Goal: Task Accomplishment & Management: Manage account settings

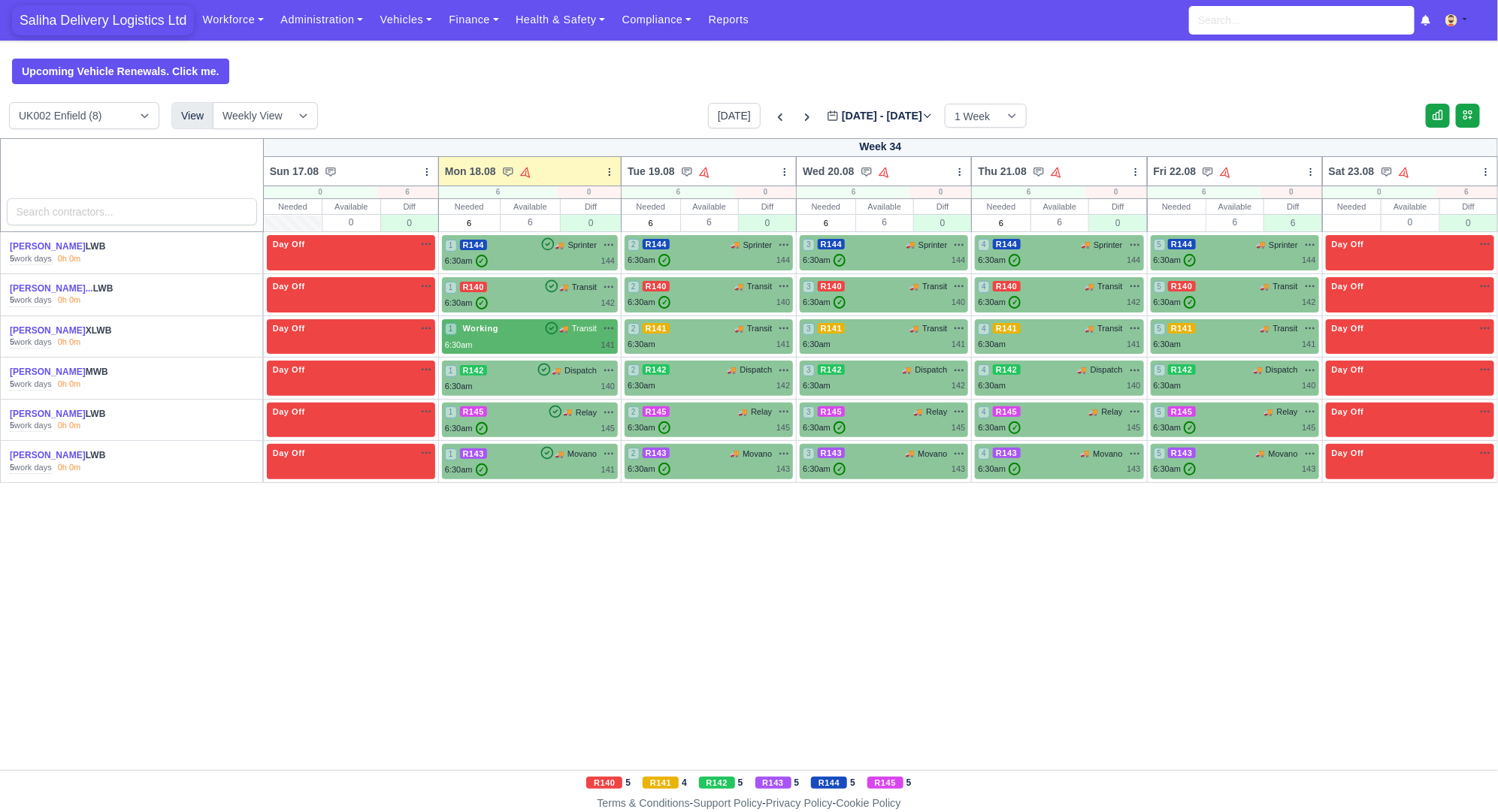
click at [88, 20] on span "Saliha Delivery Logistics Ltd" at bounding box center [103, 20] width 182 height 30
click at [395, 21] on link "Vehicles" at bounding box center [406, 20] width 69 height 29
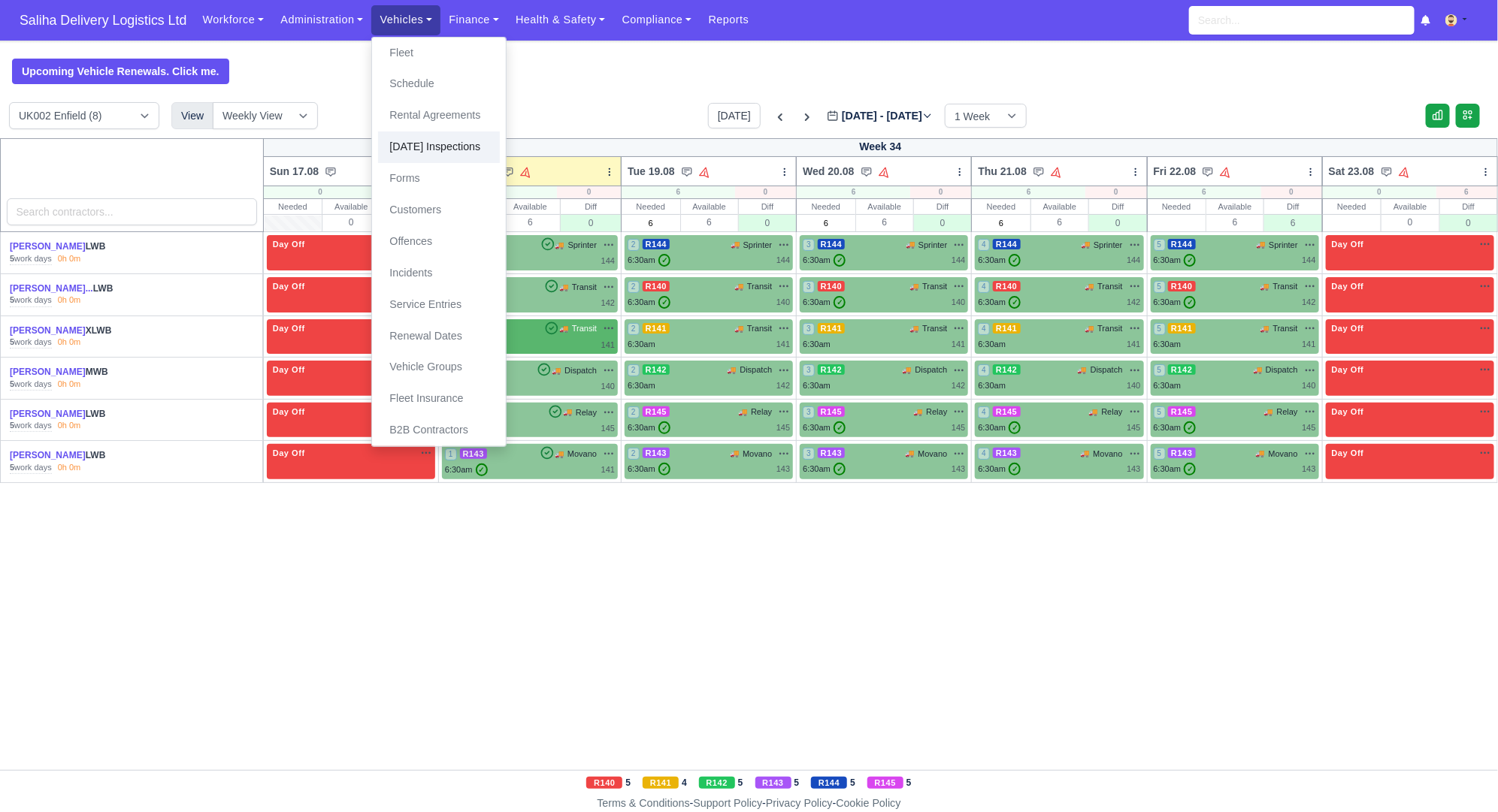
click at [415, 150] on link "[DATE] Inspections" at bounding box center [439, 147] width 121 height 31
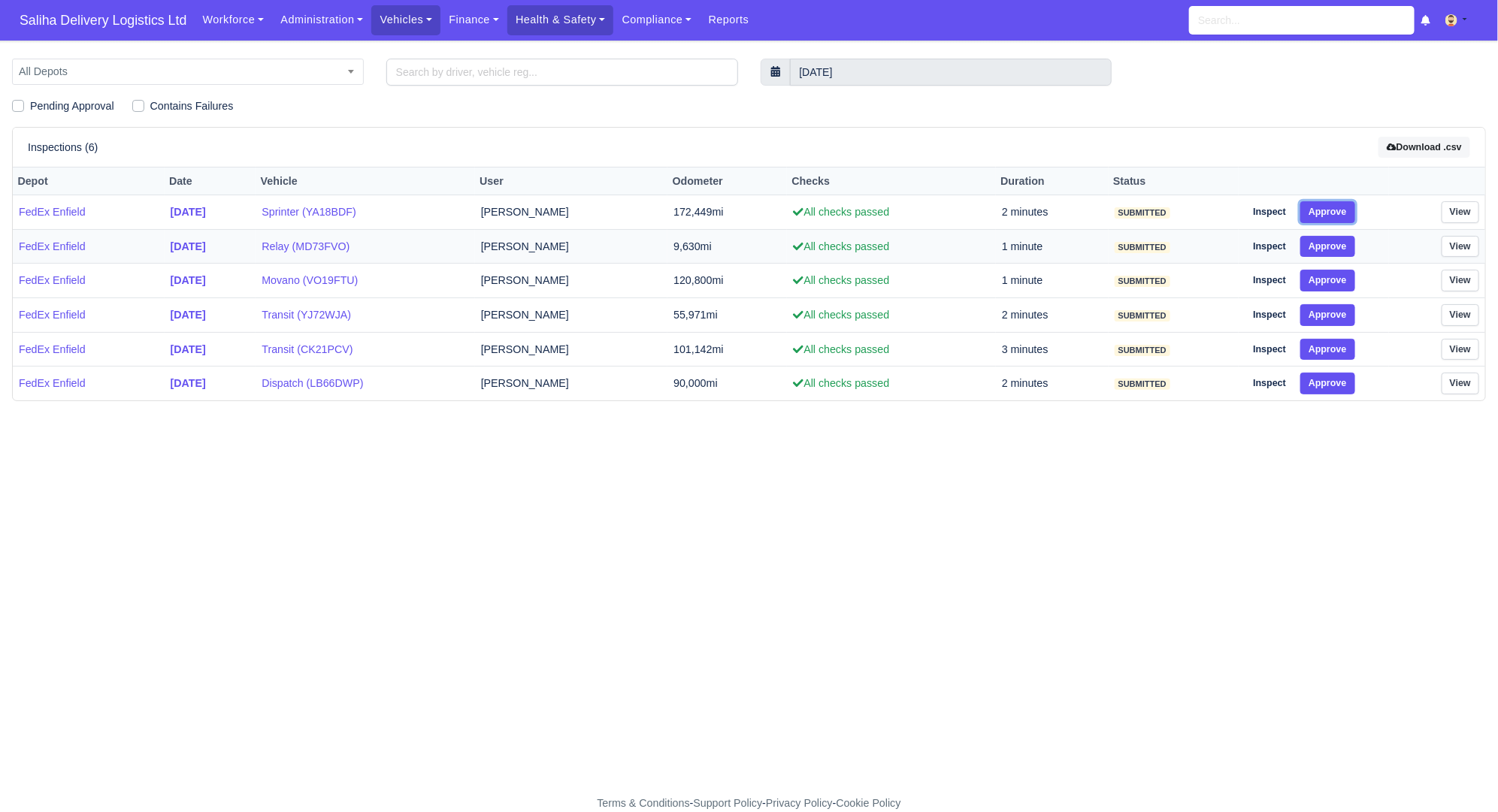
drag, startPoint x: 1335, startPoint y: 215, endPoint x: 1335, endPoint y: 228, distance: 13.0
click at [1334, 215] on button "Approve" at bounding box center [1328, 212] width 55 height 22
drag, startPoint x: 1335, startPoint y: 243, endPoint x: 1343, endPoint y: 280, distance: 37.9
click at [1335, 248] on button "Approve" at bounding box center [1328, 247] width 55 height 22
click at [1344, 283] on button "Approve" at bounding box center [1328, 280] width 55 height 22
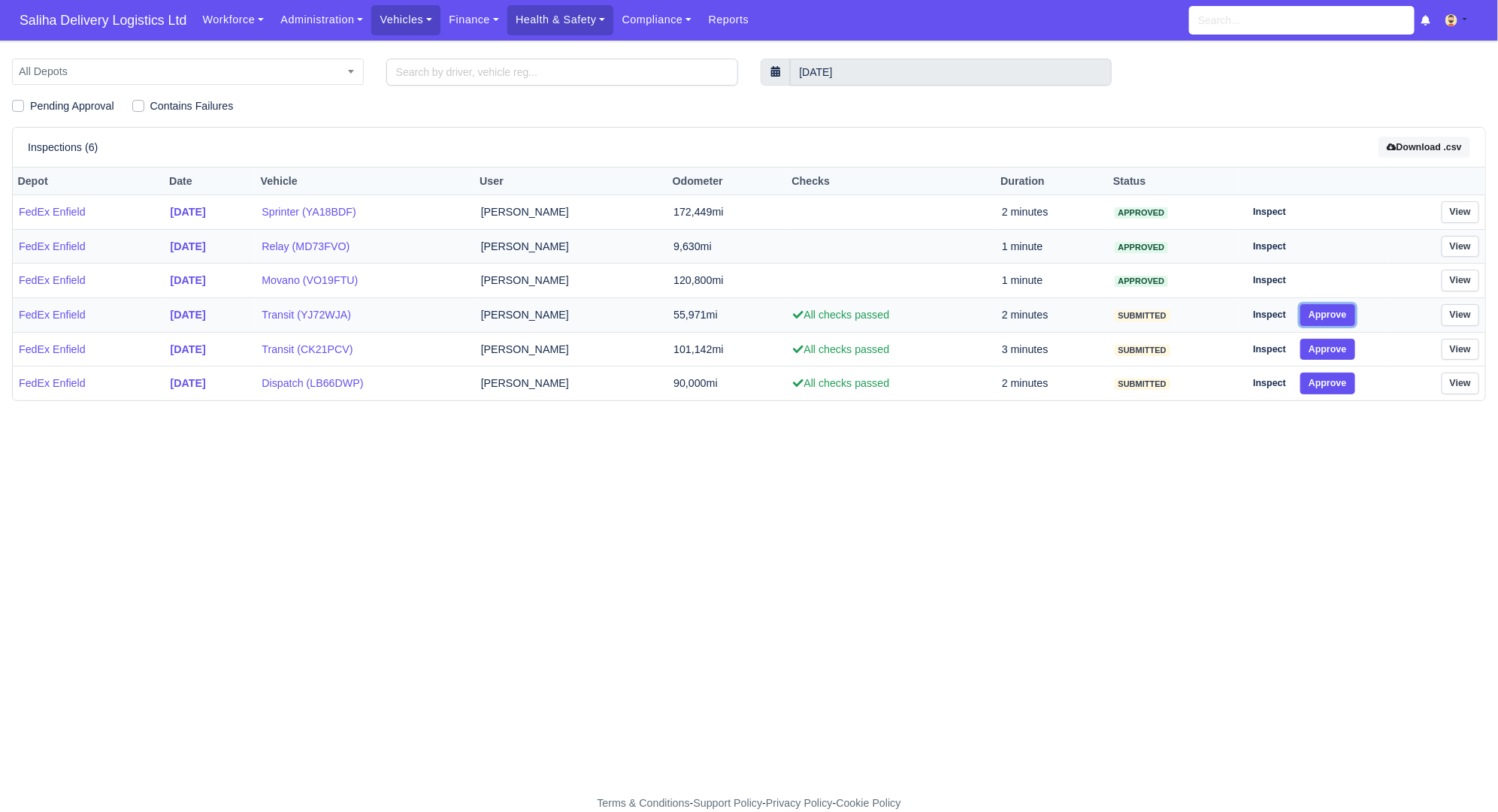
drag, startPoint x: 1342, startPoint y: 305, endPoint x: 1342, endPoint y: 316, distance: 11.0
click at [1342, 309] on button "Approve" at bounding box center [1328, 316] width 55 height 22
click at [1341, 345] on button "Approve" at bounding box center [1328, 350] width 55 height 22
drag, startPoint x: 1341, startPoint y: 377, endPoint x: 1142, endPoint y: 439, distance: 208.4
click at [1341, 379] on button "Approve" at bounding box center [1328, 384] width 55 height 22
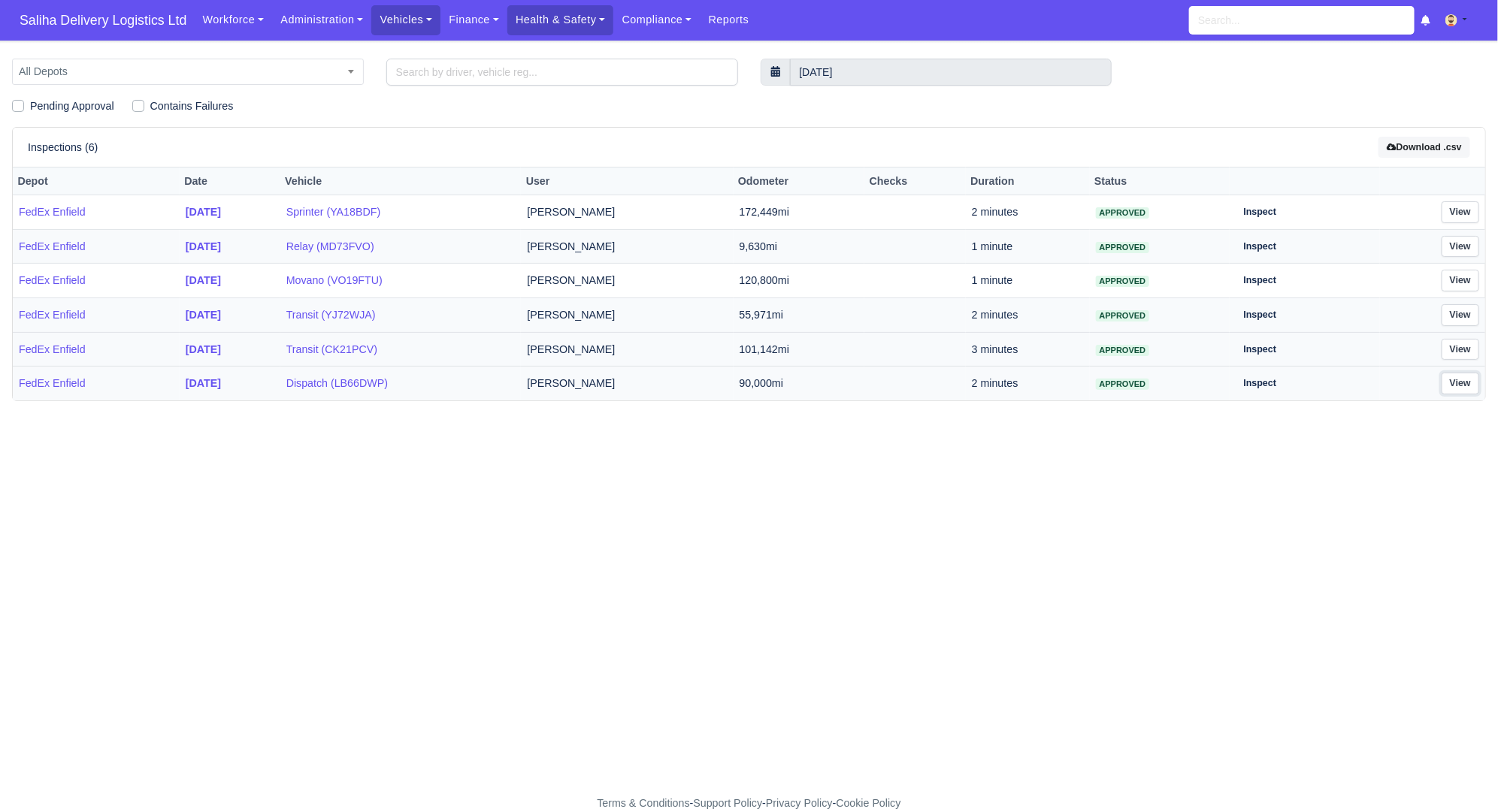
click at [1456, 382] on link "View" at bounding box center [1460, 384] width 38 height 22
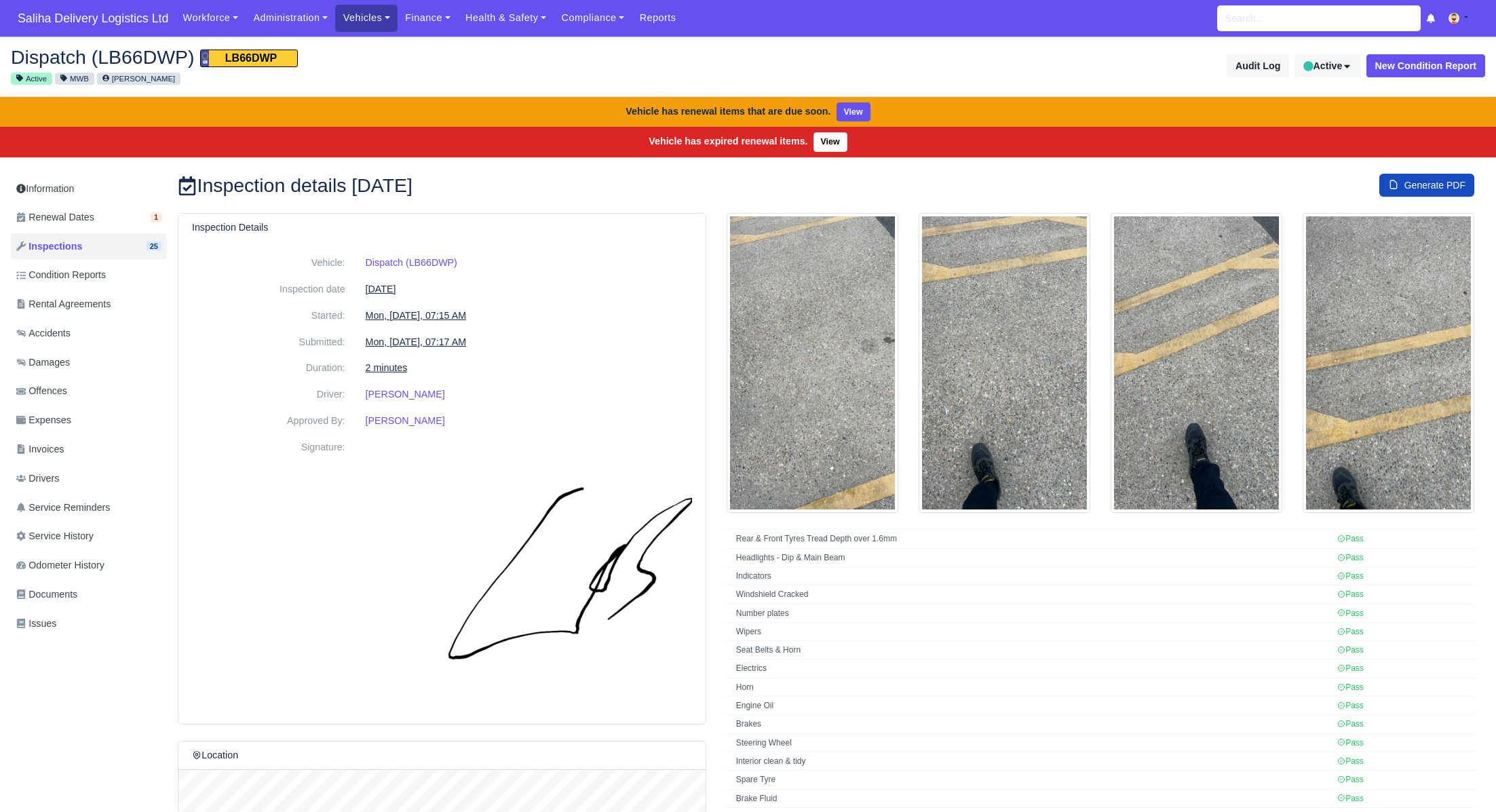
click at [364, 17] on link "Vehicles" at bounding box center [366, 18] width 62 height 26
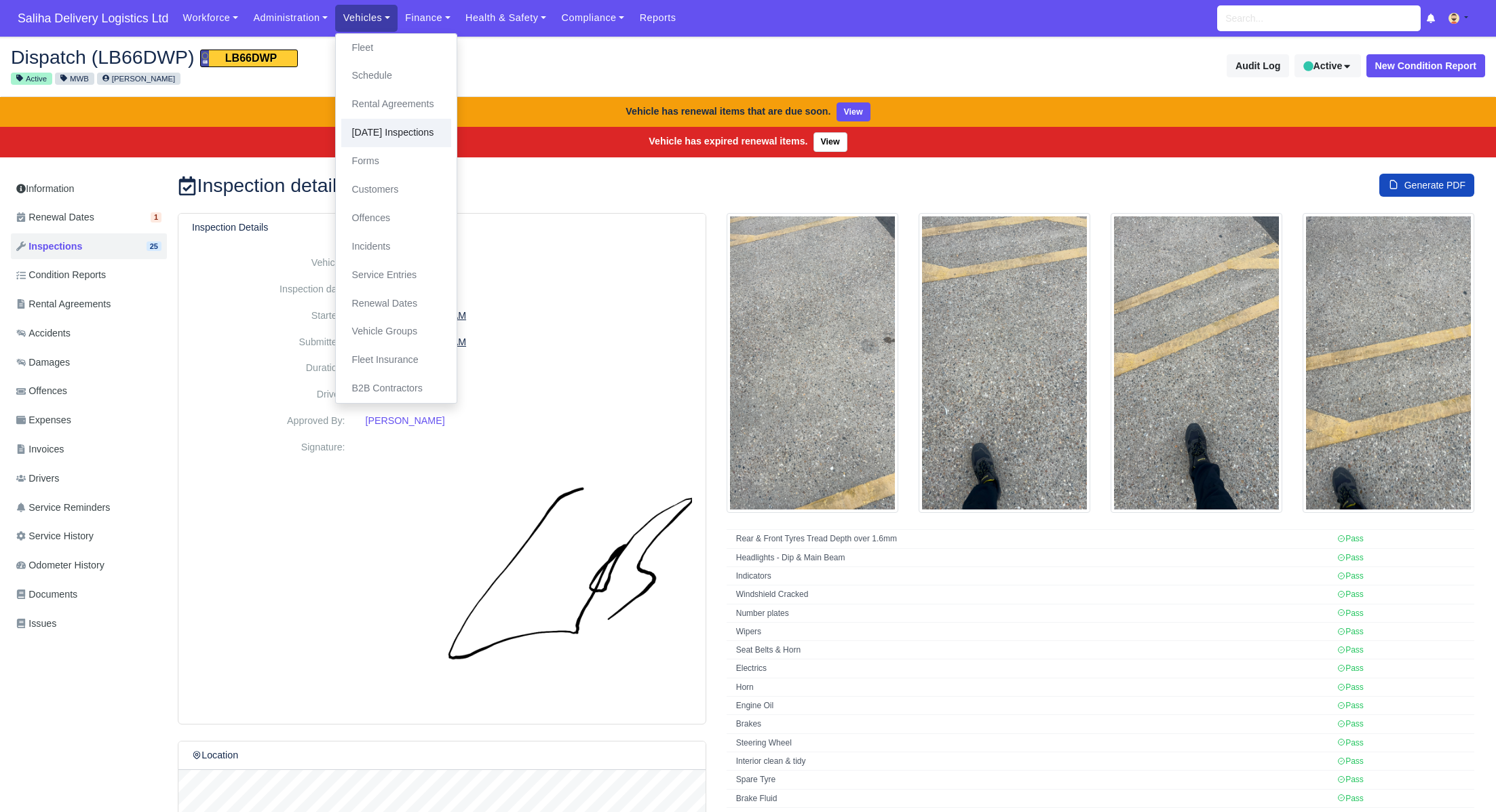
click at [376, 137] on link "[DATE] Inspections" at bounding box center [396, 133] width 110 height 28
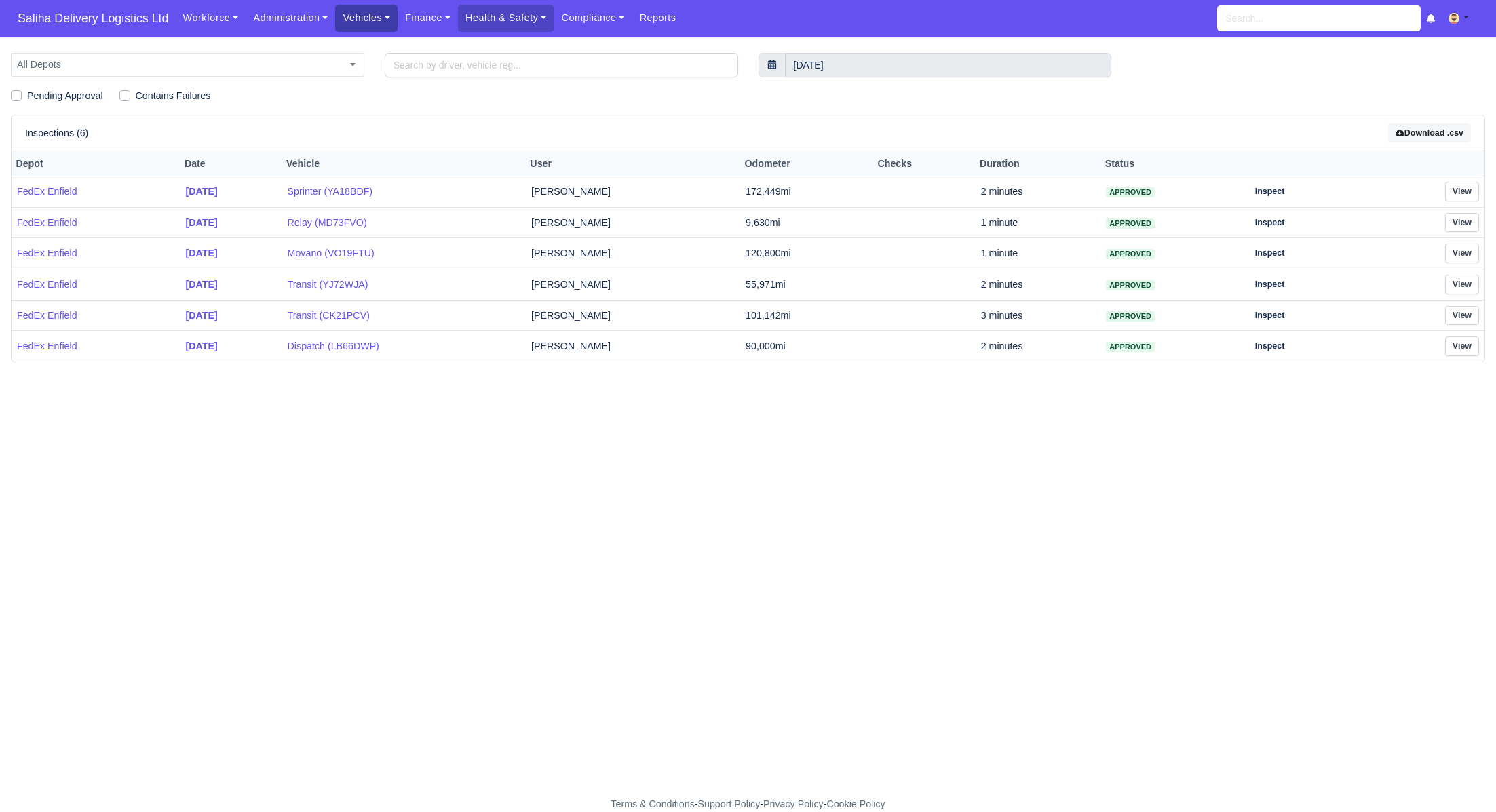
click at [347, 23] on link "Vehicles" at bounding box center [366, 18] width 62 height 26
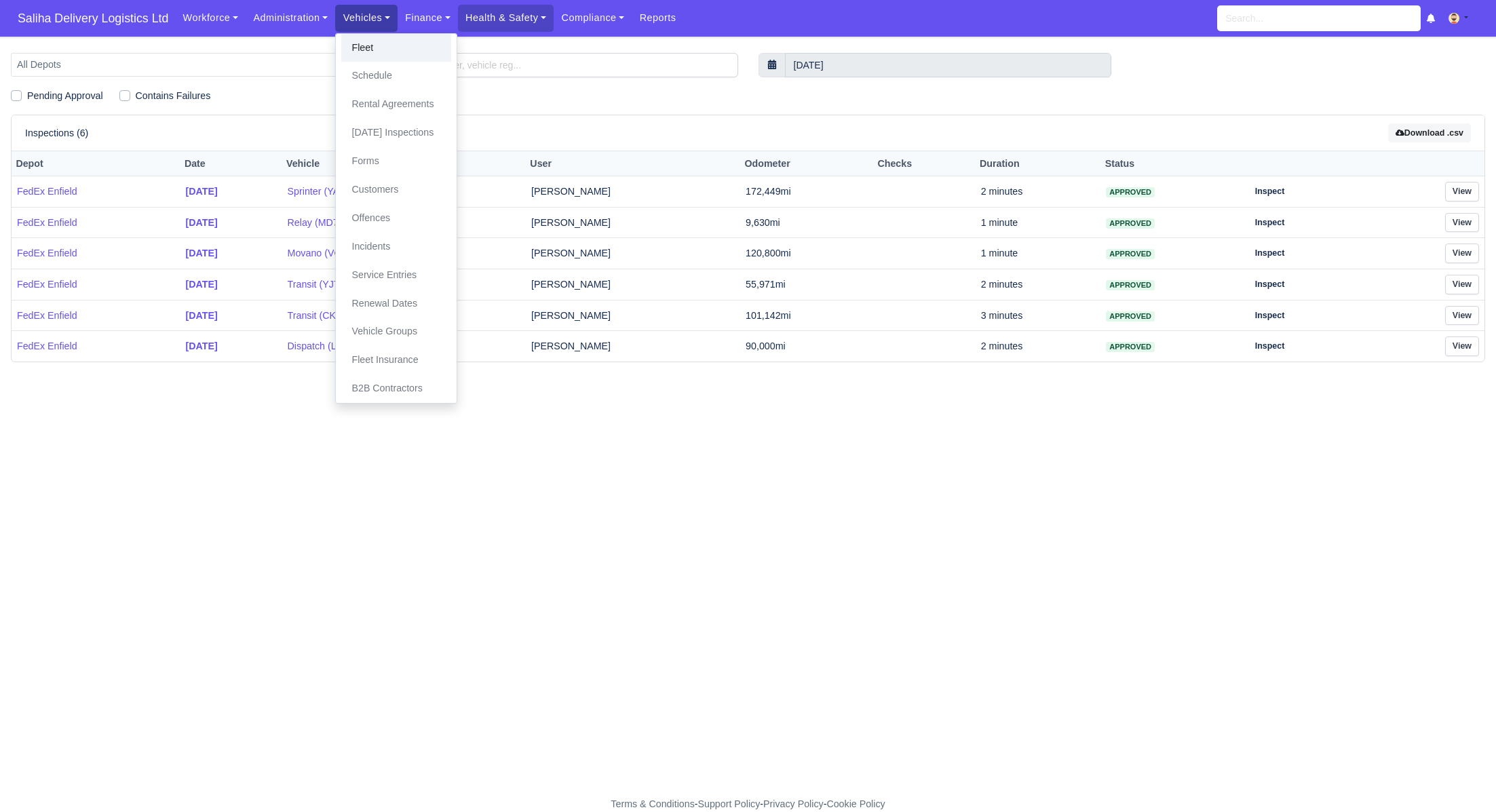
click at [355, 42] on link "Fleet" at bounding box center [396, 48] width 110 height 28
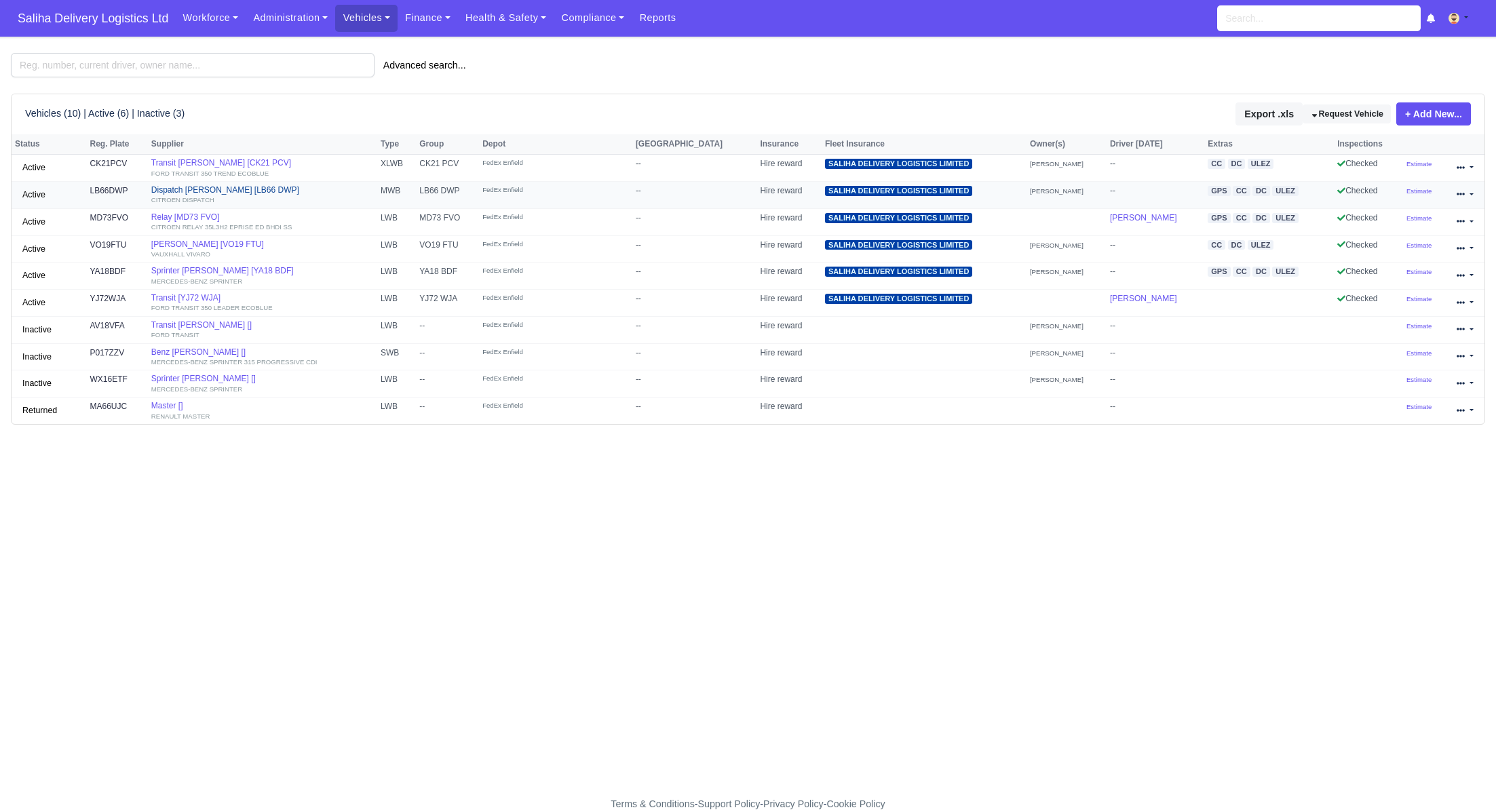
click at [242, 192] on link "Dispatch Lloyd Barwuah [LB66 DWP] CITROEN DISPATCH" at bounding box center [262, 195] width 223 height 20
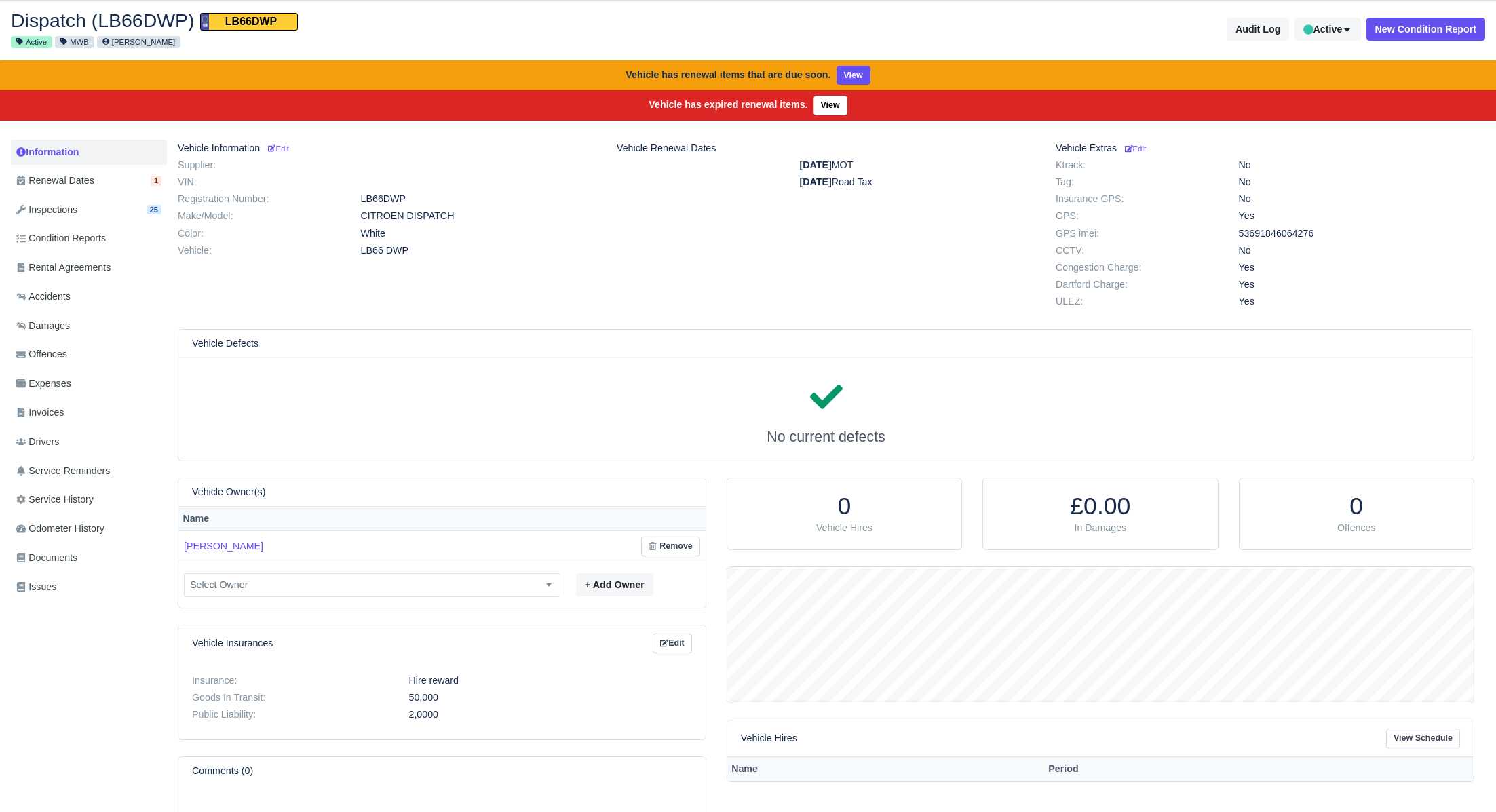
scroll to position [55, 0]
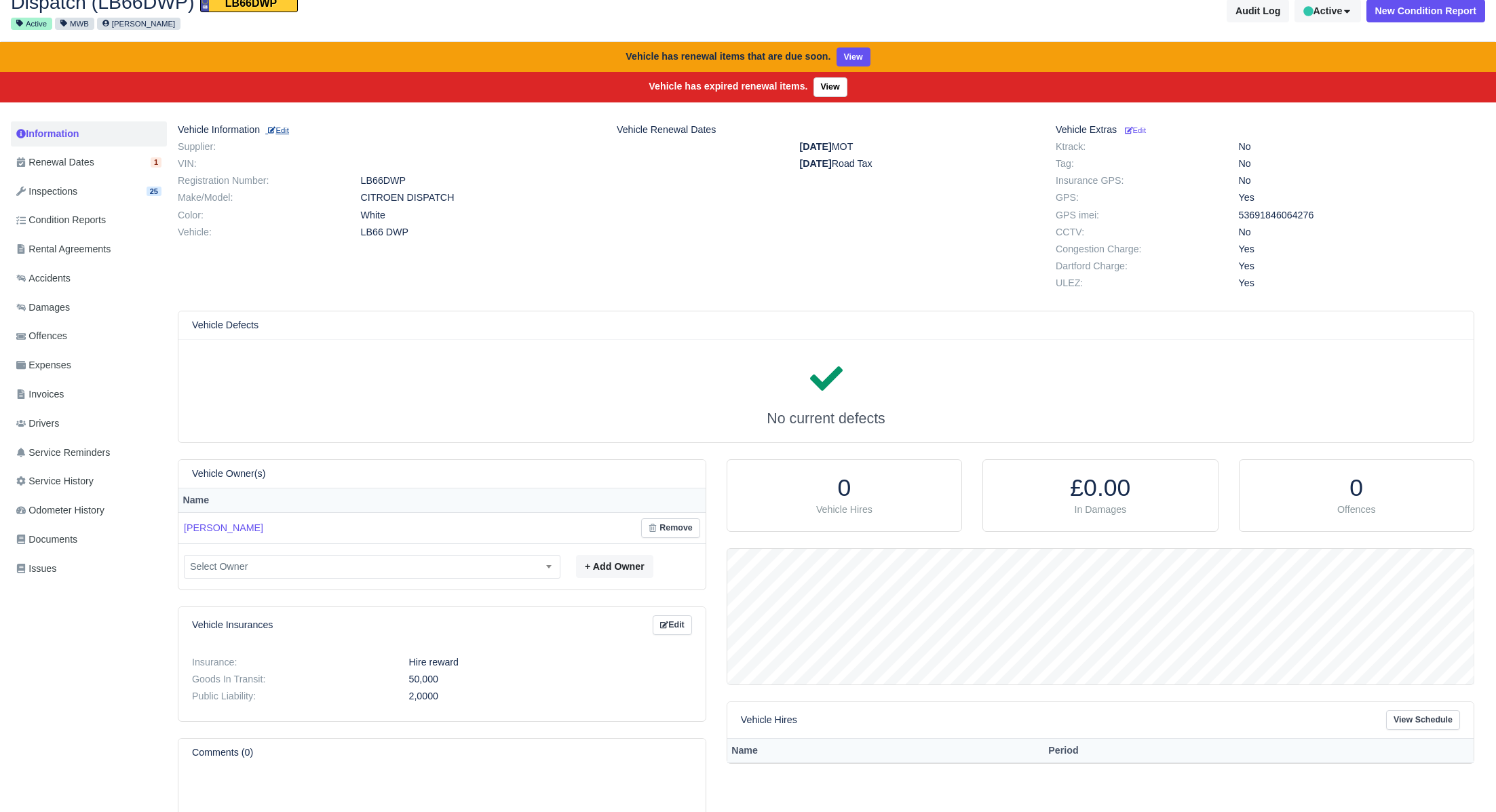
click at [289, 133] on small "Edit" at bounding box center [279, 130] width 21 height 8
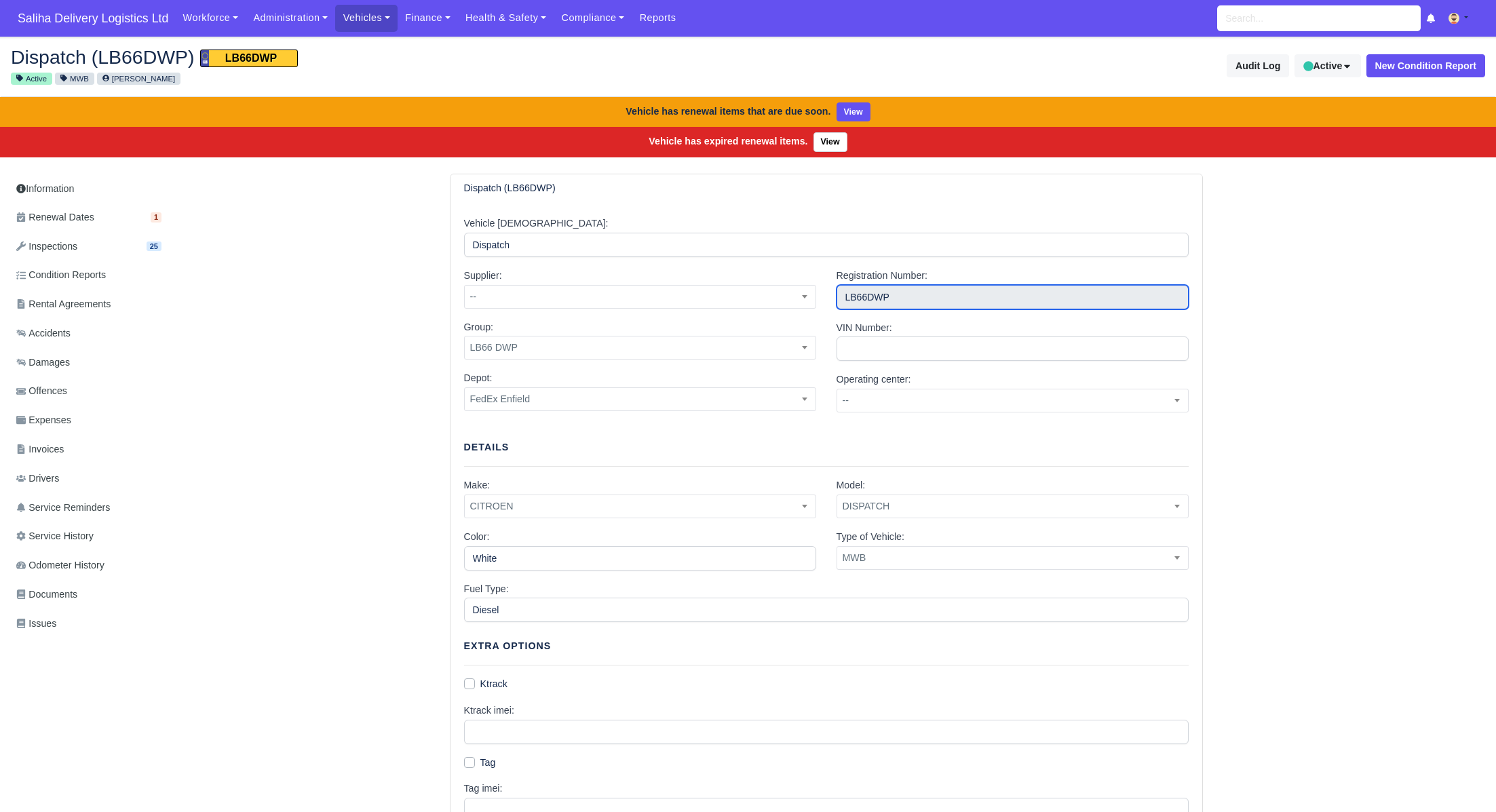
click at [903, 299] on input "LB66DWP" at bounding box center [1013, 297] width 352 height 25
click at [1326, 74] on button "Active" at bounding box center [1328, 66] width 66 height 23
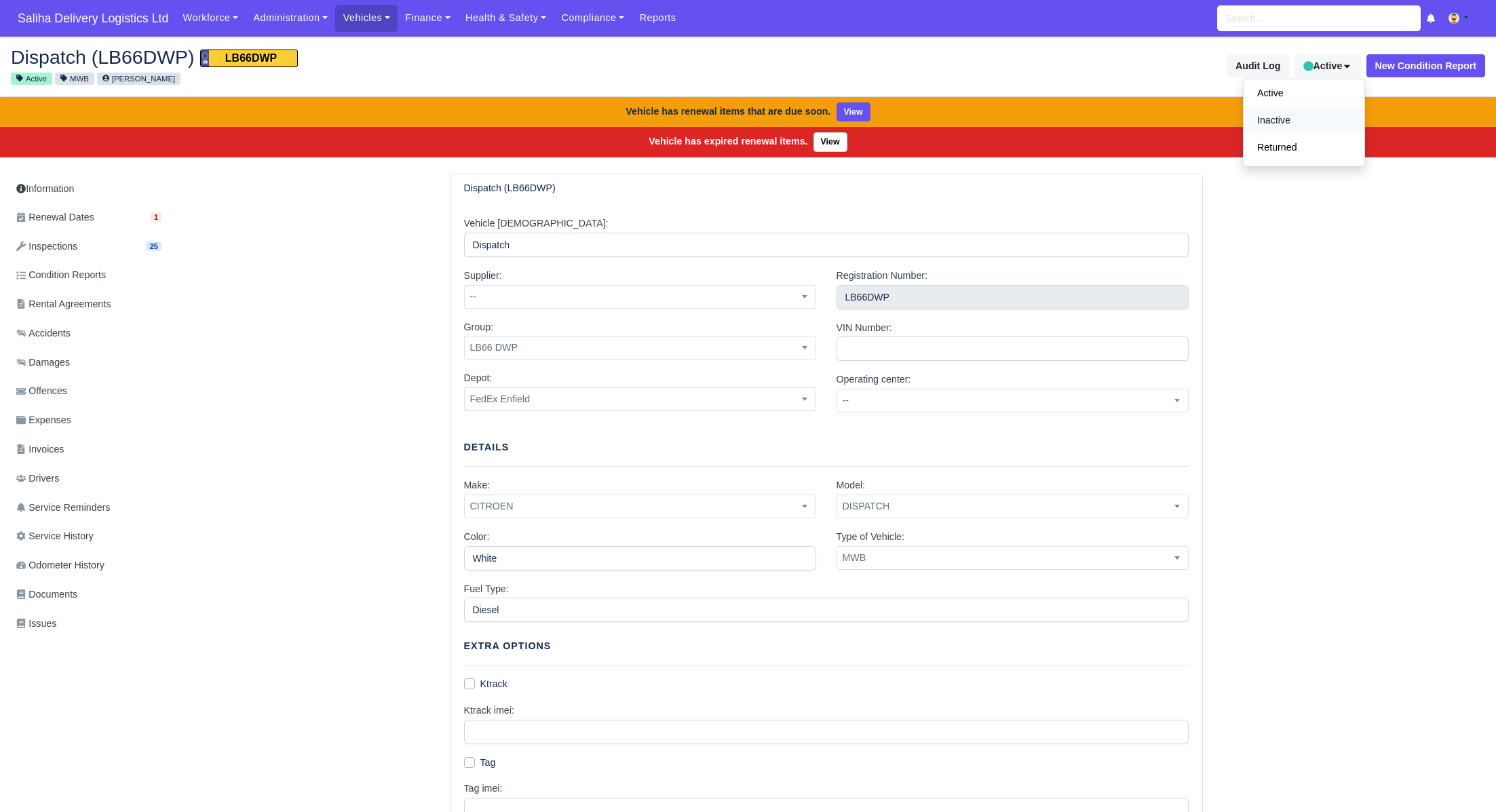
click at [1292, 127] on span "Inactive" at bounding box center [1304, 120] width 105 height 22
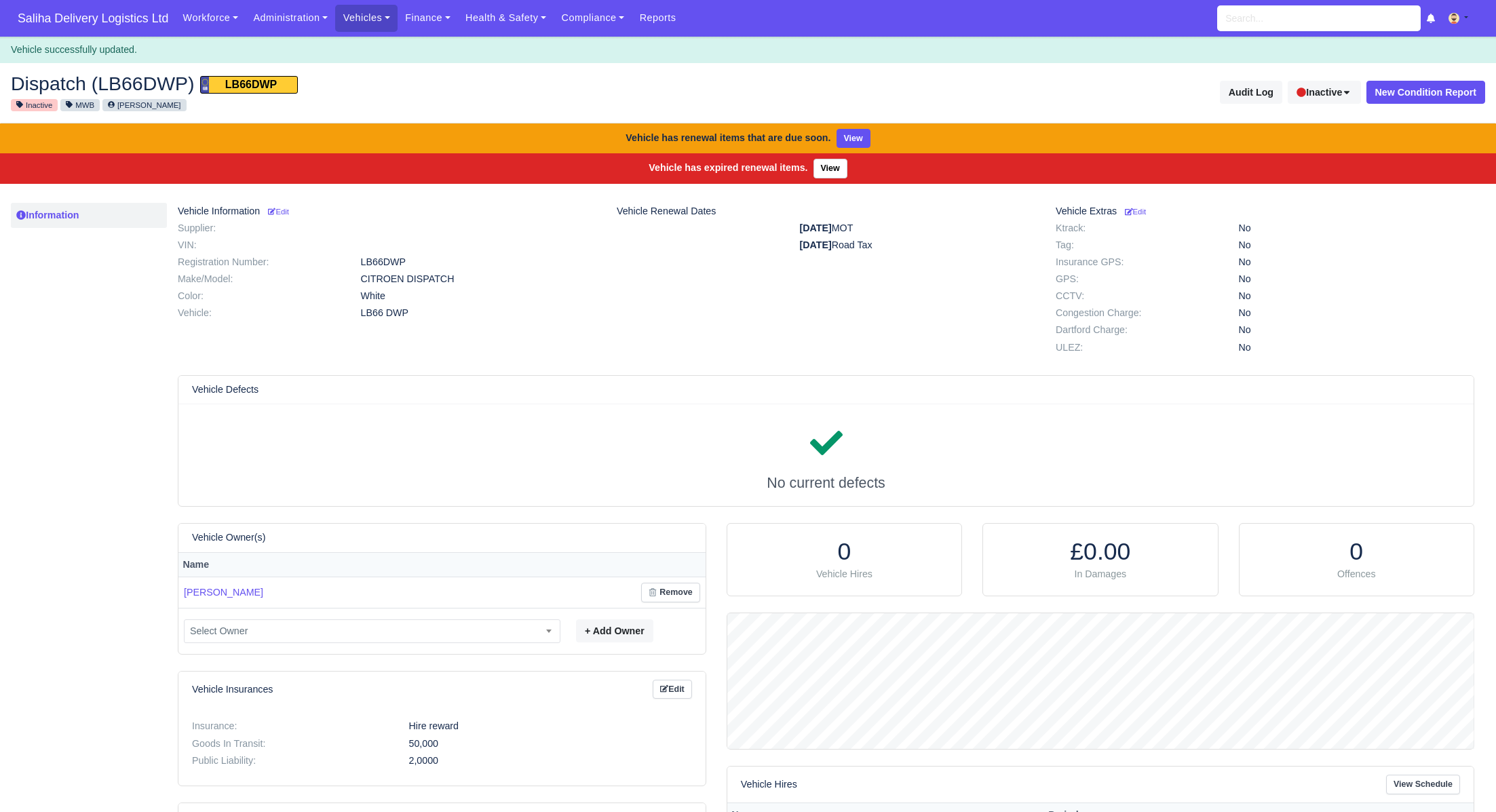
scroll to position [135, 746]
click at [369, 25] on link "Vehicles" at bounding box center [366, 18] width 62 height 26
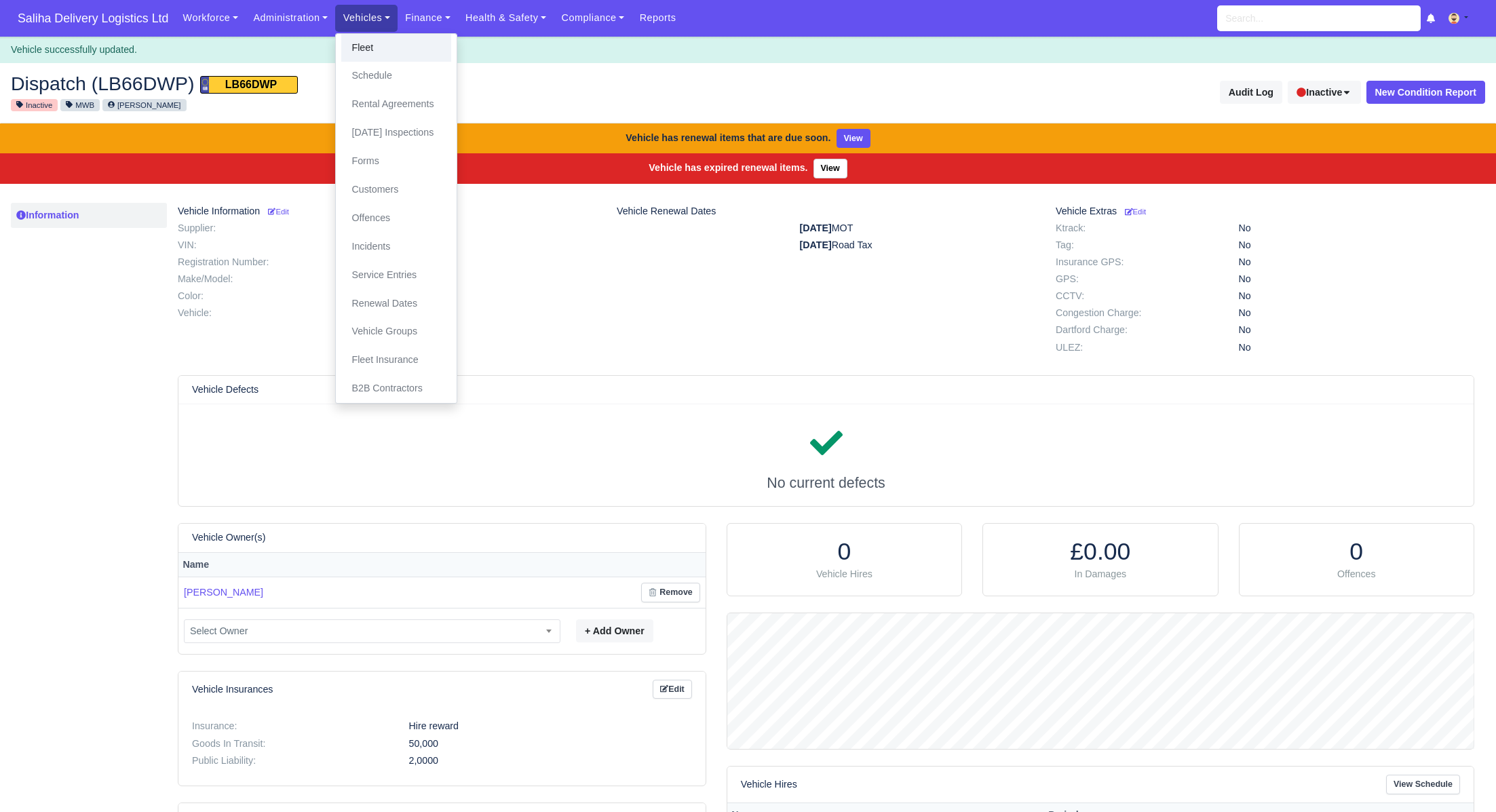
click at [373, 53] on link "Fleet" at bounding box center [396, 48] width 110 height 28
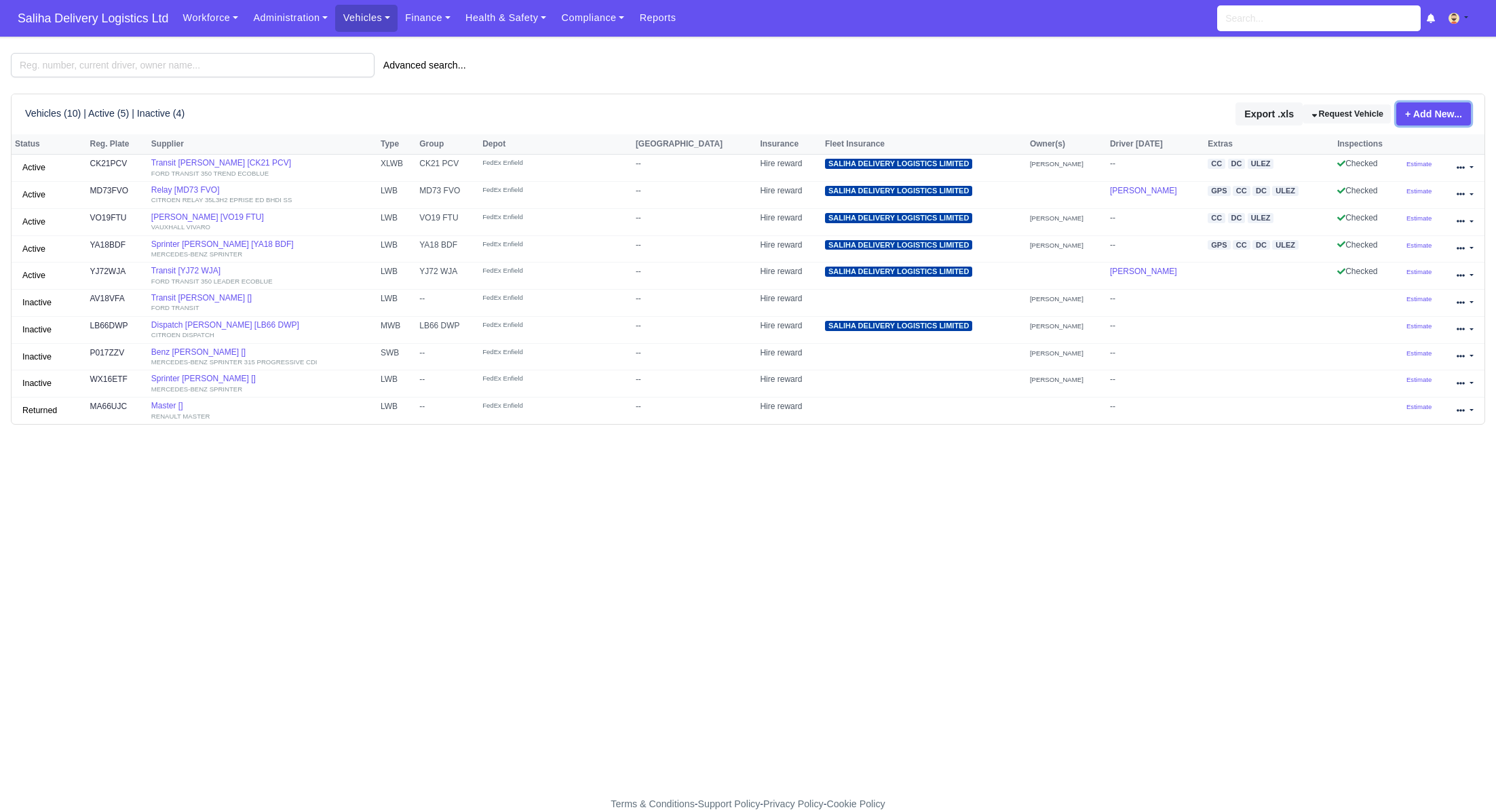
click at [1432, 115] on link "+ Add New..." at bounding box center [1434, 114] width 75 height 23
click at [1364, 161] on link "Single Vehicle" at bounding box center [1411, 159] width 121 height 21
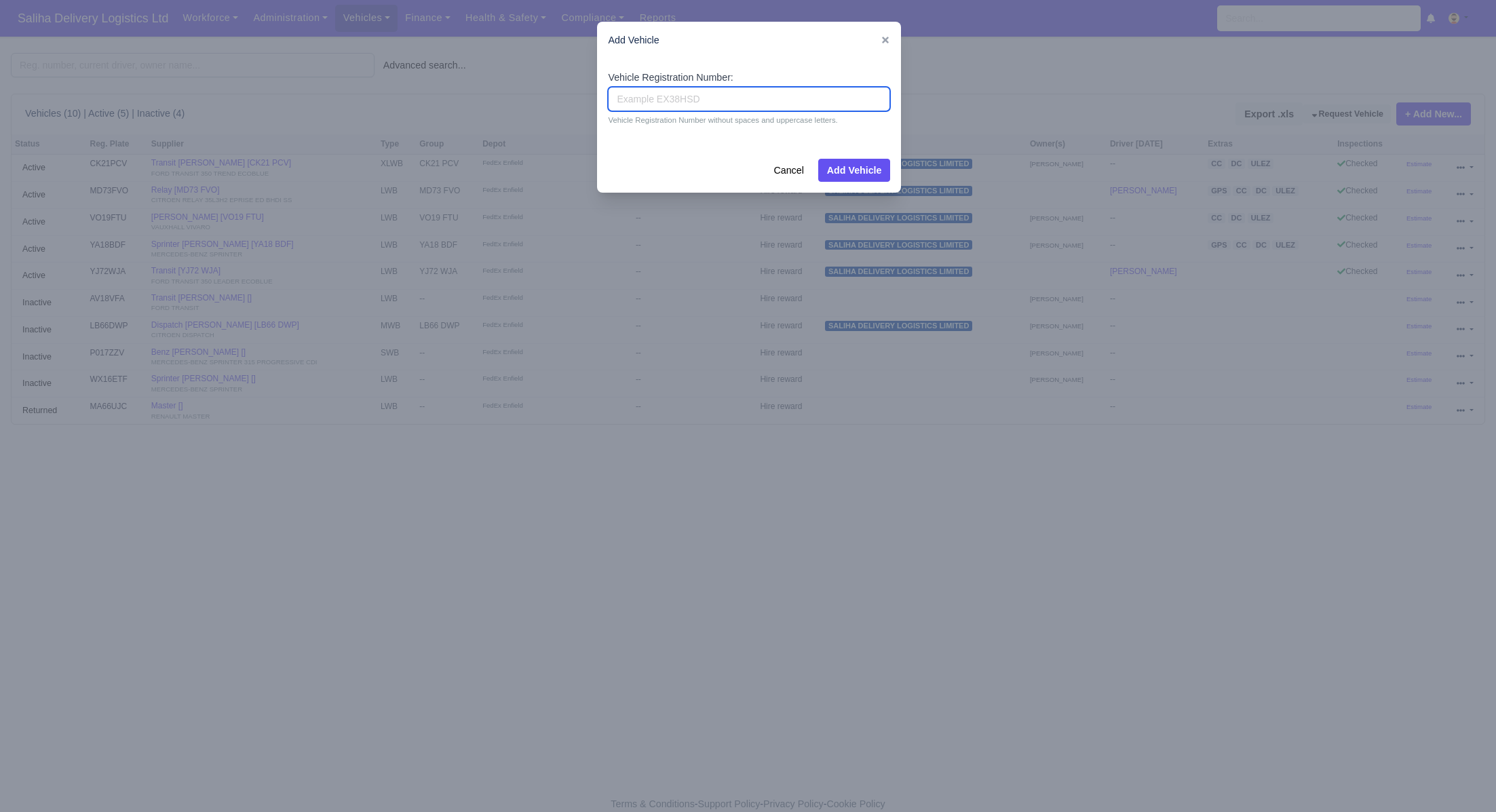
click at [678, 106] on input "Vehicle Registration Number:" at bounding box center [749, 99] width 282 height 25
paste input "LF18 VCG"
drag, startPoint x: 642, startPoint y: 98, endPoint x: 664, endPoint y: 110, distance: 25.1
click at [642, 98] on input "LF18 VCG" at bounding box center [749, 99] width 282 height 25
type input "LF18VCG"
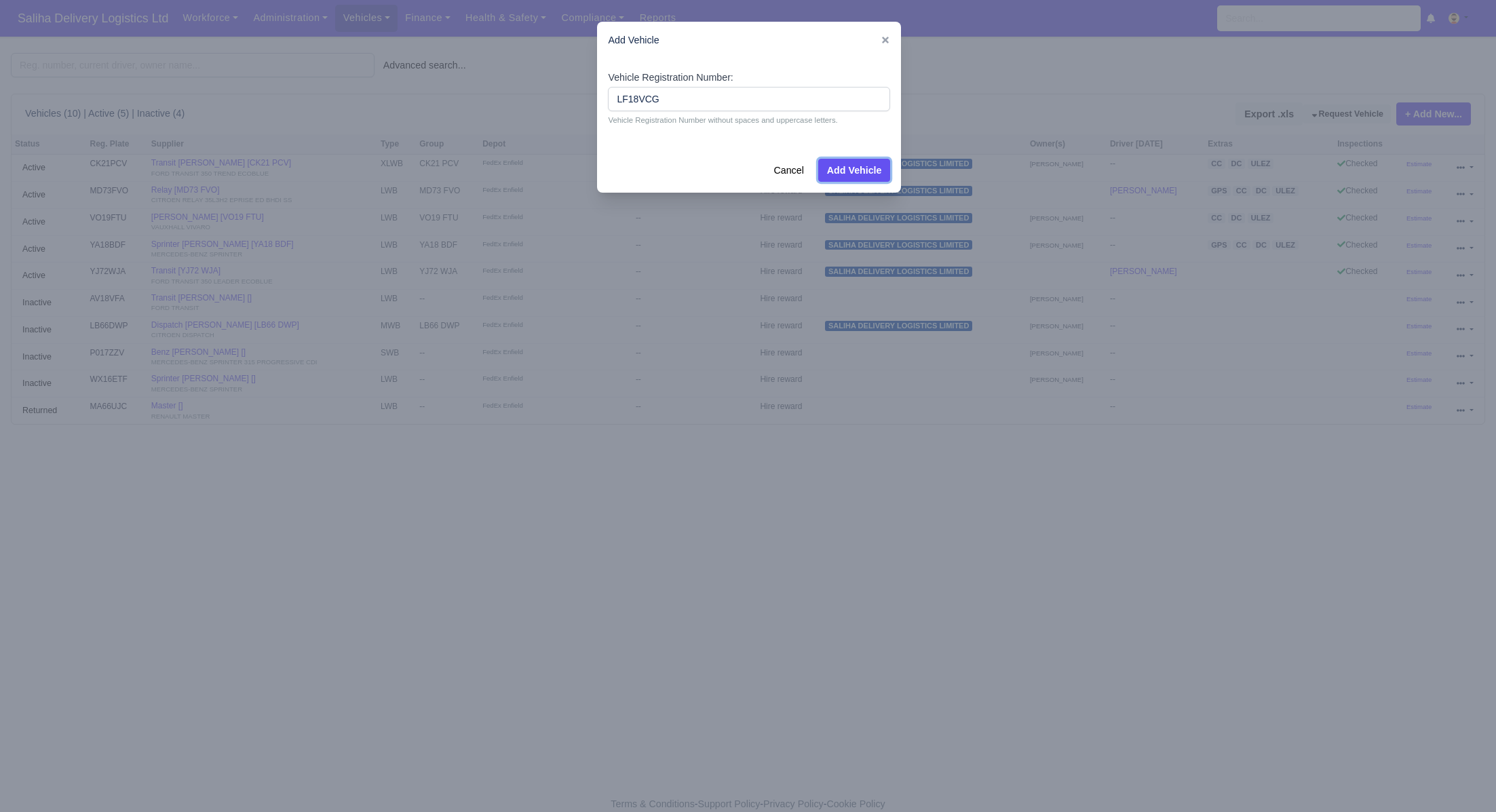
click at [857, 168] on button "Add Vehicle" at bounding box center [854, 170] width 73 height 23
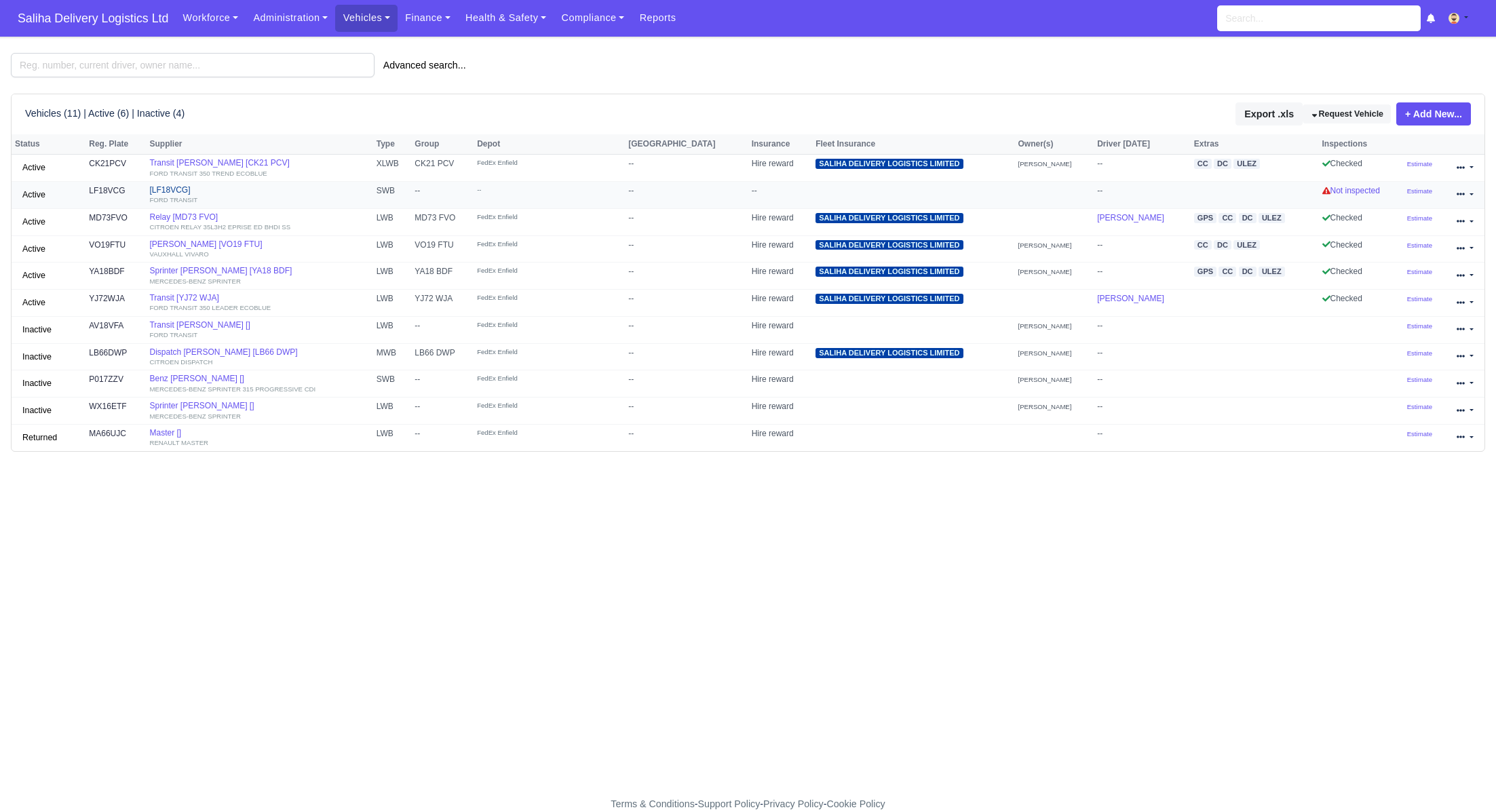
click at [173, 192] on link "[LF18VCG] FORD TRANSIT" at bounding box center [259, 195] width 220 height 20
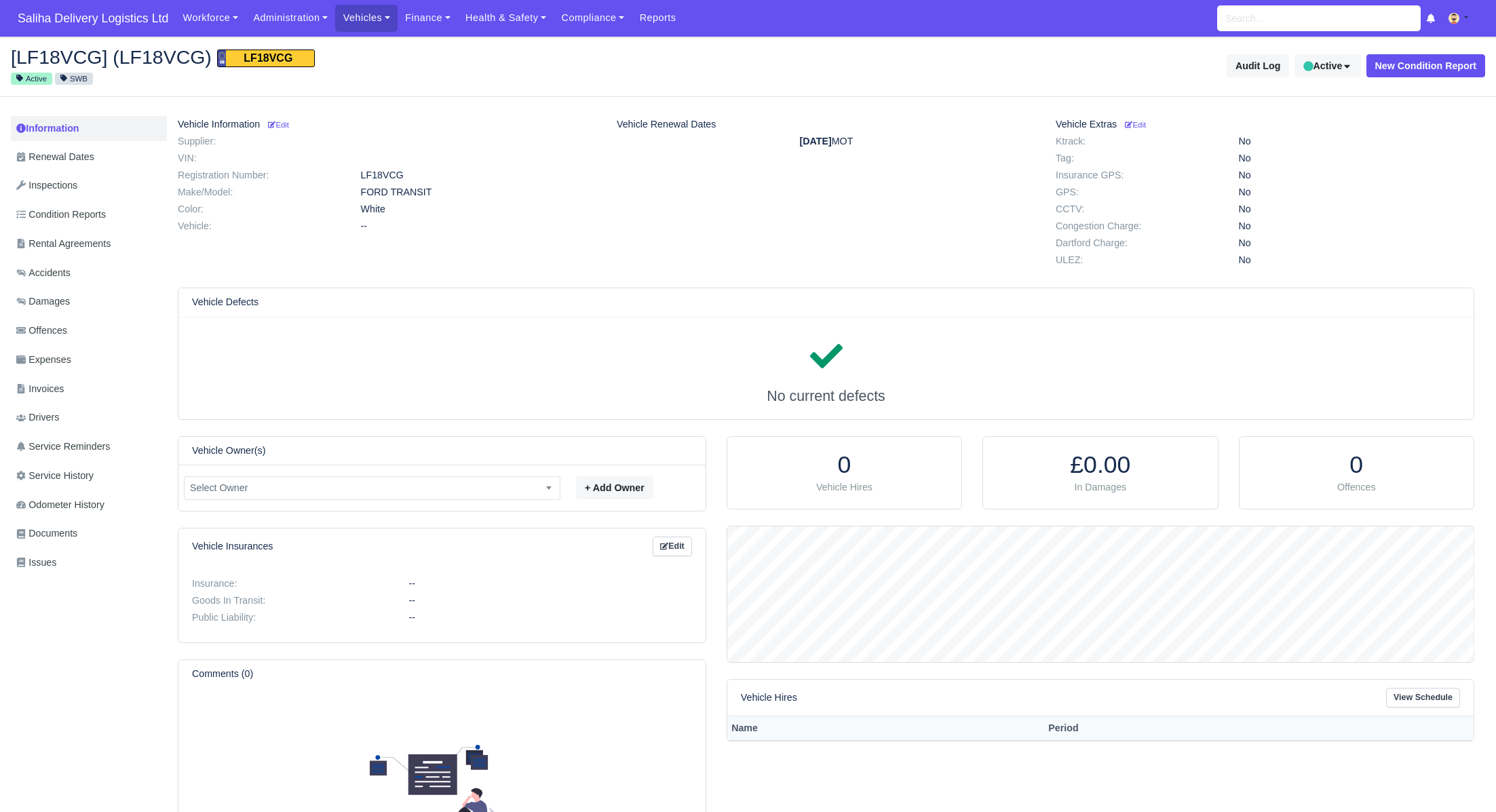
scroll to position [135, 746]
click at [289, 127] on small "Edit" at bounding box center [279, 125] width 21 height 8
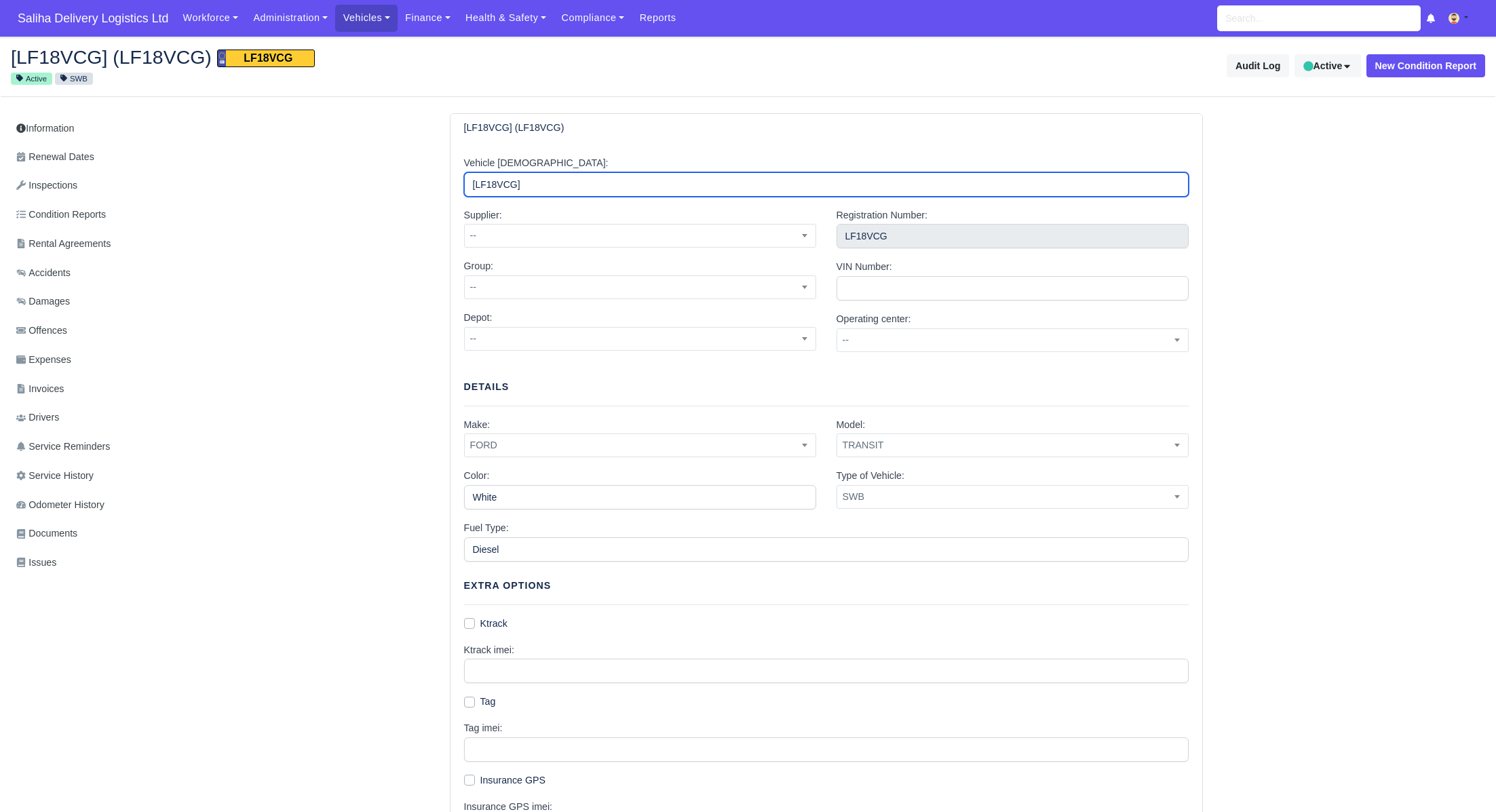
drag, startPoint x: 560, startPoint y: 184, endPoint x: 415, endPoint y: 175, distance: 145.3
click at [415, 175] on div "[LF18VCG] (LF18VCG) Vehicle Alias: [LF18VCG] Supplier: -- SDL SDL Services -- G…" at bounding box center [826, 654] width 1318 height 1082
type input "Transit"
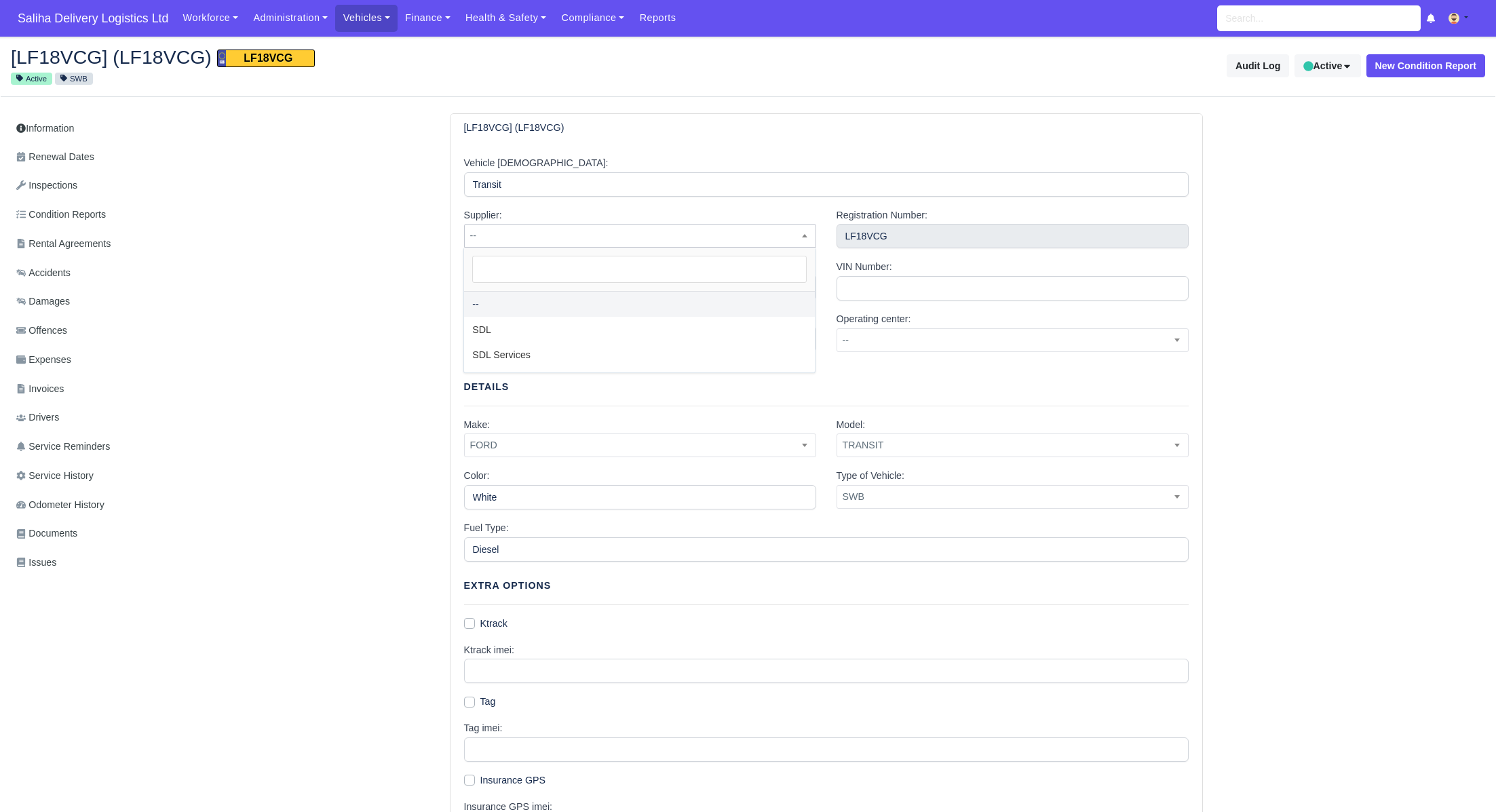
click at [565, 236] on span "--" at bounding box center [640, 236] width 351 height 17
click at [539, 345] on span "--" at bounding box center [640, 339] width 351 height 17
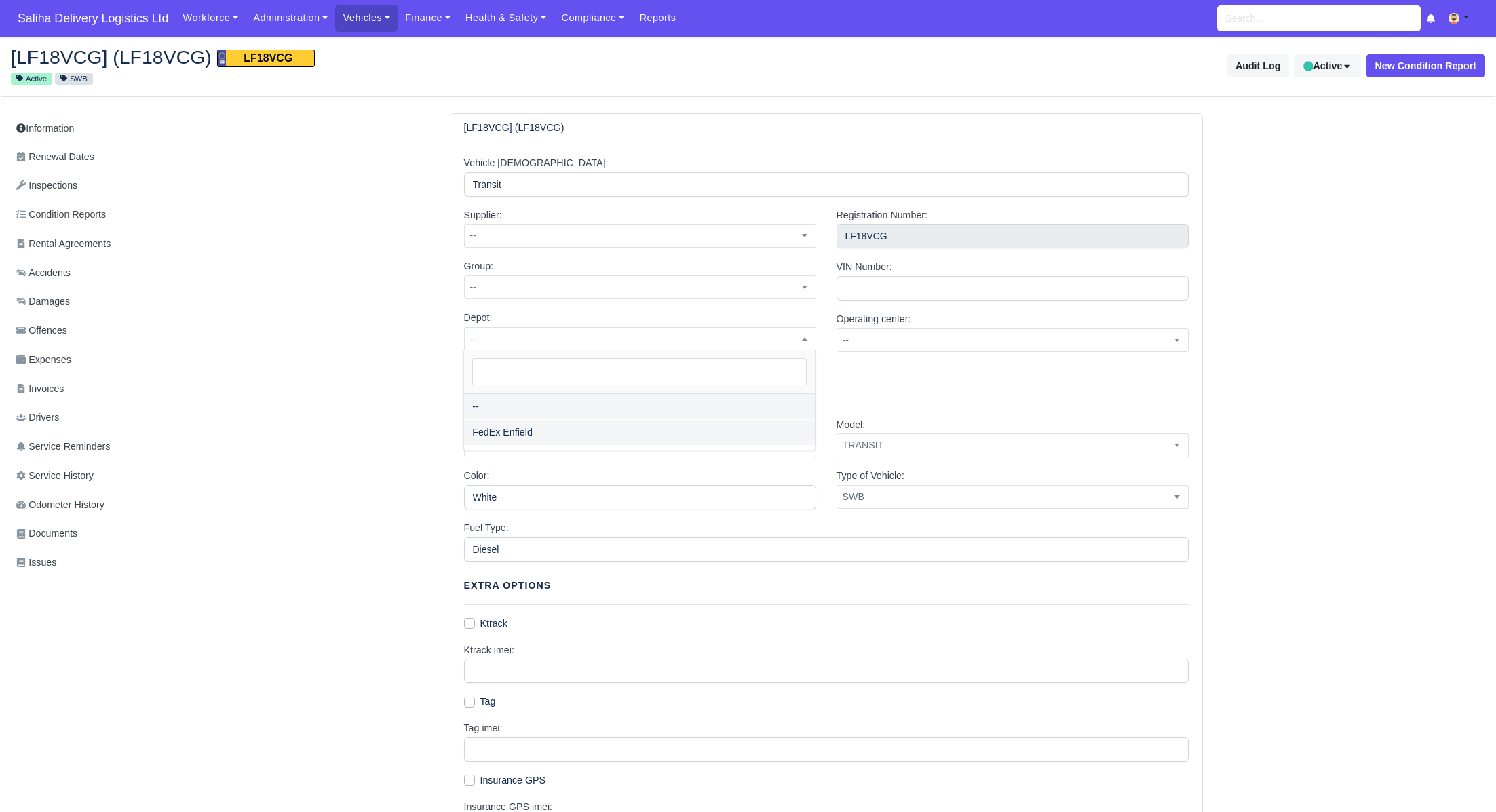
select select "1"
click at [898, 489] on span "SWB" at bounding box center [1013, 497] width 351 height 17
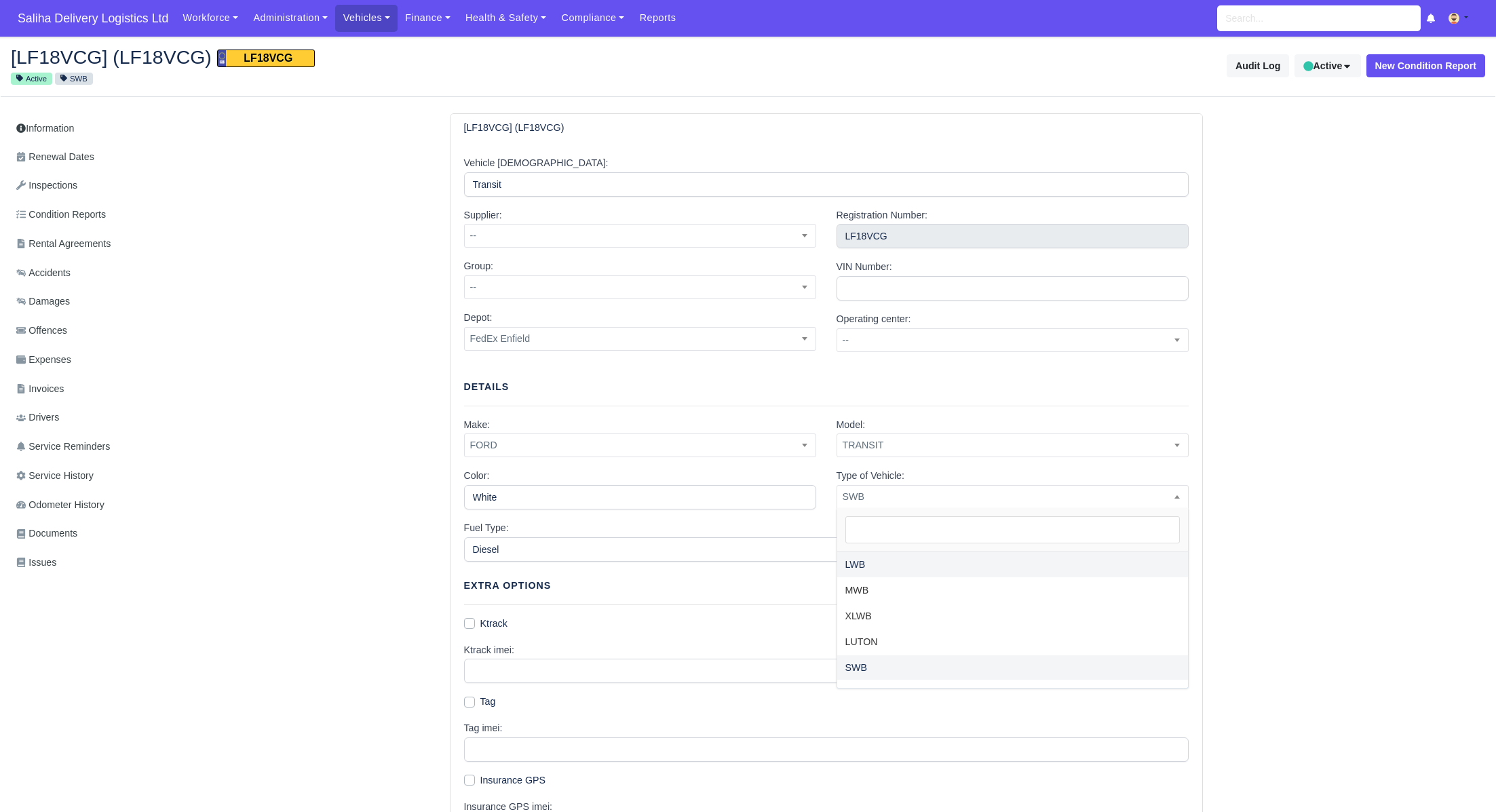
select select "large-van"
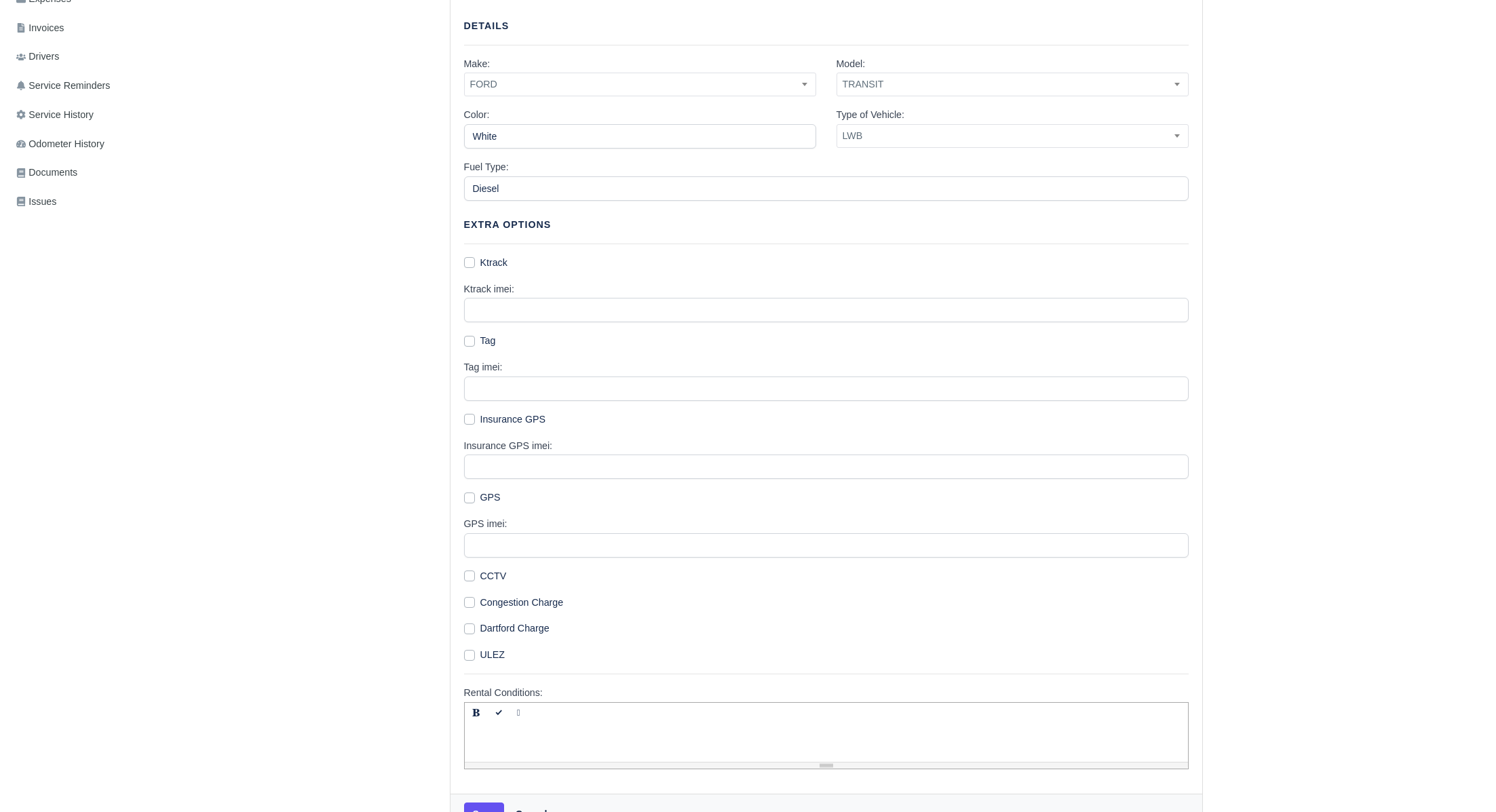
scroll to position [397, 0]
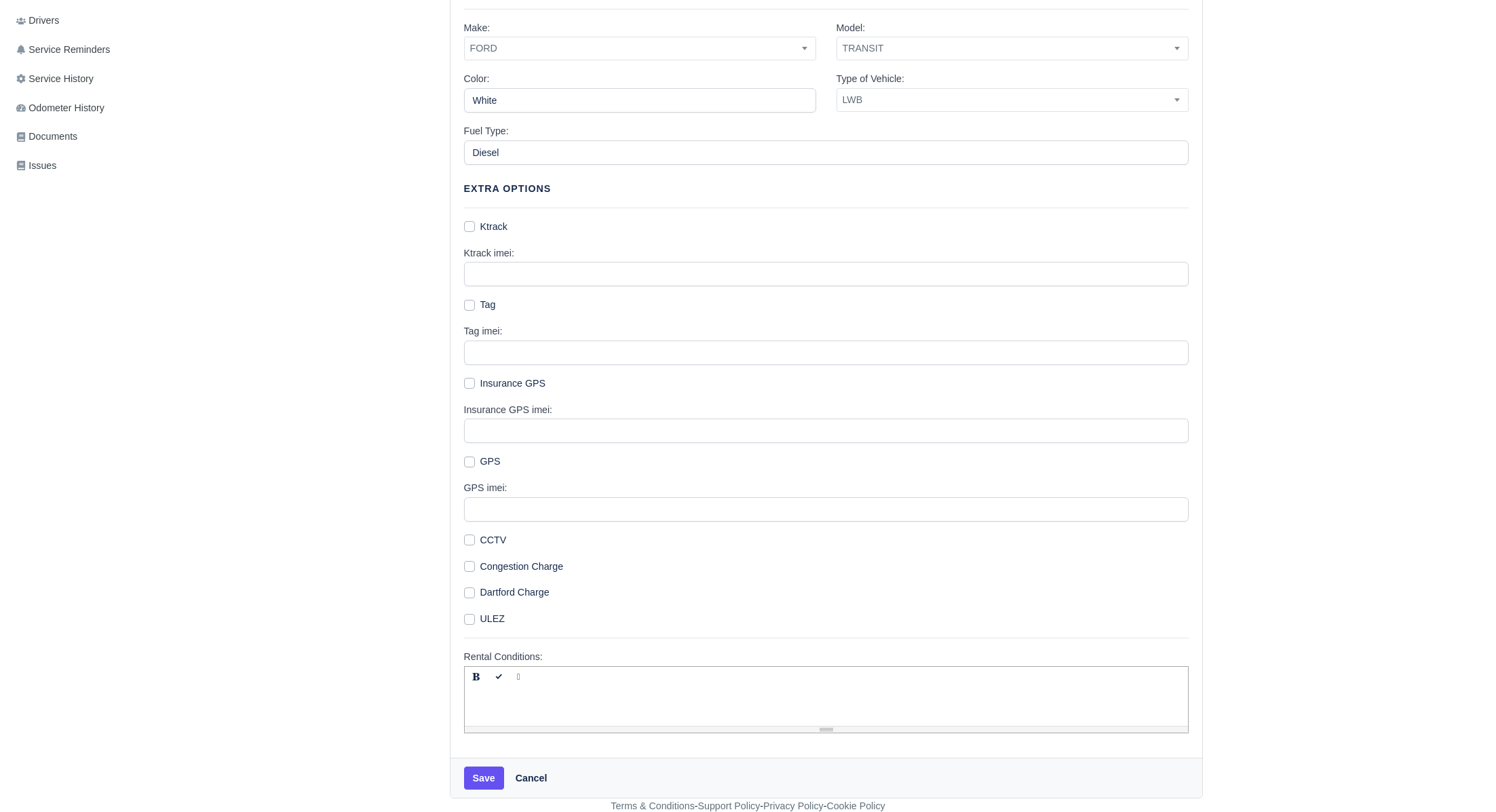
click at [480, 618] on label "ULEZ" at bounding box center [492, 619] width 25 height 16
click at [468, 618] on input "ULEZ" at bounding box center [469, 616] width 11 height 11
checkbox input "true"
click at [480, 591] on label "Dartford Charge" at bounding box center [515, 593] width 69 height 16
click at [467, 591] on input "Dartford Charge" at bounding box center [469, 590] width 11 height 11
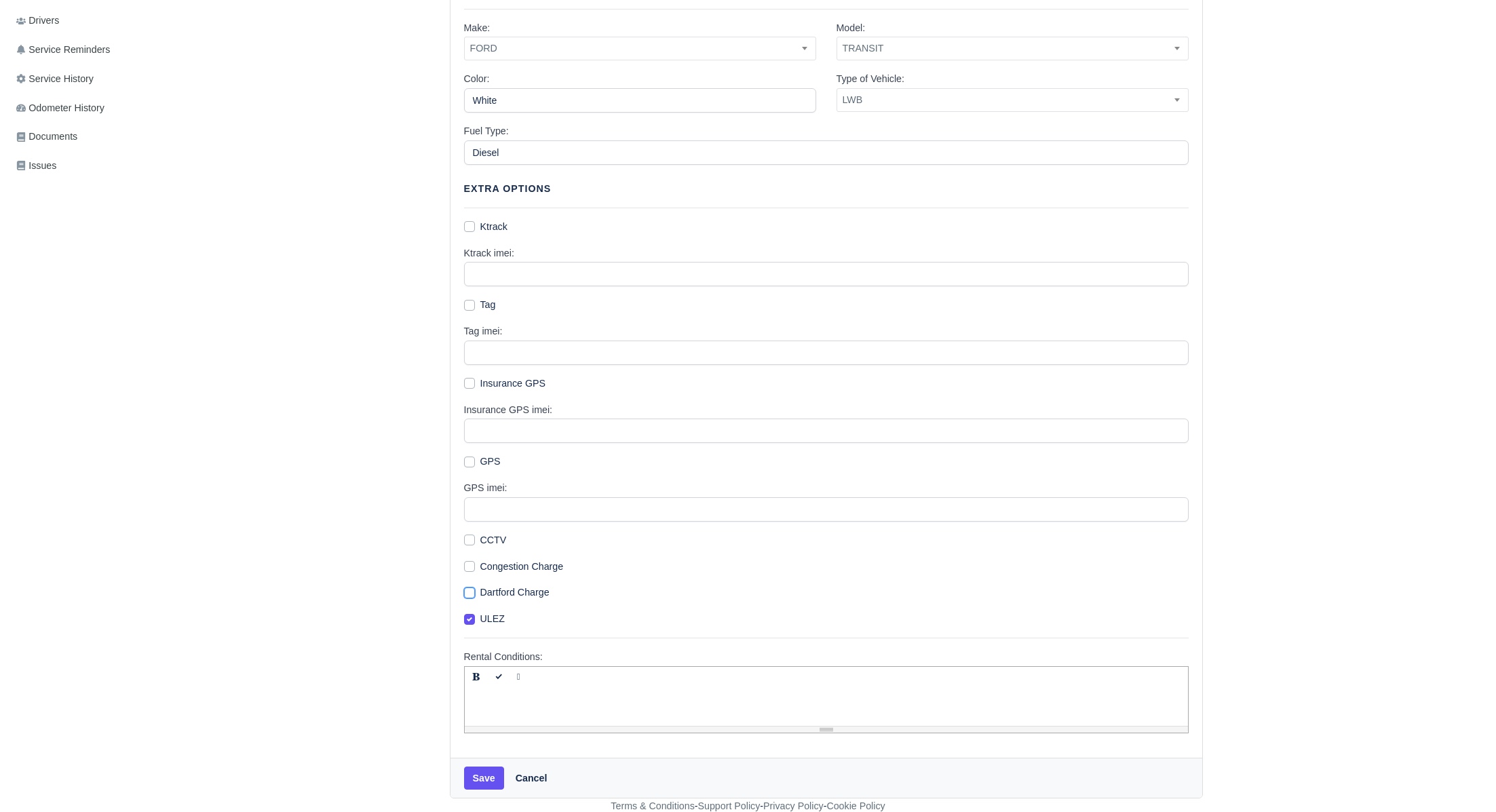
checkbox input "true"
click at [480, 567] on label "Congestion Charge" at bounding box center [522, 567] width 83 height 16
click at [472, 567] on input "Congestion Charge" at bounding box center [469, 564] width 11 height 11
checkbox input "true"
drag, startPoint x: 470, startPoint y: 542, endPoint x: 469, endPoint y: 562, distance: 20.0
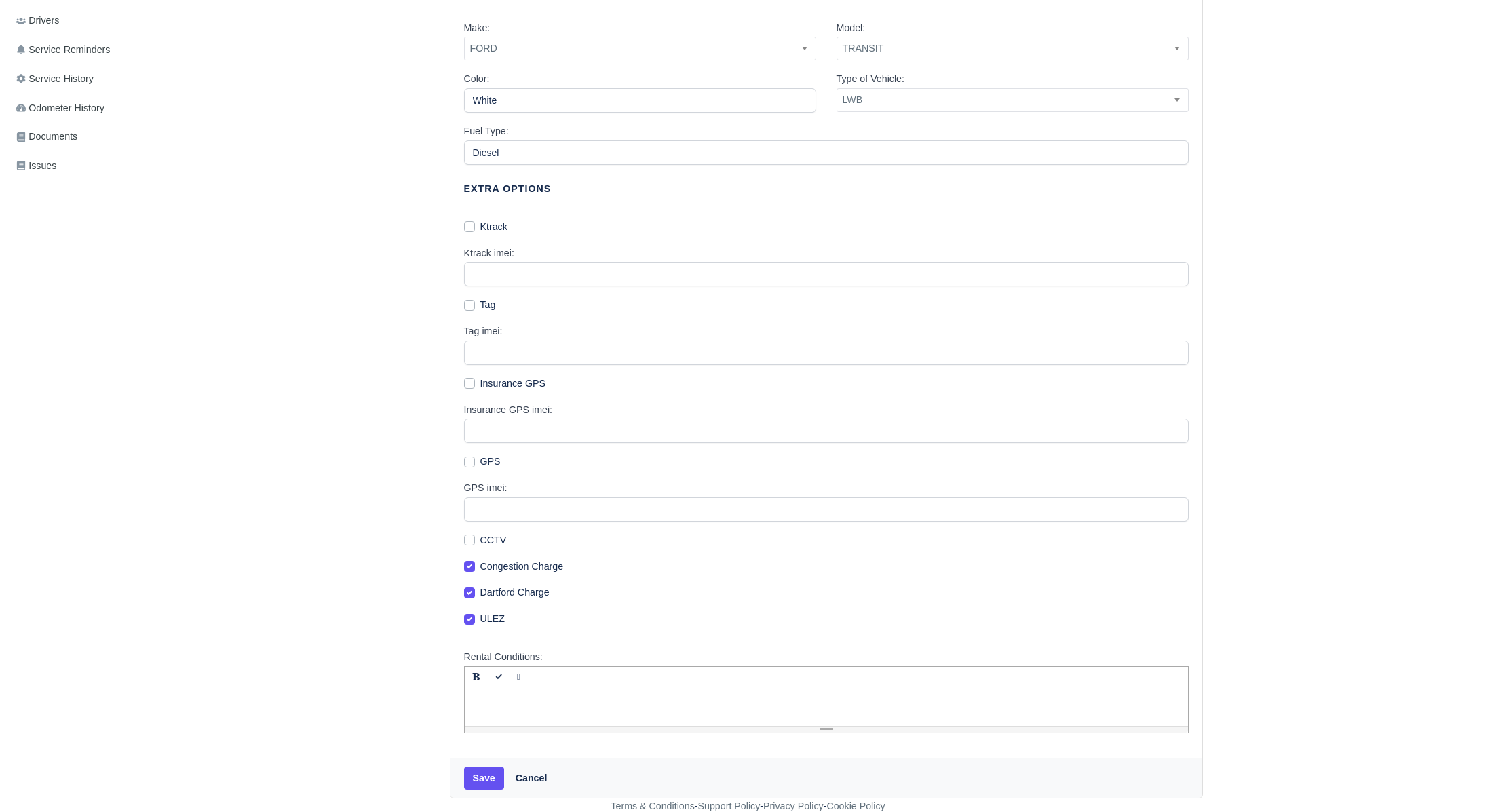
click at [480, 542] on label "CCTV" at bounding box center [493, 540] width 26 height 16
click at [469, 542] on input "CCTV" at bounding box center [469, 538] width 11 height 11
checkbox input "true"
click at [469, 574] on div "Vehicle Alias: Transit Supplier: -- SDL SDL Services -- Group: -- CK21 PCV LB66…" at bounding box center [826, 251] width 752 height 1013
click at [480, 565] on label "Congestion Charge" at bounding box center [522, 567] width 83 height 16
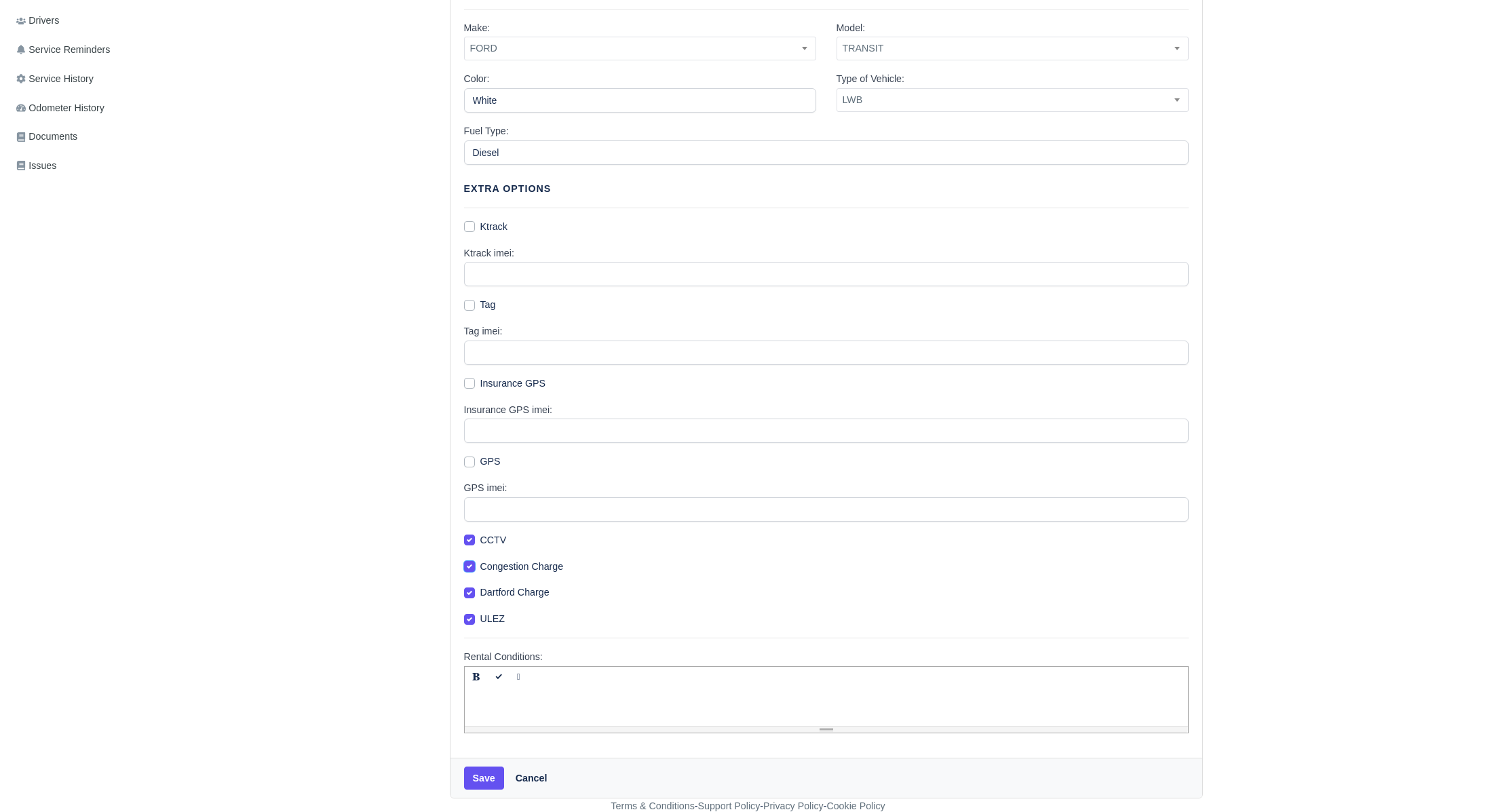
click at [470, 565] on input "Congestion Charge" at bounding box center [469, 564] width 11 height 11
checkbox input "false"
click at [475, 776] on button "Save" at bounding box center [484, 778] width 40 height 23
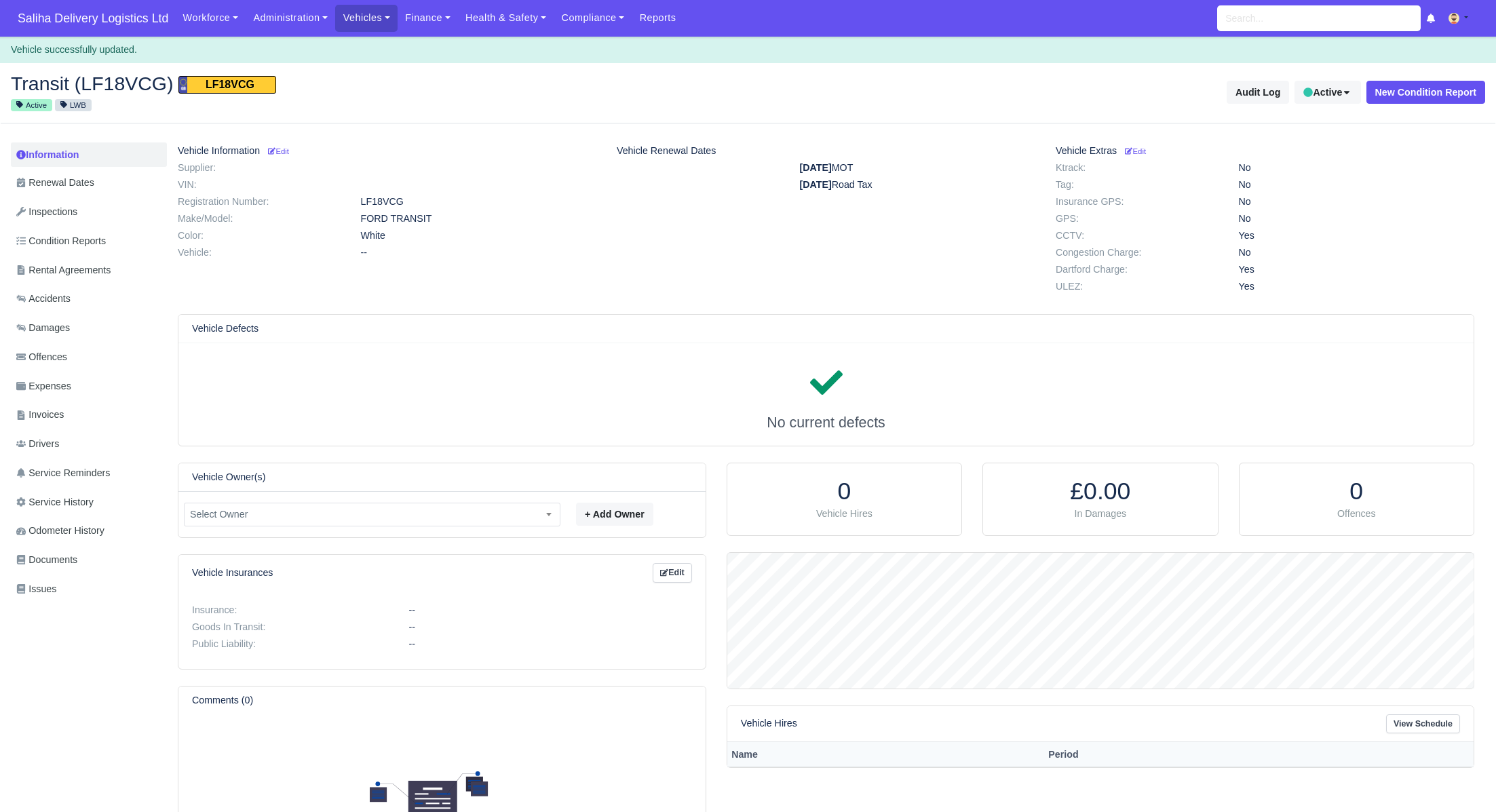
scroll to position [135, 746]
click at [399, 509] on span "Select Owner" at bounding box center [372, 515] width 376 height 17
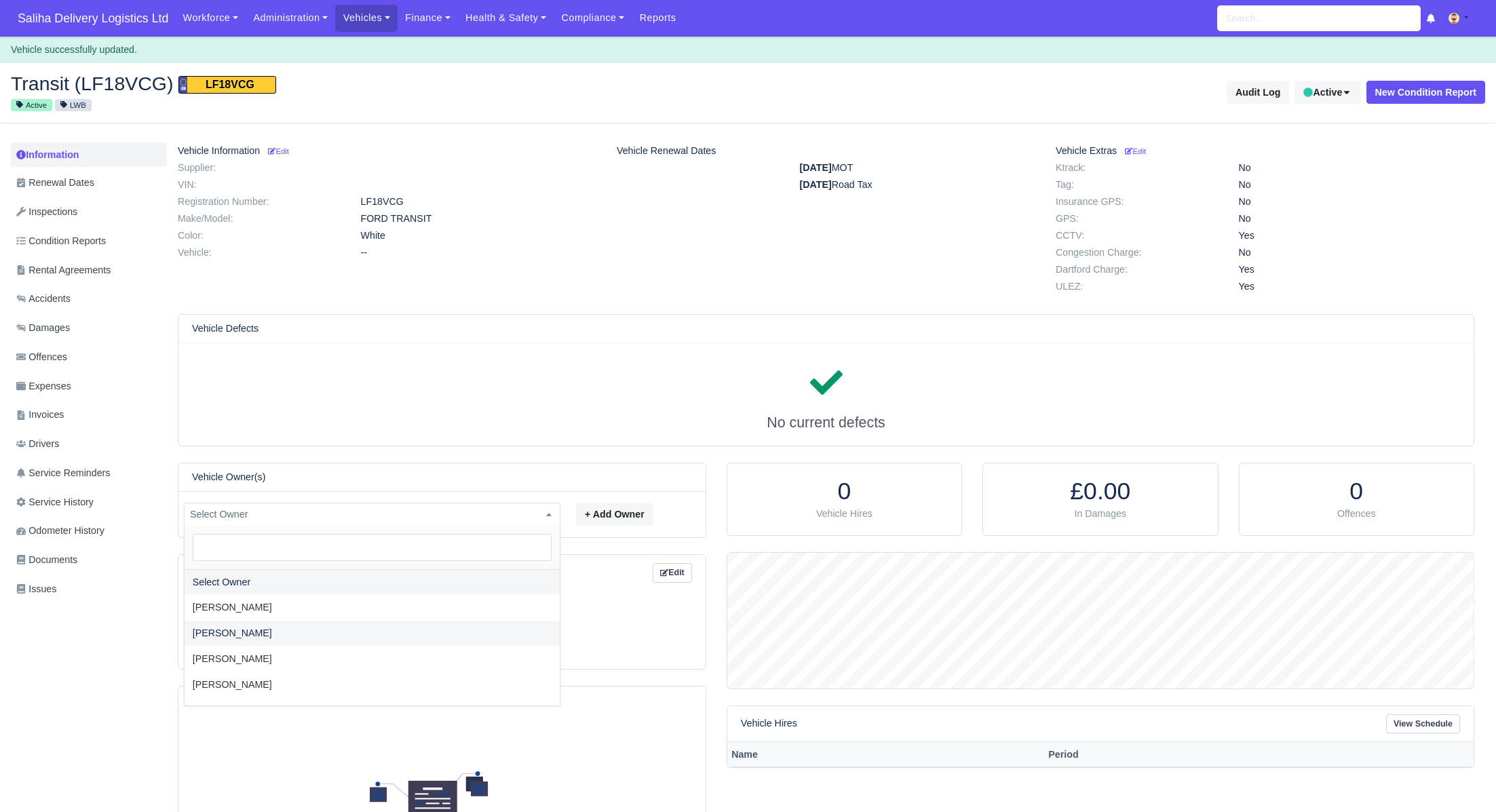
scroll to position [98, 0]
select select "257"
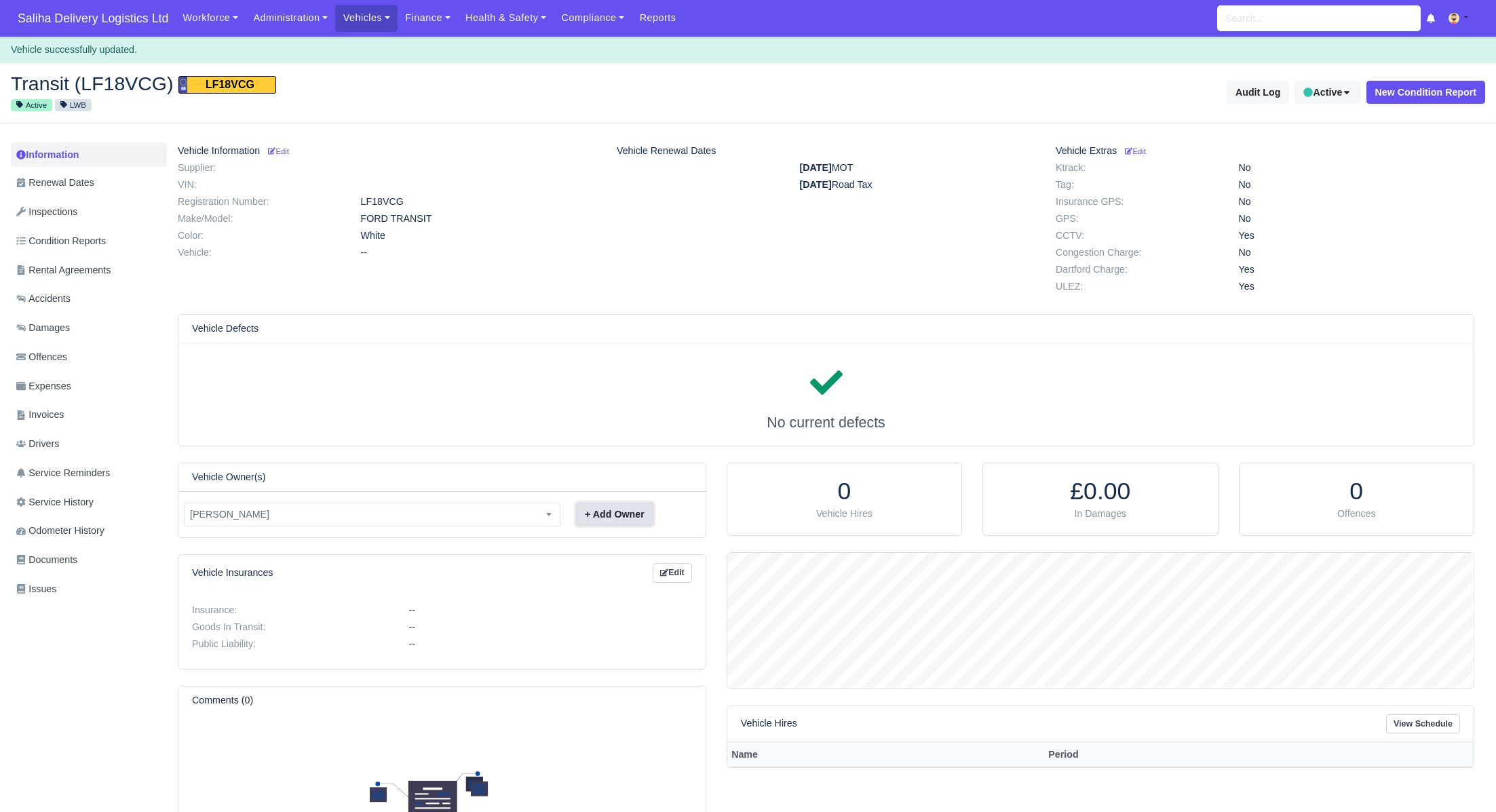
click at [630, 521] on button "+ Add Owner" at bounding box center [615, 514] width 77 height 23
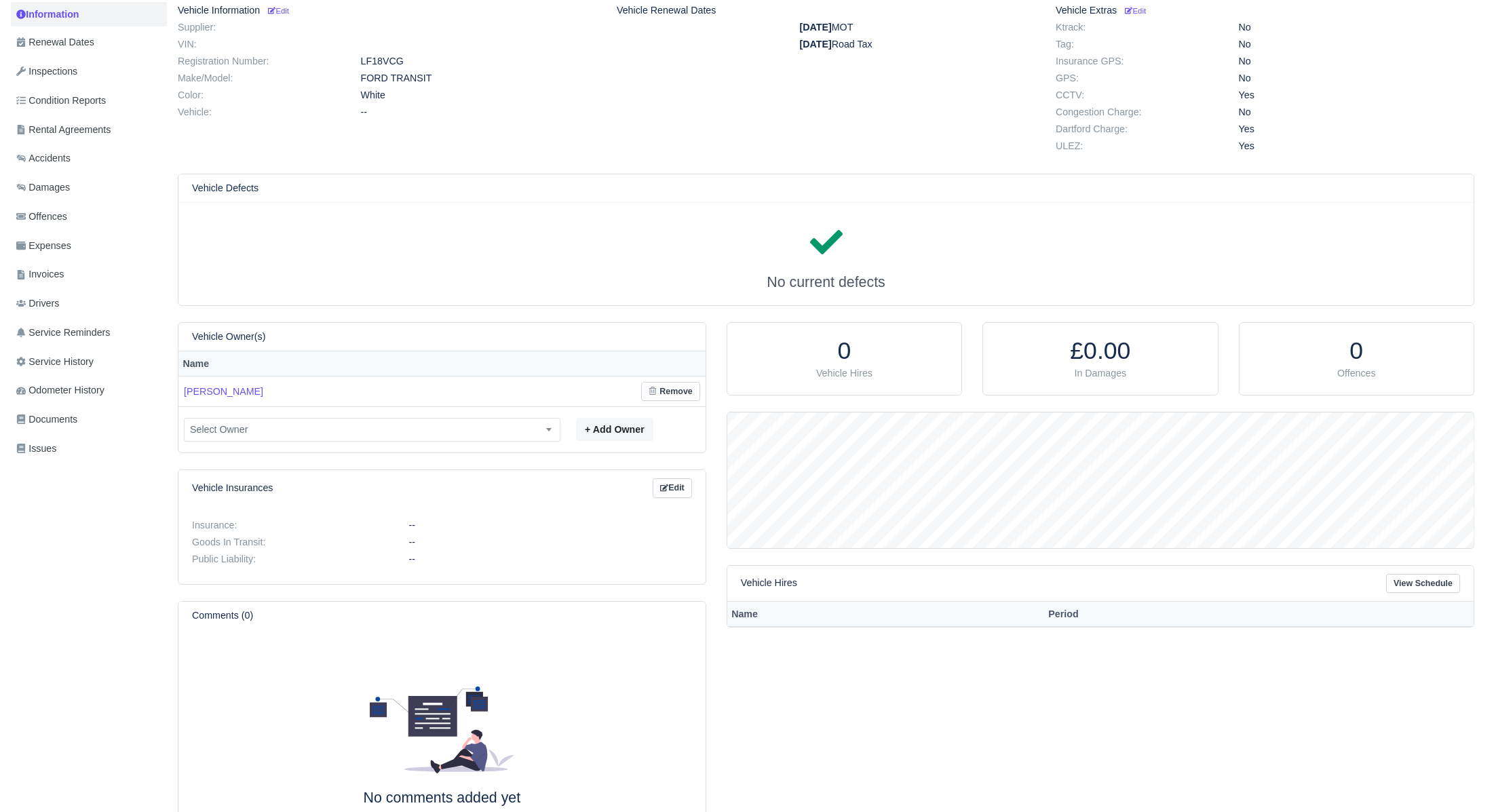
scroll to position [142, 0]
click at [679, 480] on link "Edit" at bounding box center [673, 486] width 40 height 20
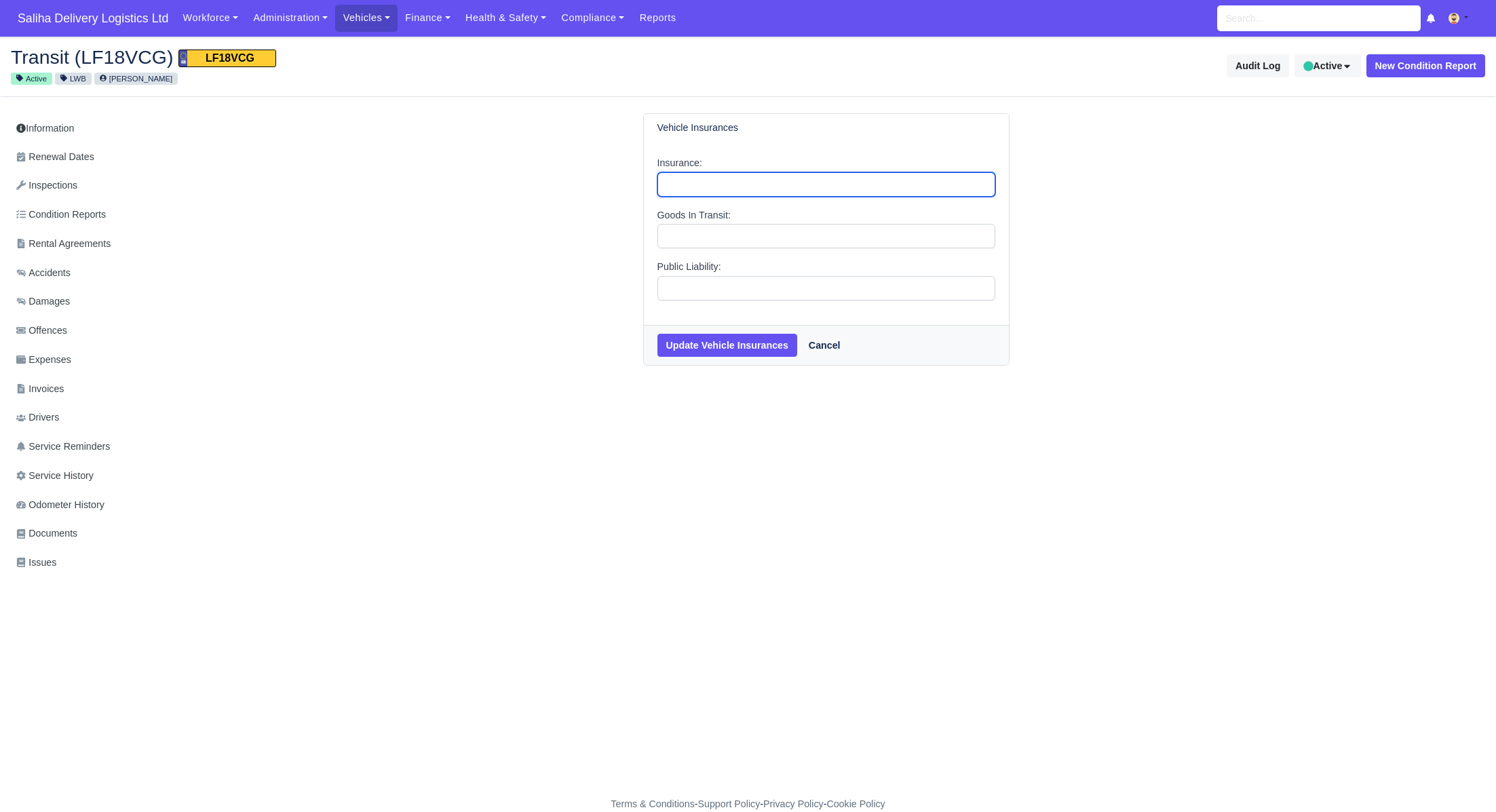
click at [693, 178] on input "Insurance:" at bounding box center [827, 185] width 338 height 25
type input "Hire reward"
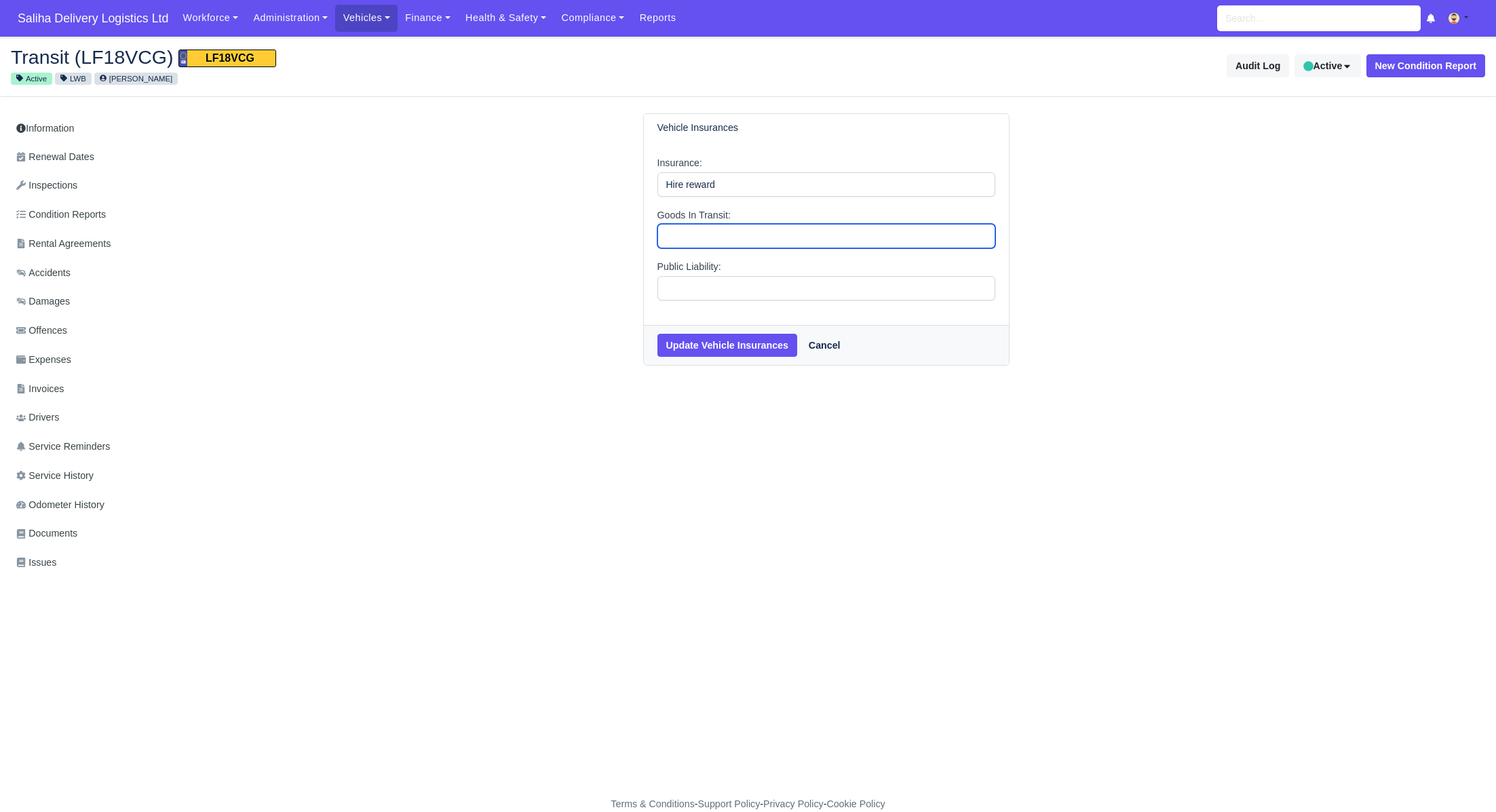
drag, startPoint x: 728, startPoint y: 235, endPoint x: 732, endPoint y: 243, distance: 8.9
click at [727, 234] on input "Goods In Transit:" at bounding box center [827, 236] width 338 height 25
type input "50,000"
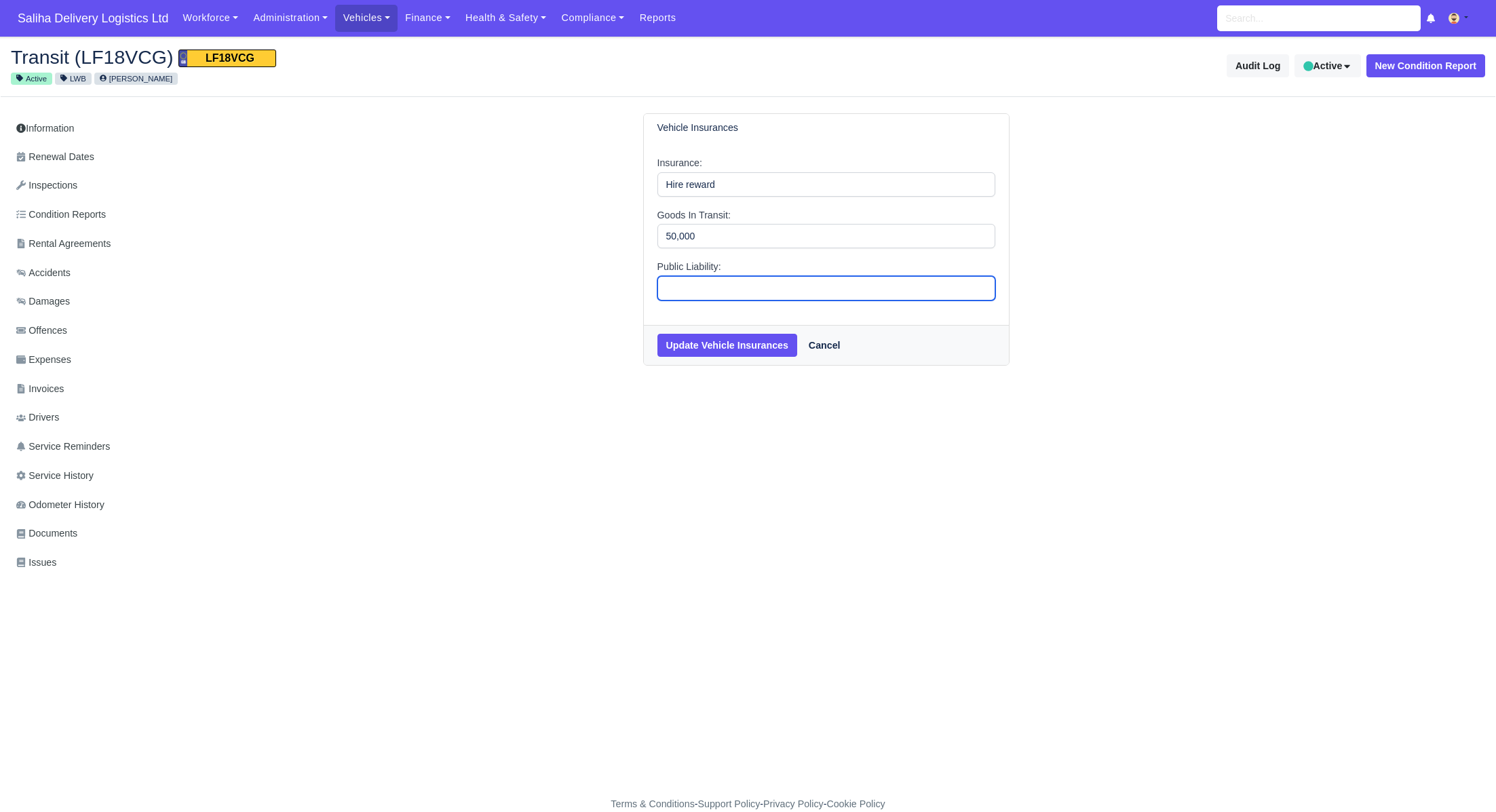
drag, startPoint x: 753, startPoint y: 280, endPoint x: 761, endPoint y: 291, distance: 13.6
click at [753, 280] on input "Public Liability:" at bounding box center [827, 288] width 338 height 25
type input "2,0000"
click at [730, 342] on button "Update Vehicle Insurances" at bounding box center [728, 345] width 140 height 23
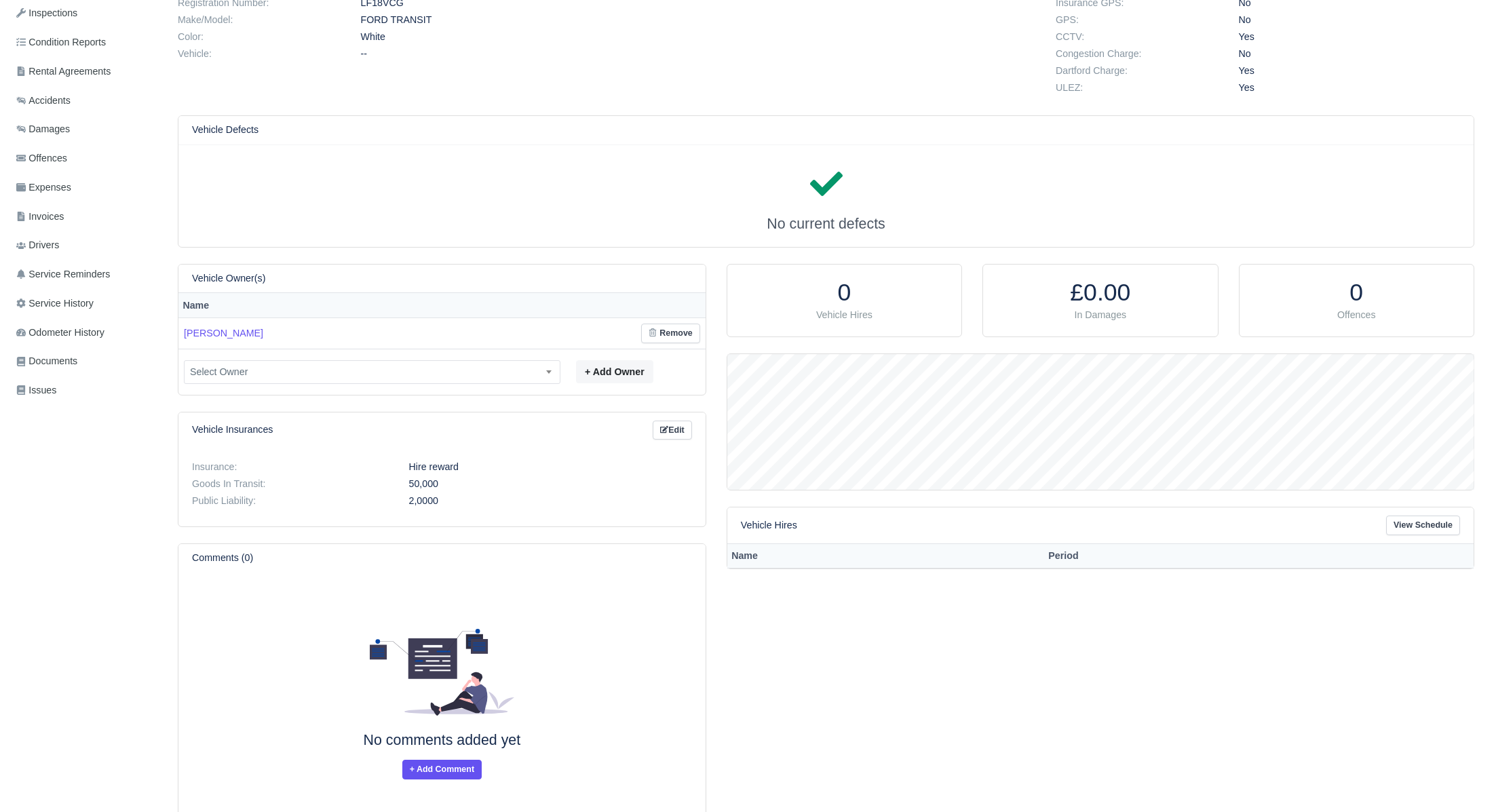
scroll to position [584, 0]
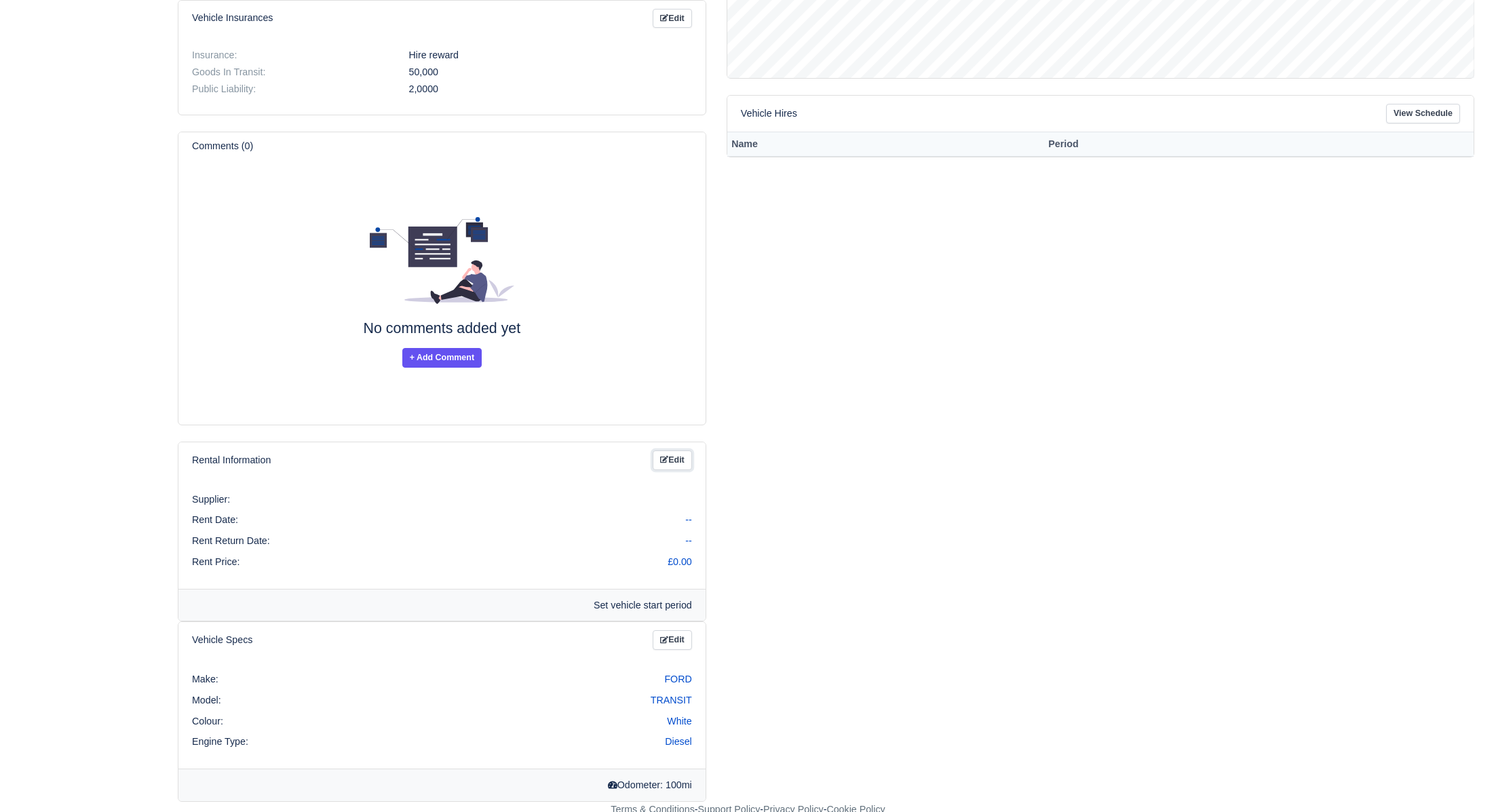
click at [679, 451] on link "Edit" at bounding box center [673, 460] width 40 height 20
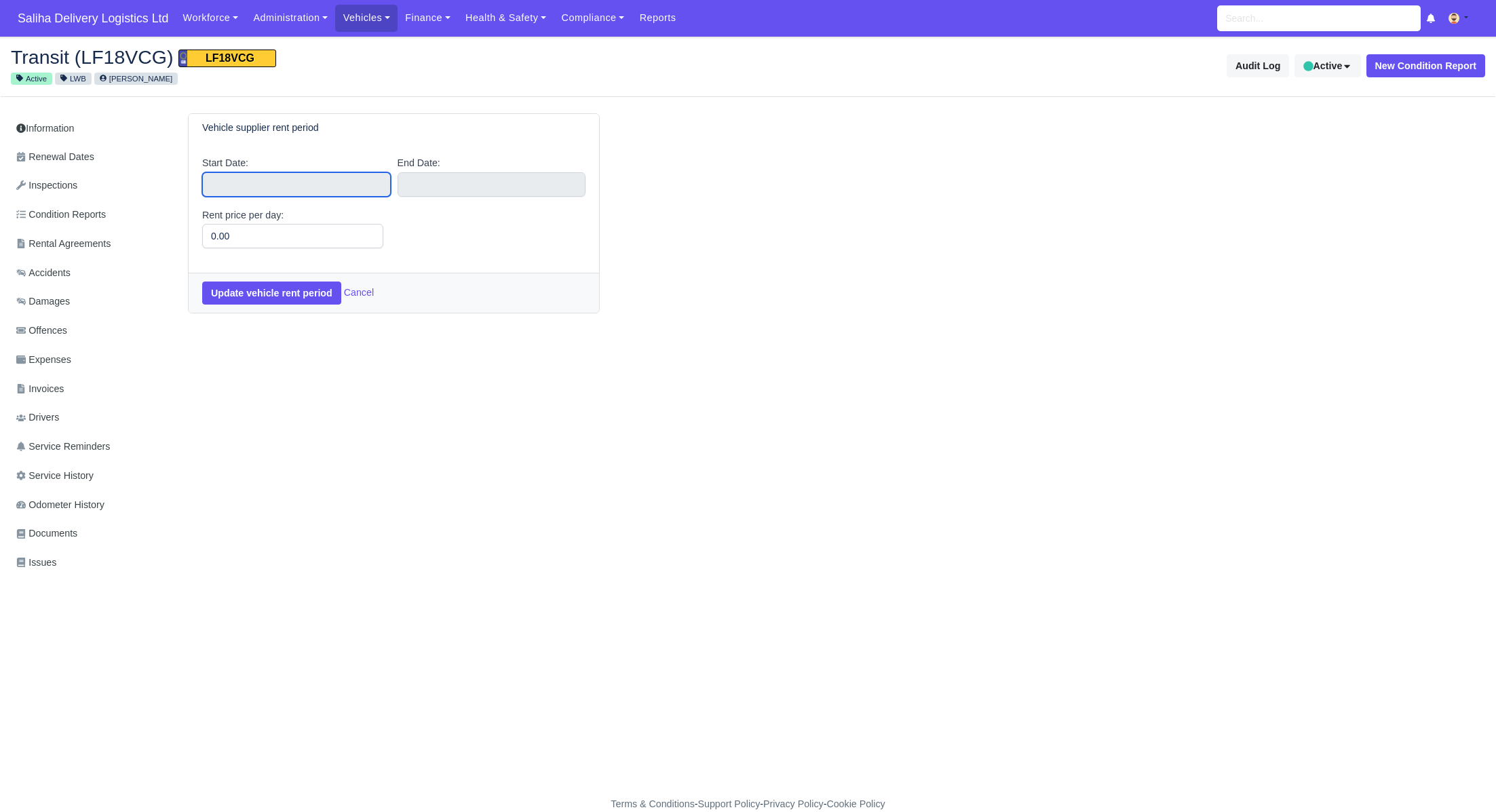
click at [303, 188] on input "text" at bounding box center [296, 185] width 189 height 25
type input "[DATE]"
click at [436, 184] on input "text" at bounding box center [492, 185] width 189 height 25
type input "2024"
click at [563, 211] on span at bounding box center [558, 214] width 9 height 8
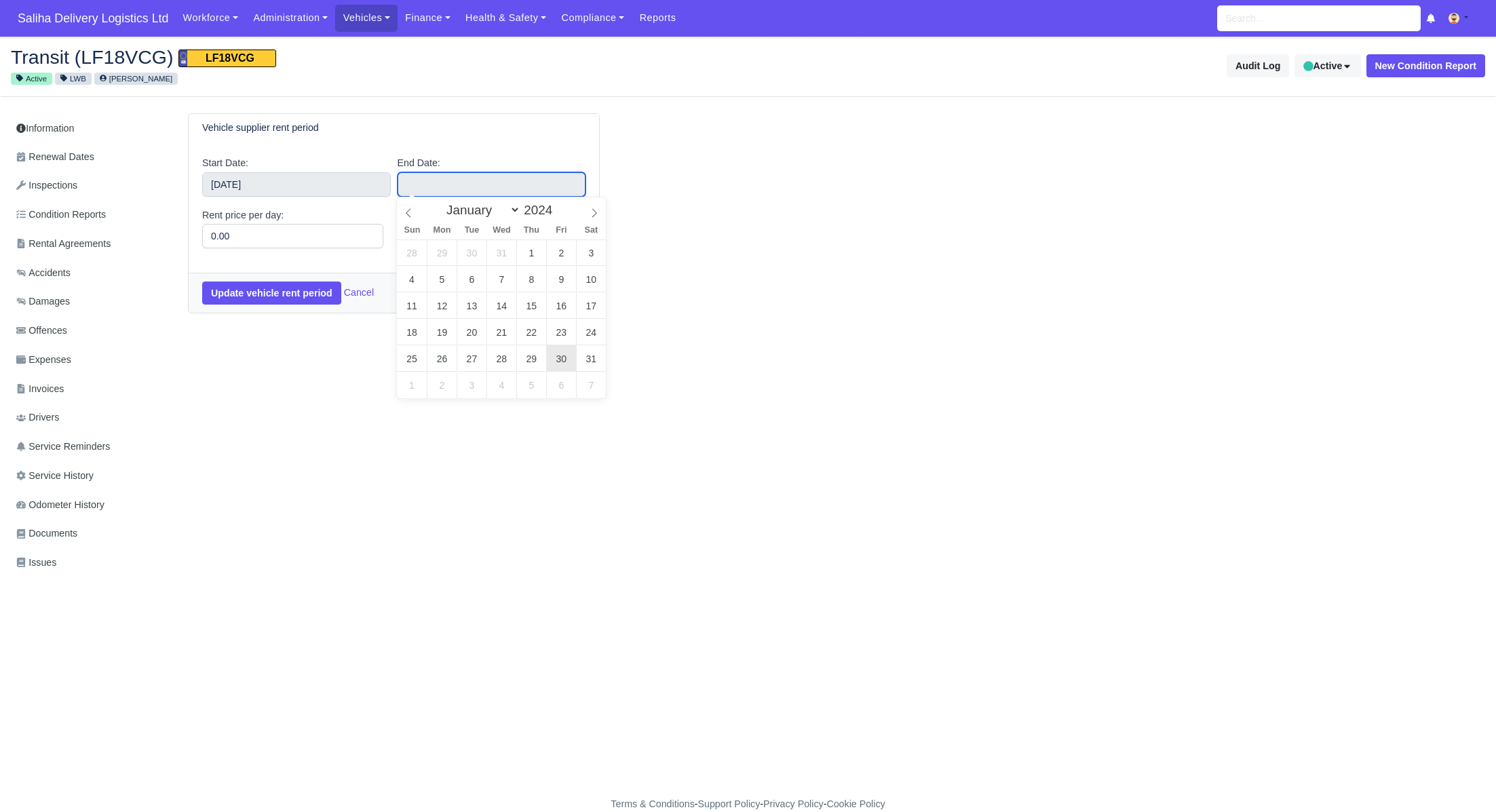
type input "[DATE]"
click at [270, 298] on button "Update vehicle rent period" at bounding box center [272, 293] width 139 height 23
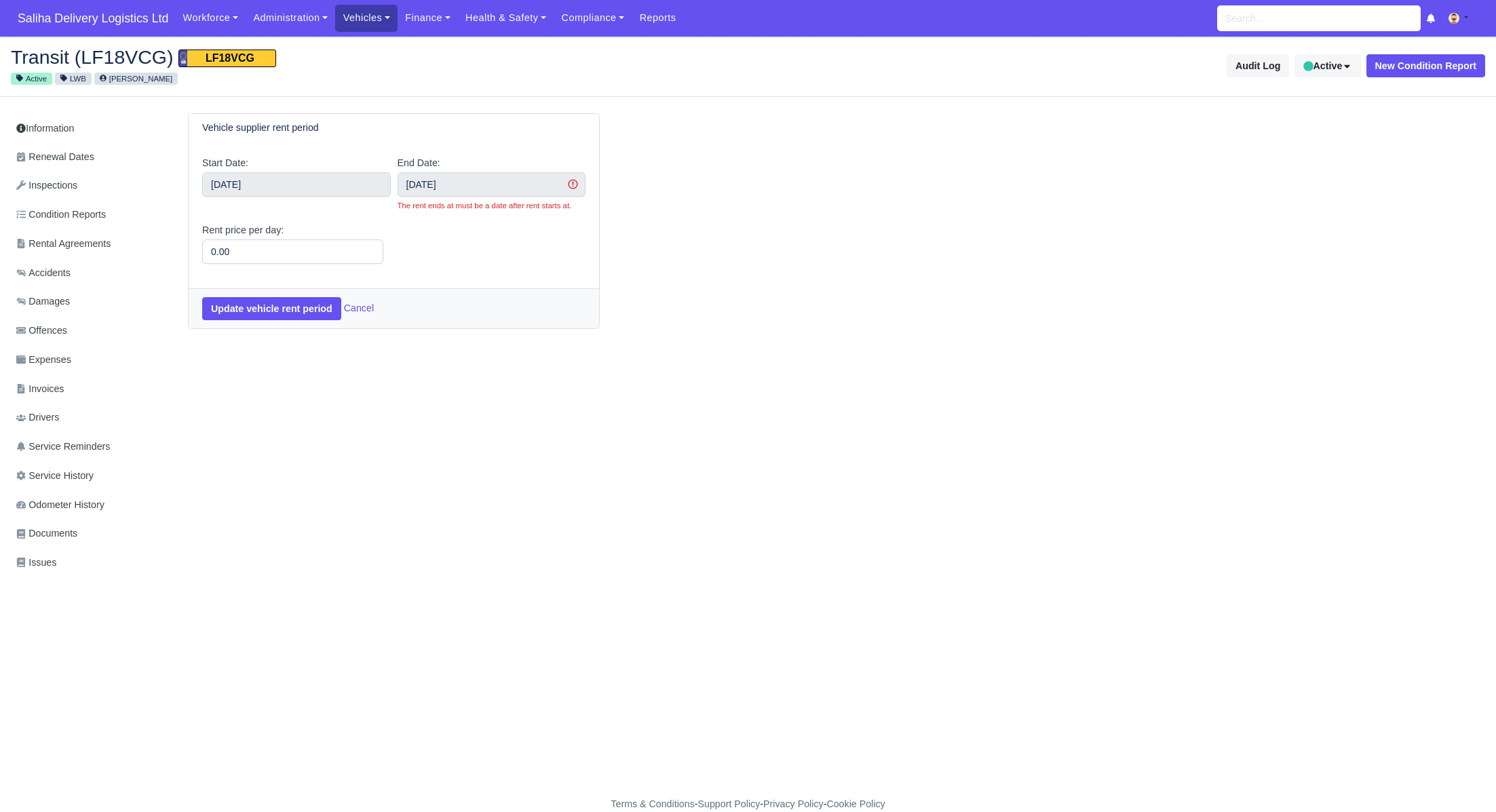
click at [374, 26] on link "Vehicles" at bounding box center [366, 18] width 62 height 26
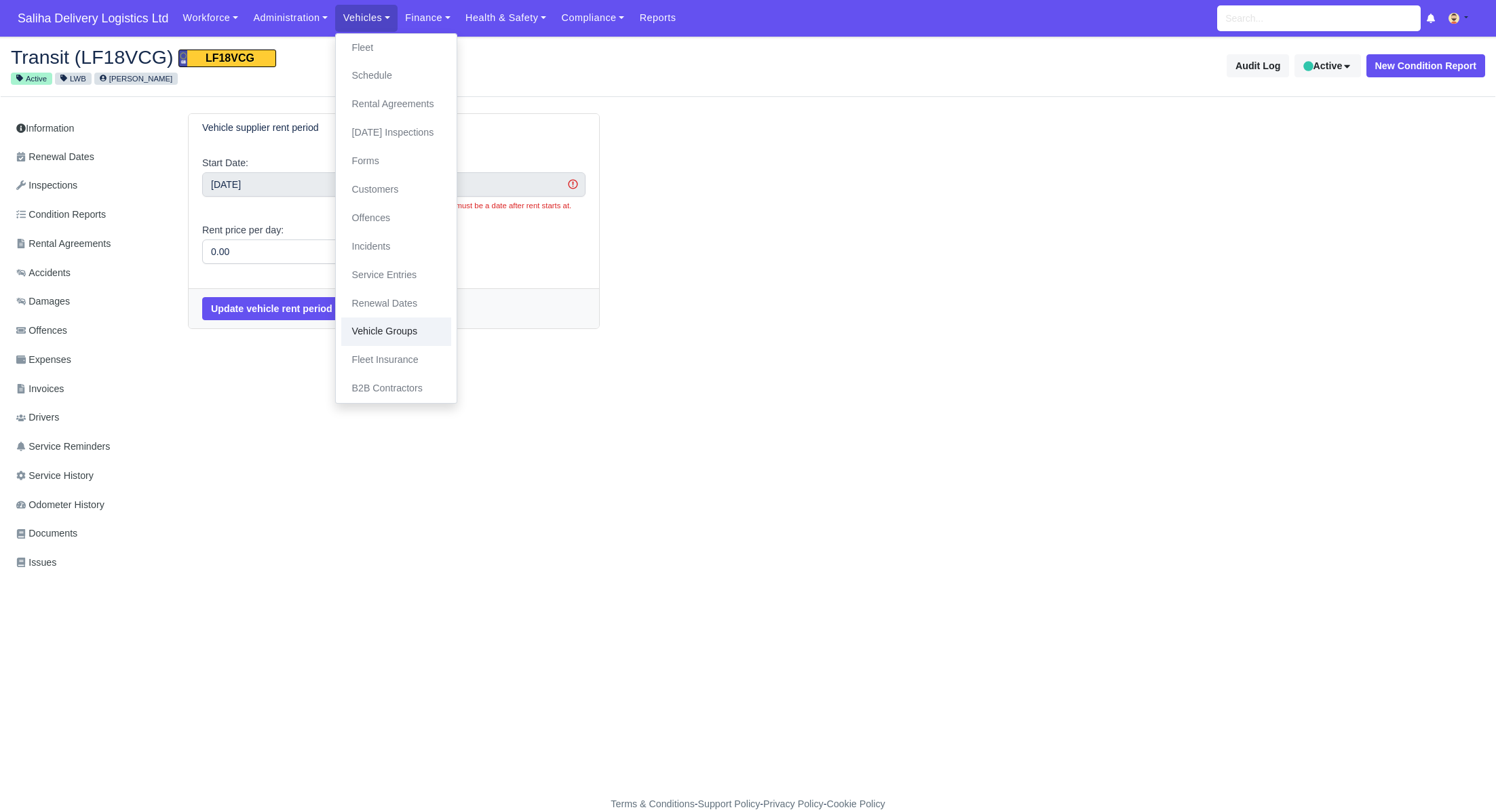
click at [404, 332] on link "Vehicle Groups" at bounding box center [396, 332] width 110 height 28
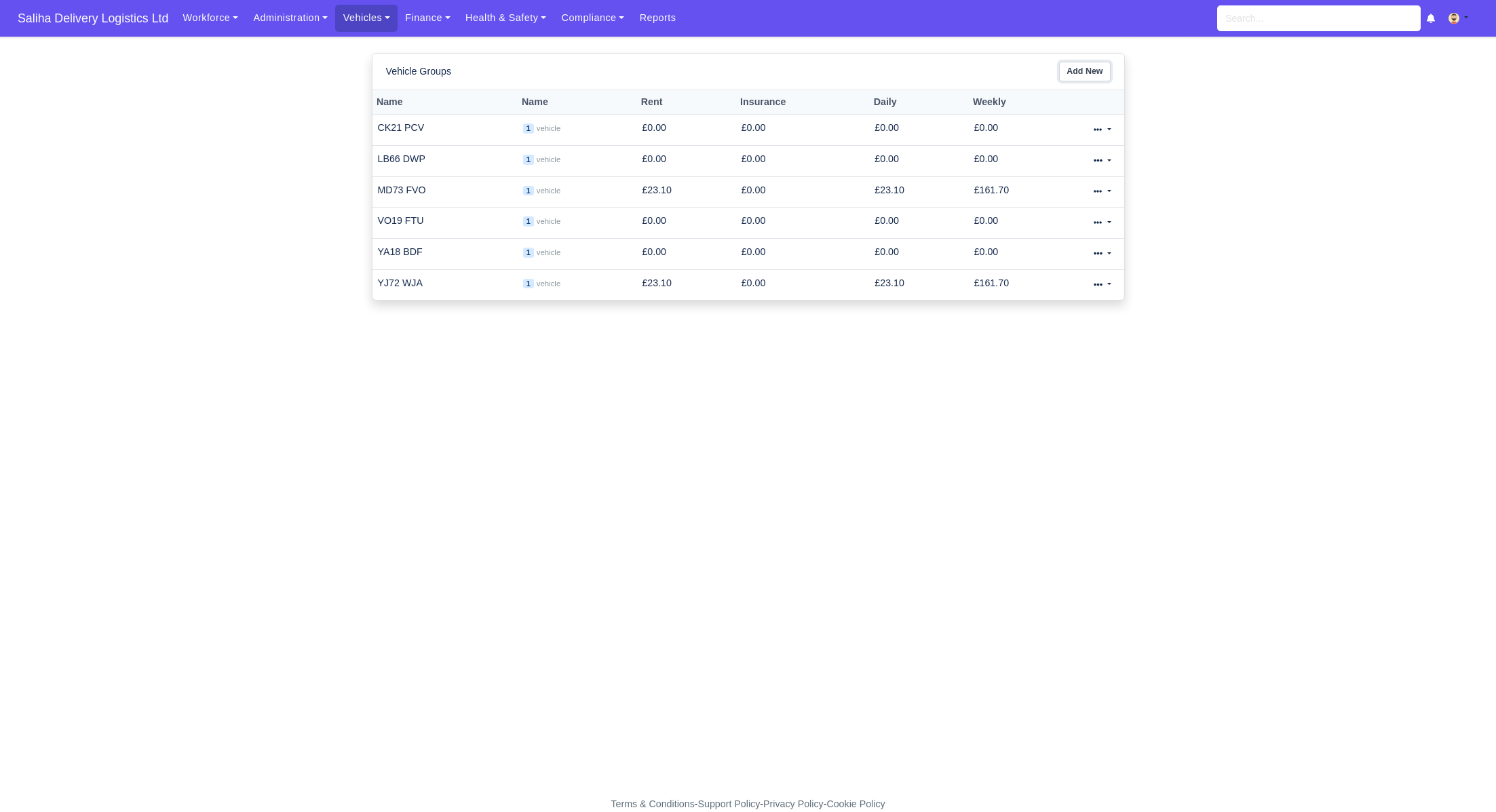
click at [1091, 72] on link "Add New" at bounding box center [1085, 71] width 51 height 20
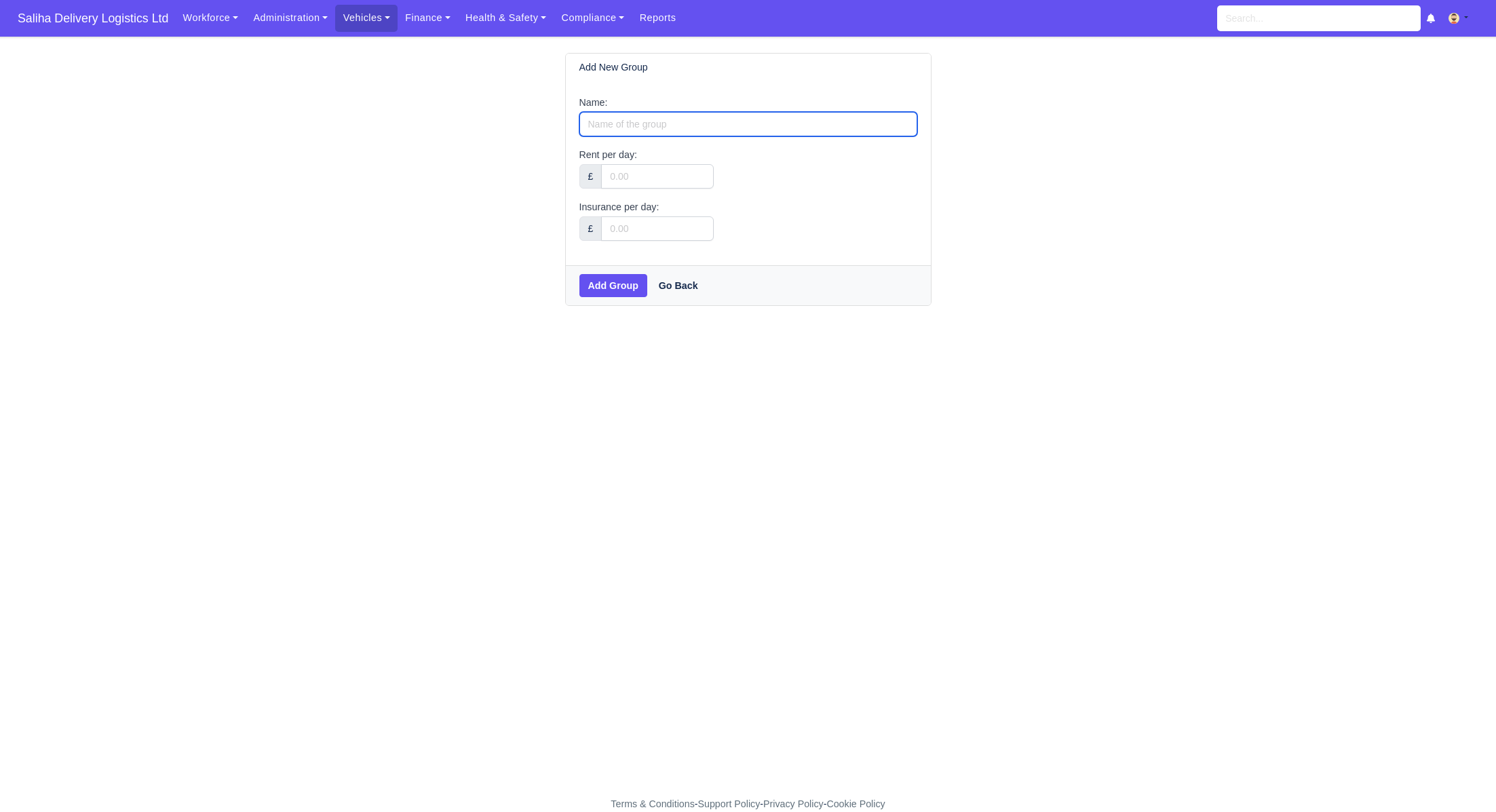
click at [644, 127] on input "Name:" at bounding box center [748, 124] width 338 height 25
paste input "LF18 VCG"
type input "LF18 VCG"
drag, startPoint x: 632, startPoint y: 170, endPoint x: 645, endPoint y: 184, distance: 19.1
click at [632, 171] on input "Rent per day:" at bounding box center [657, 176] width 112 height 25
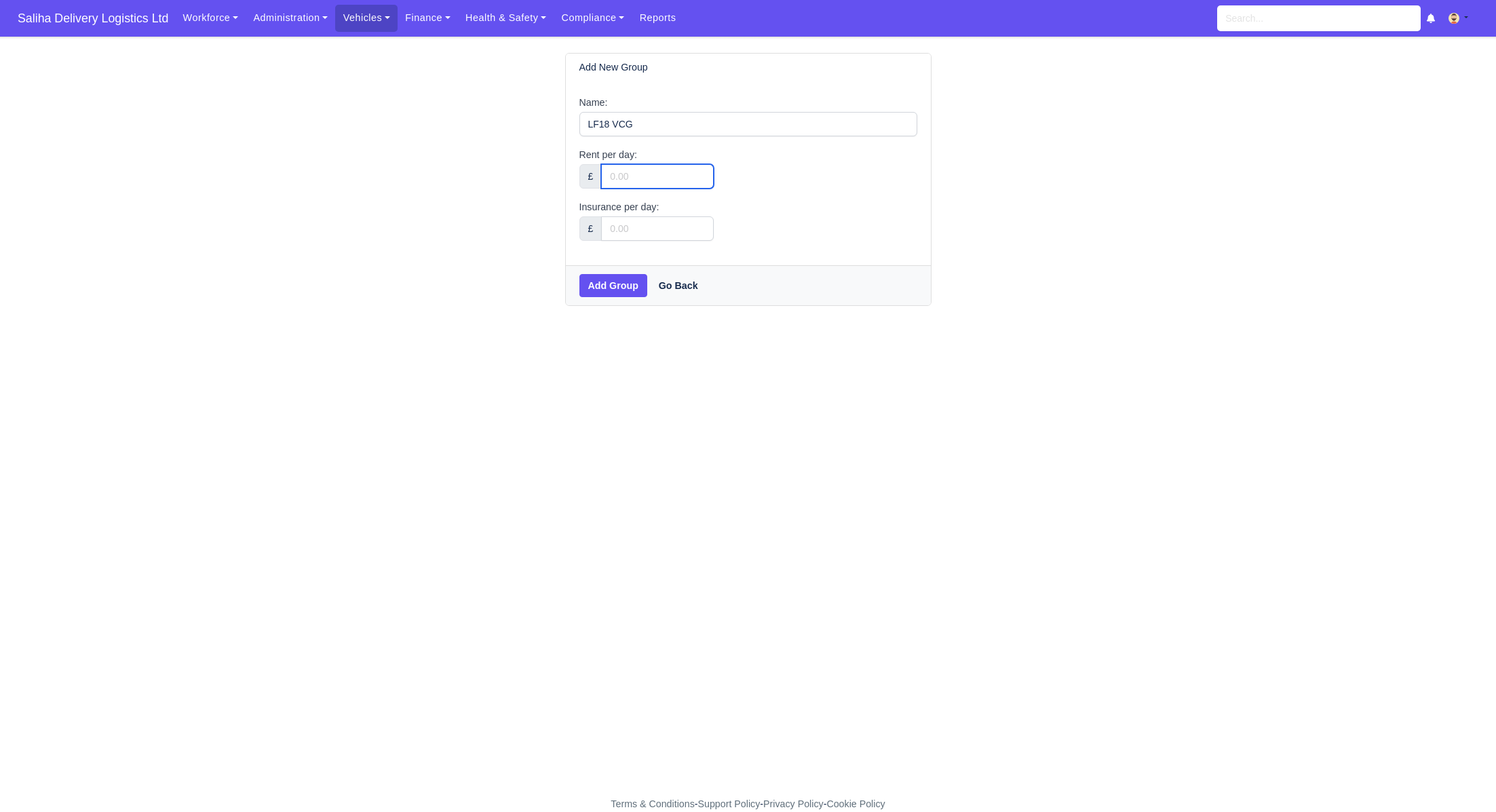
type input "0.00"
click at [650, 224] on input "Insurance per day:" at bounding box center [657, 228] width 112 height 25
type input "0.00"
click at [622, 287] on button "Add Group" at bounding box center [613, 286] width 68 height 23
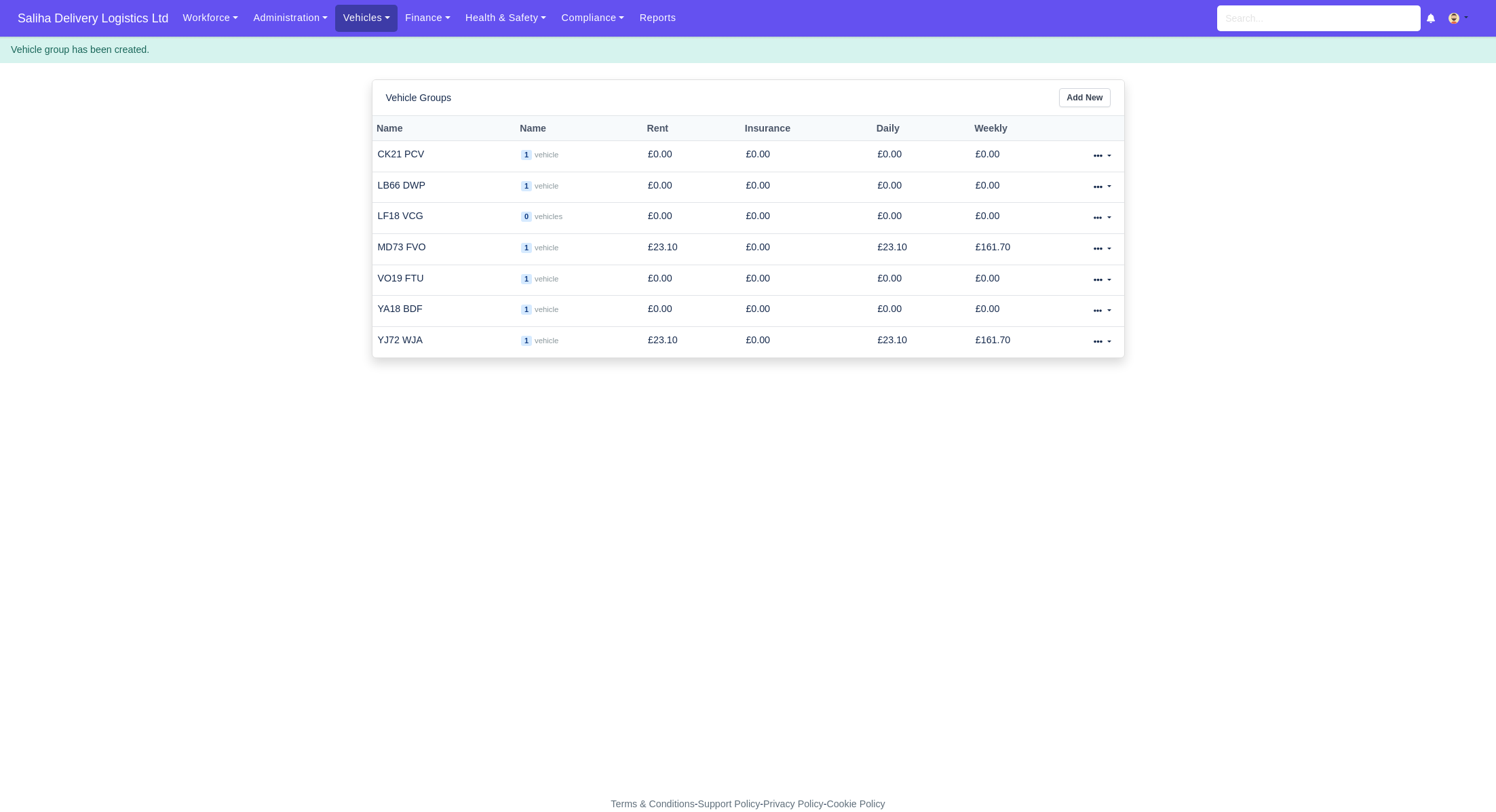
click at [378, 18] on link "Vehicles" at bounding box center [366, 18] width 62 height 26
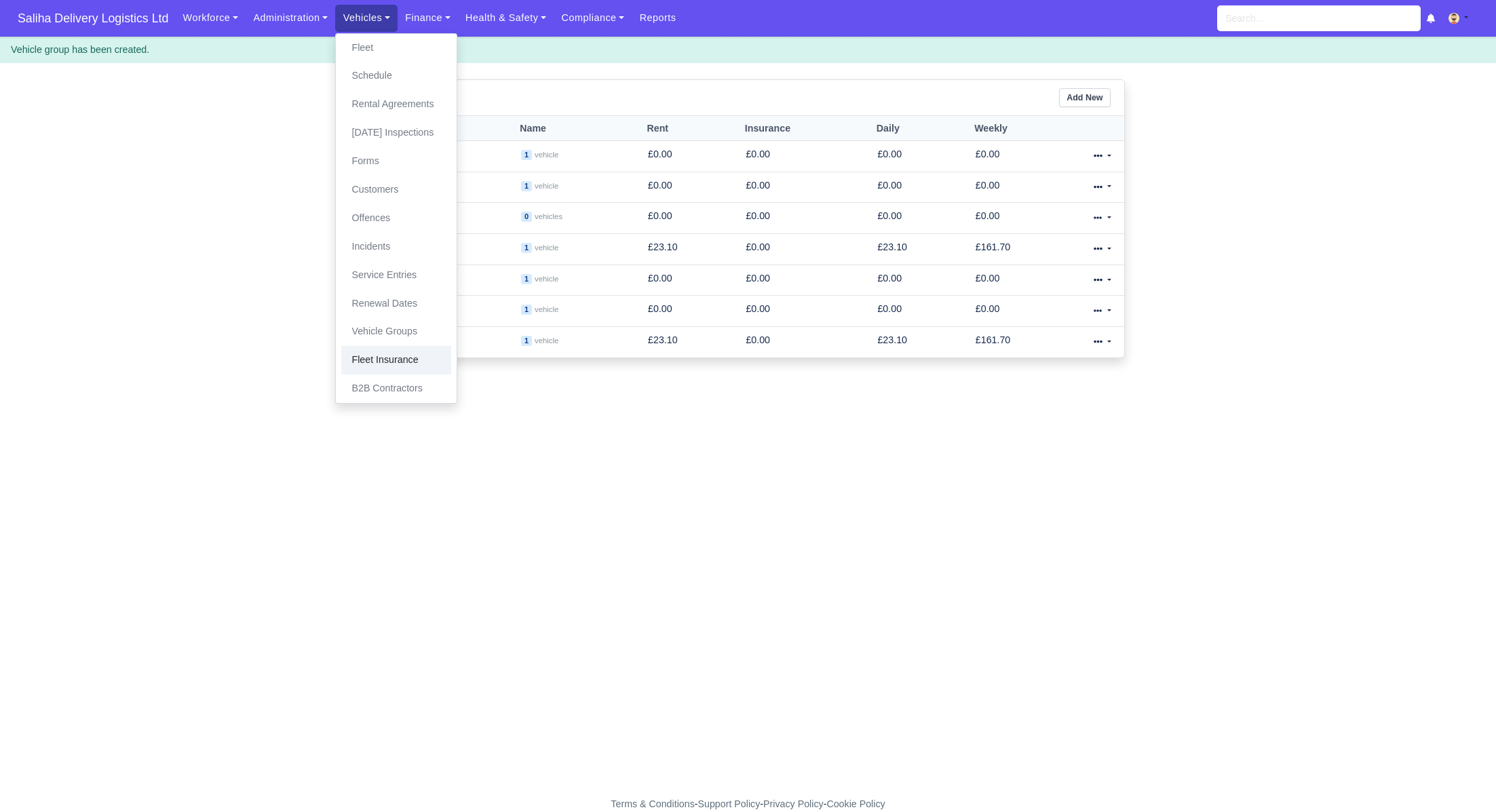
click at [399, 366] on link "Fleet Insurance" at bounding box center [396, 360] width 110 height 28
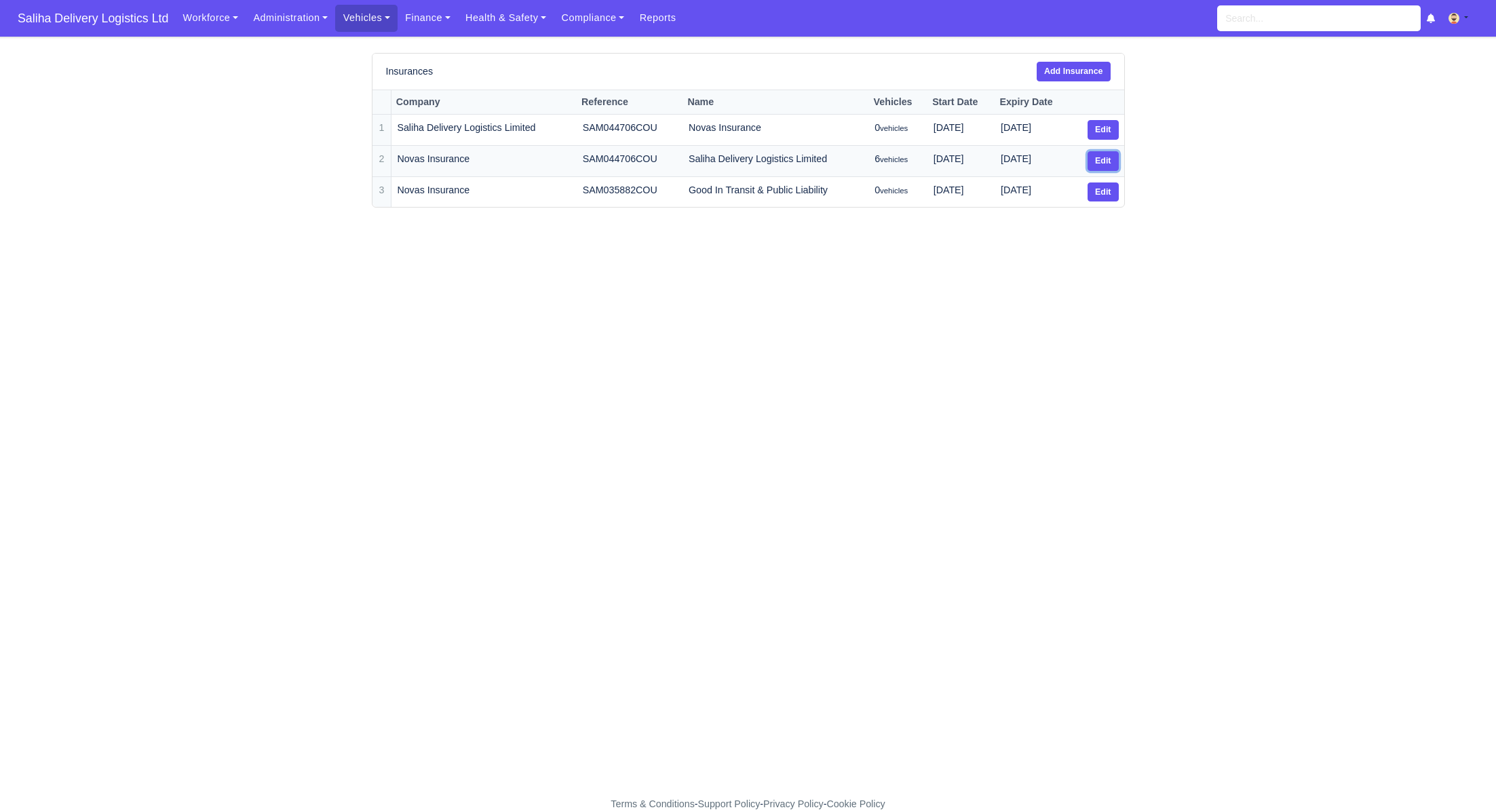
click at [1104, 158] on link "Edit" at bounding box center [1103, 161] width 31 height 20
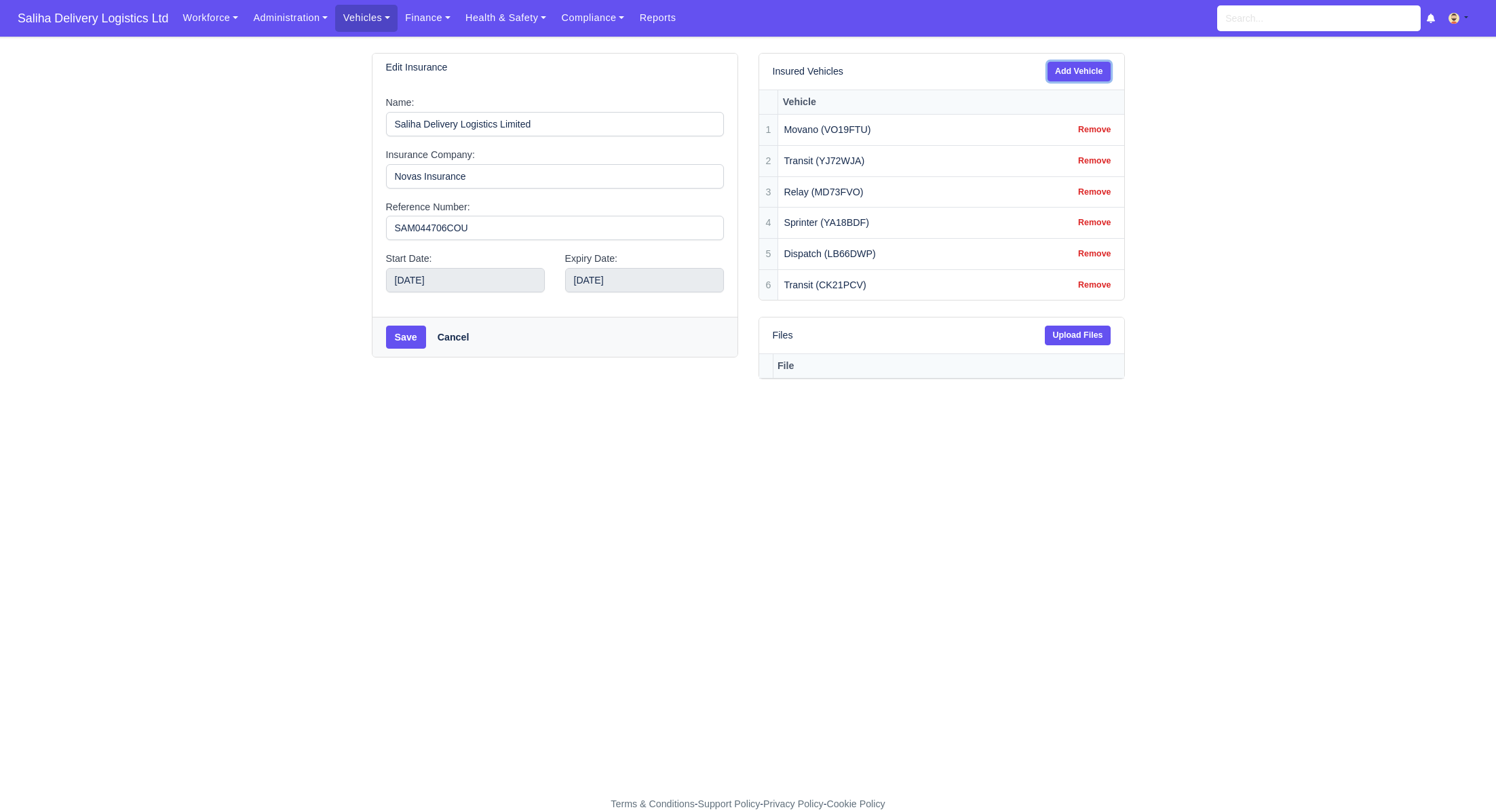
click at [1076, 73] on link "Add Vehicle" at bounding box center [1079, 71] width 63 height 20
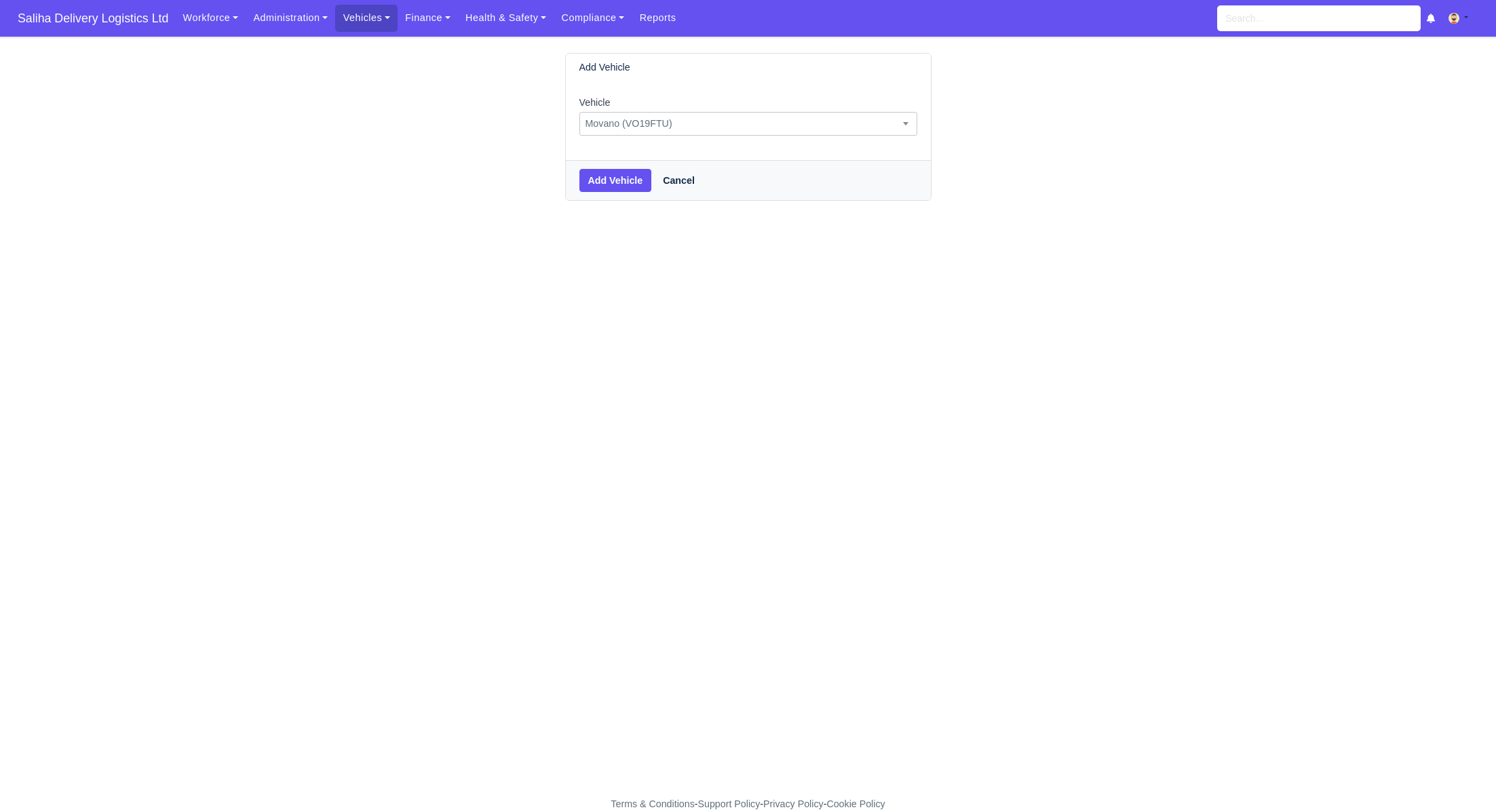
click at [771, 129] on span "Movano (VO19FTU)" at bounding box center [748, 124] width 337 height 17
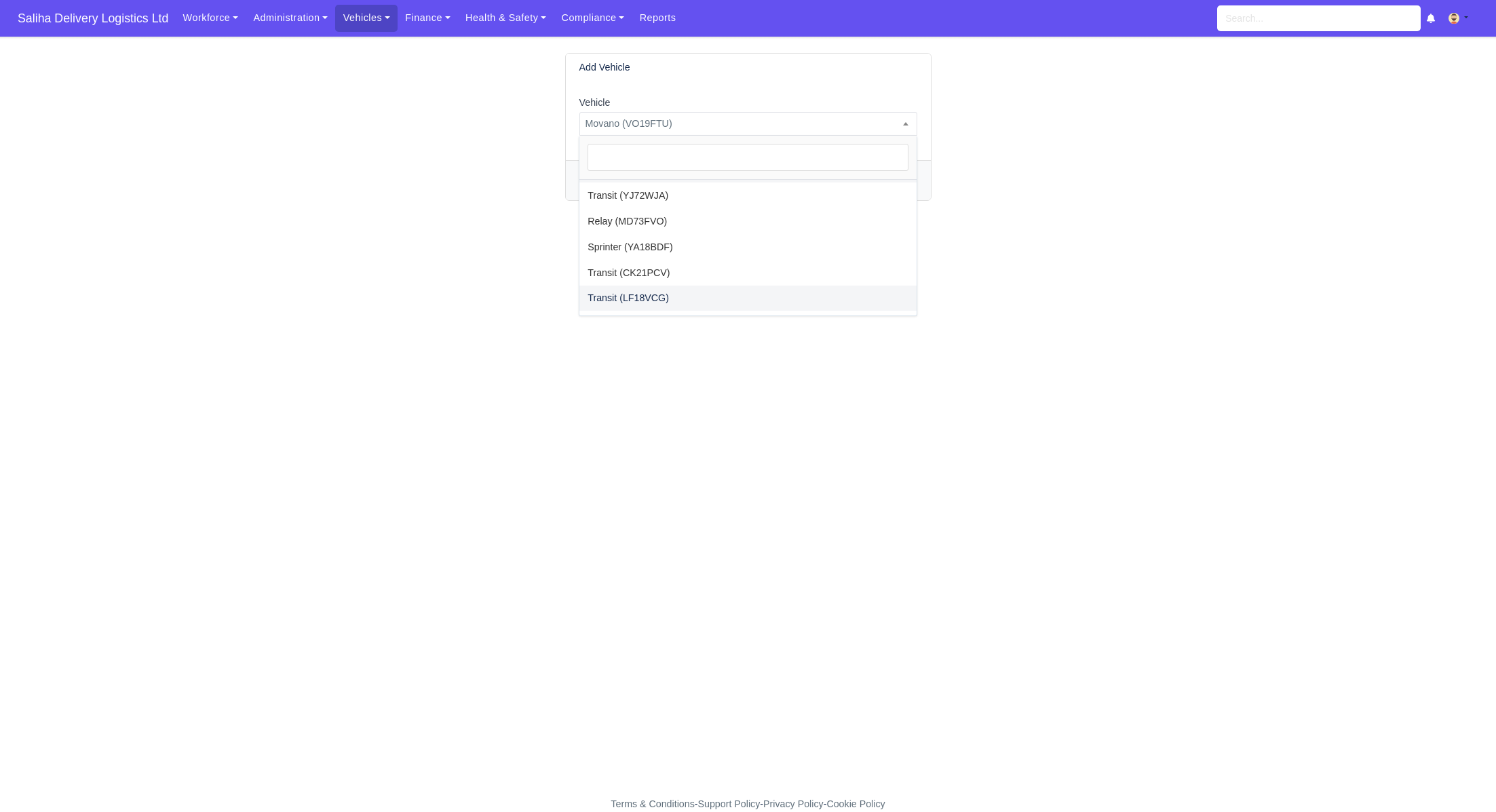
select select "53"
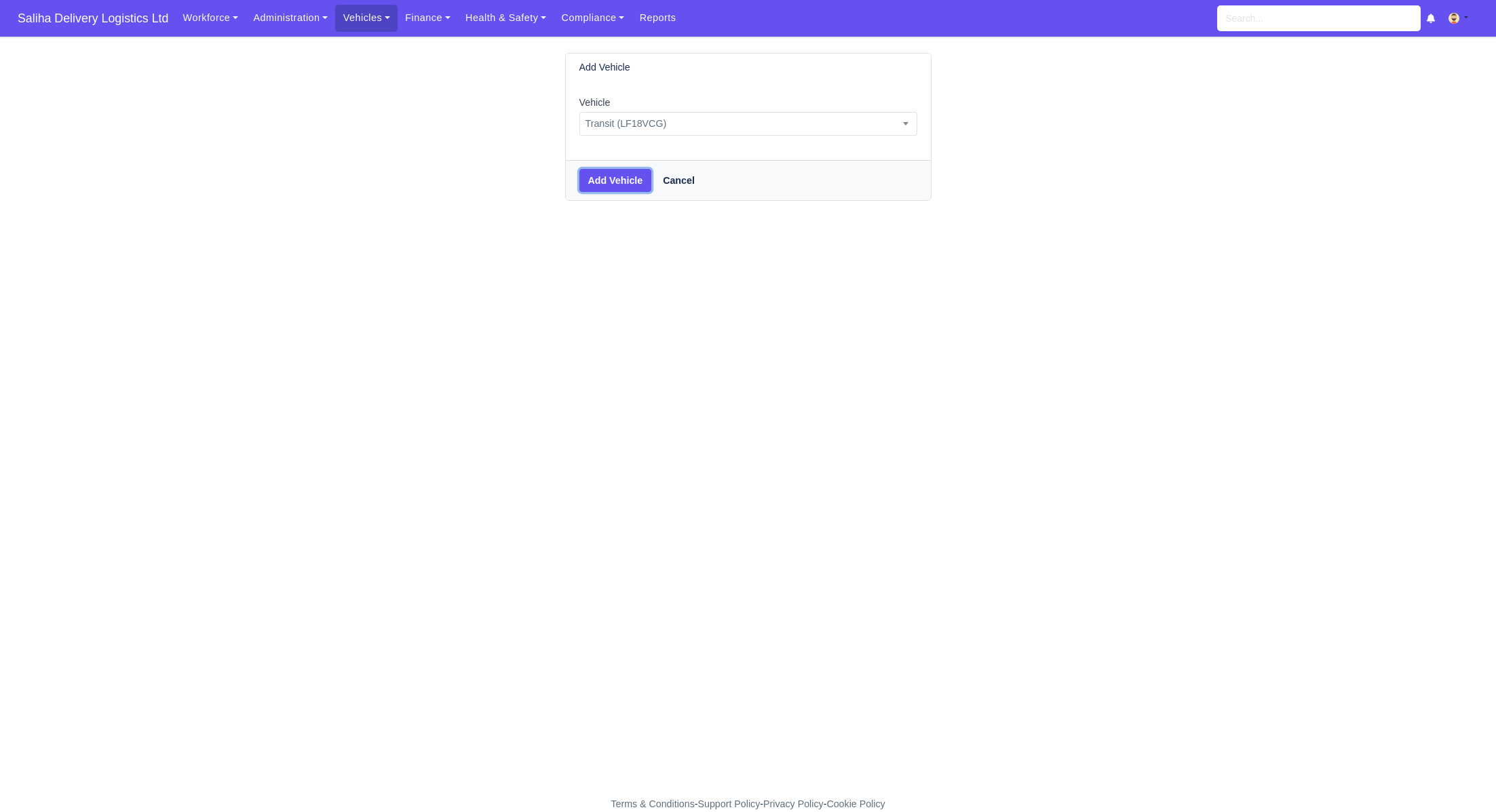
click at [632, 187] on button "Add Vehicle" at bounding box center [615, 180] width 73 height 23
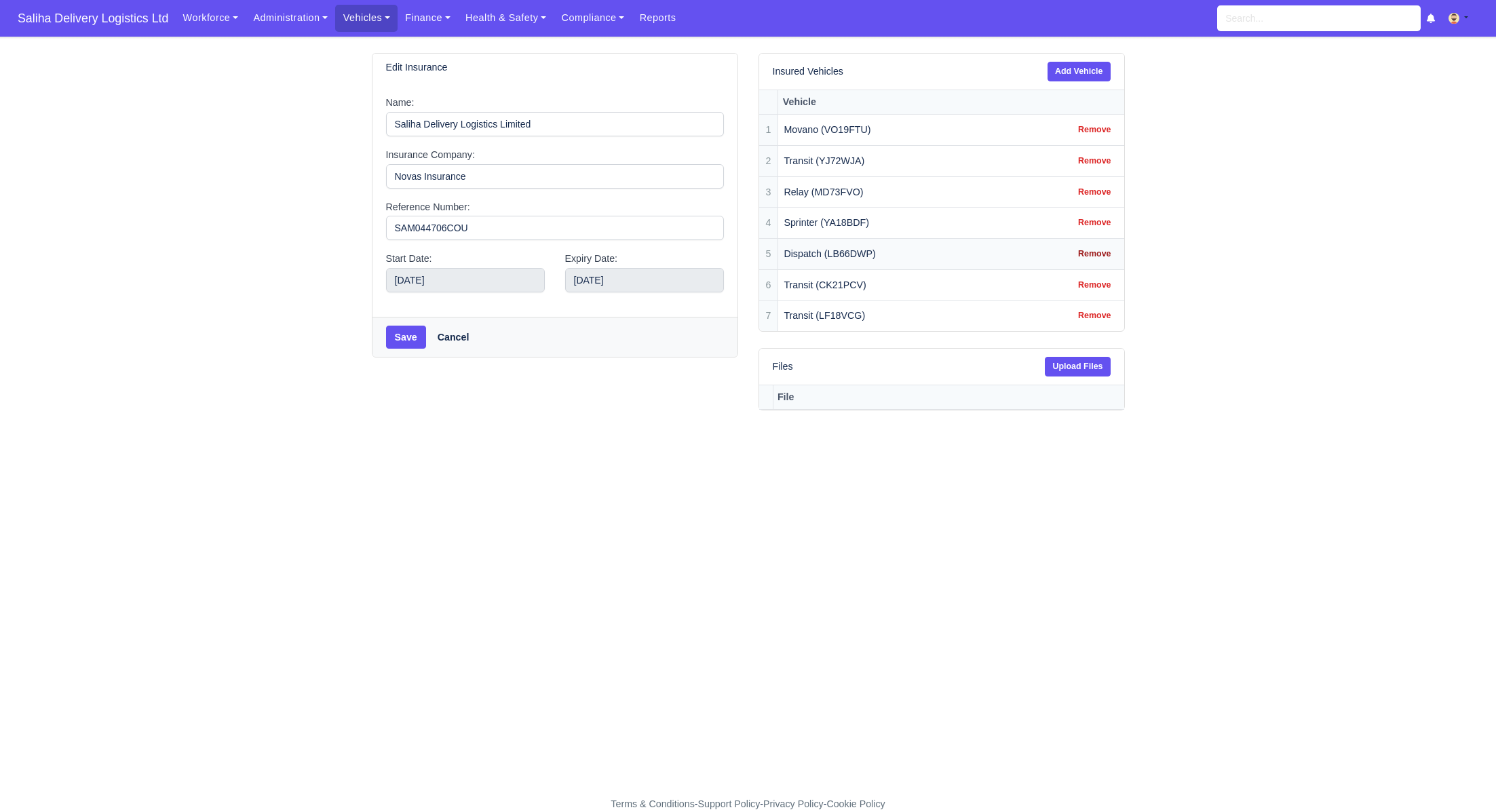
click at [1095, 252] on link "Remove" at bounding box center [1094, 254] width 47 height 20
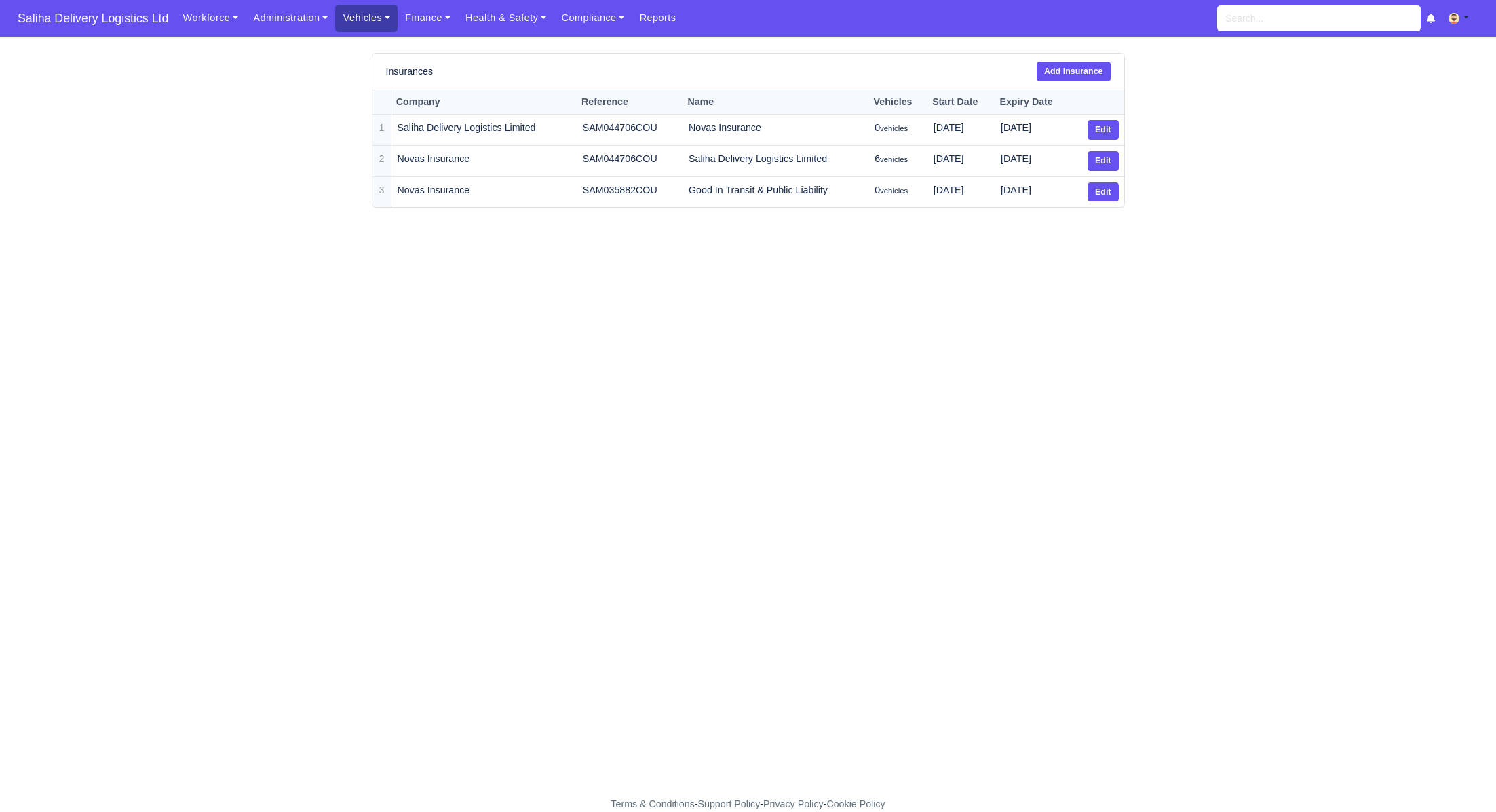
drag, startPoint x: 356, startPoint y: 18, endPoint x: 366, endPoint y: 33, distance: 18.0
click at [356, 18] on link "Vehicles" at bounding box center [366, 18] width 62 height 26
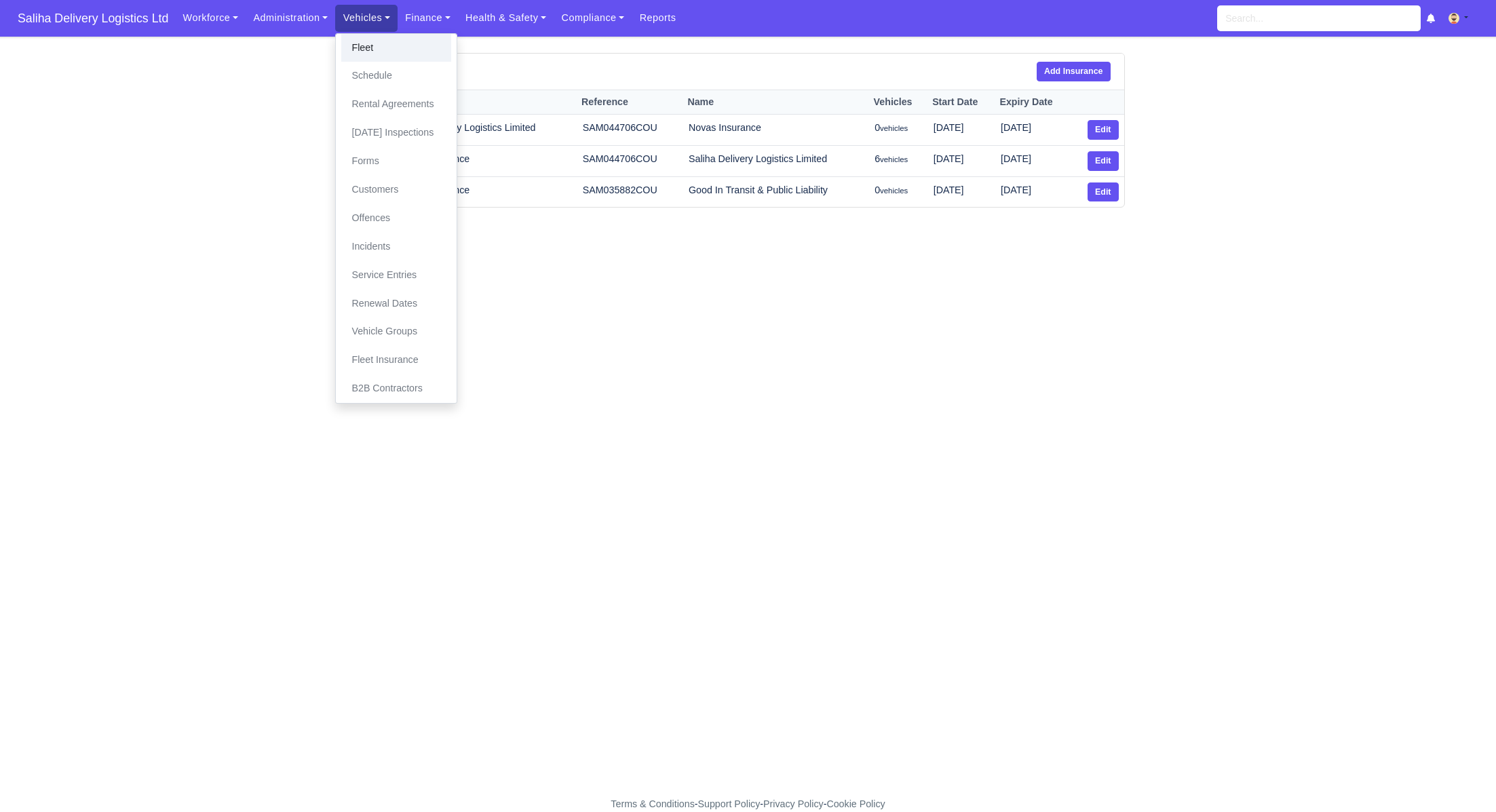
click at [372, 57] on link "Fleet" at bounding box center [396, 48] width 110 height 28
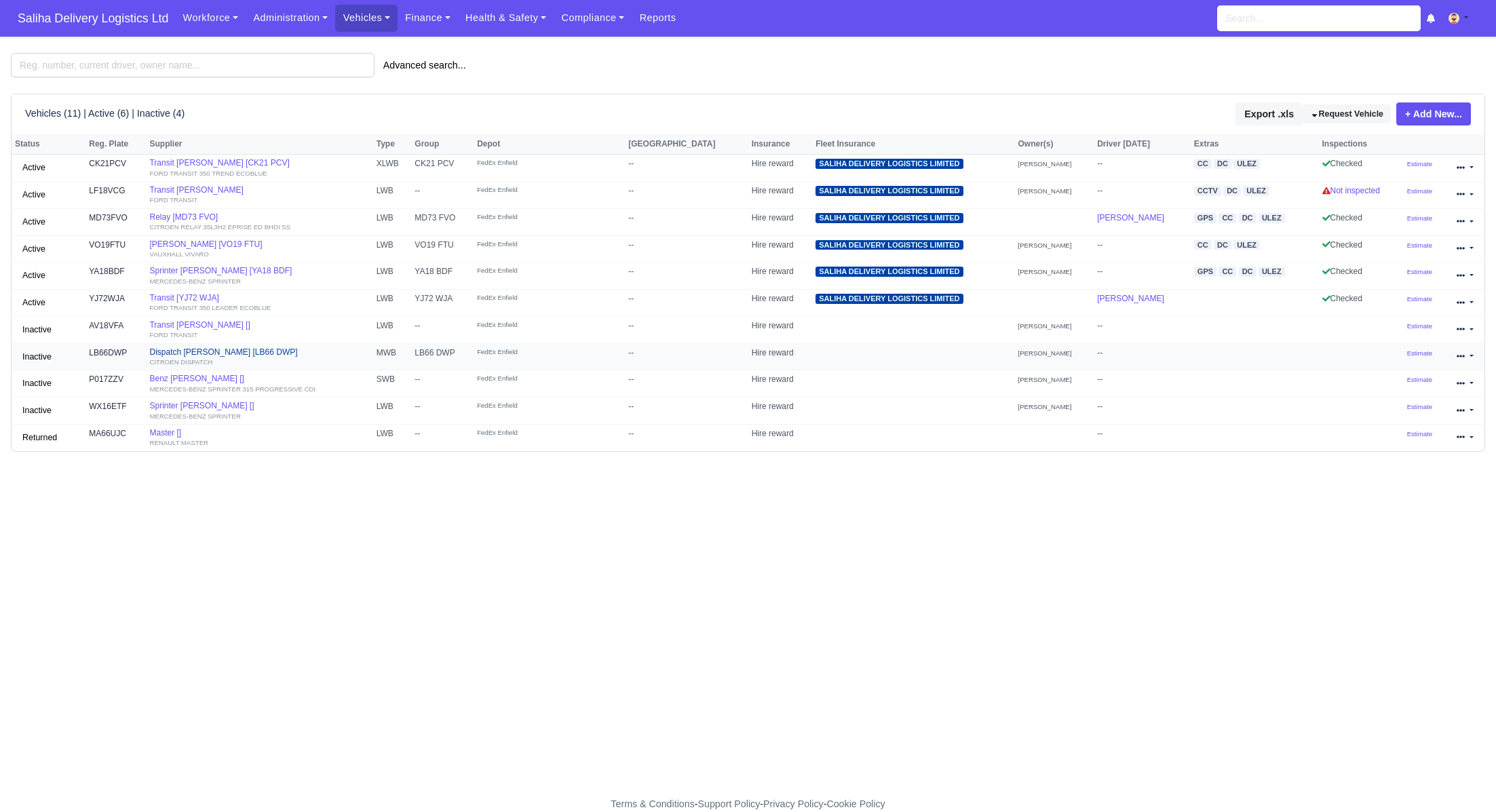
click at [187, 354] on link "Dispatch [PERSON_NAME] [LB66 DWP] CITROEN DISPATCH" at bounding box center [259, 357] width 220 height 20
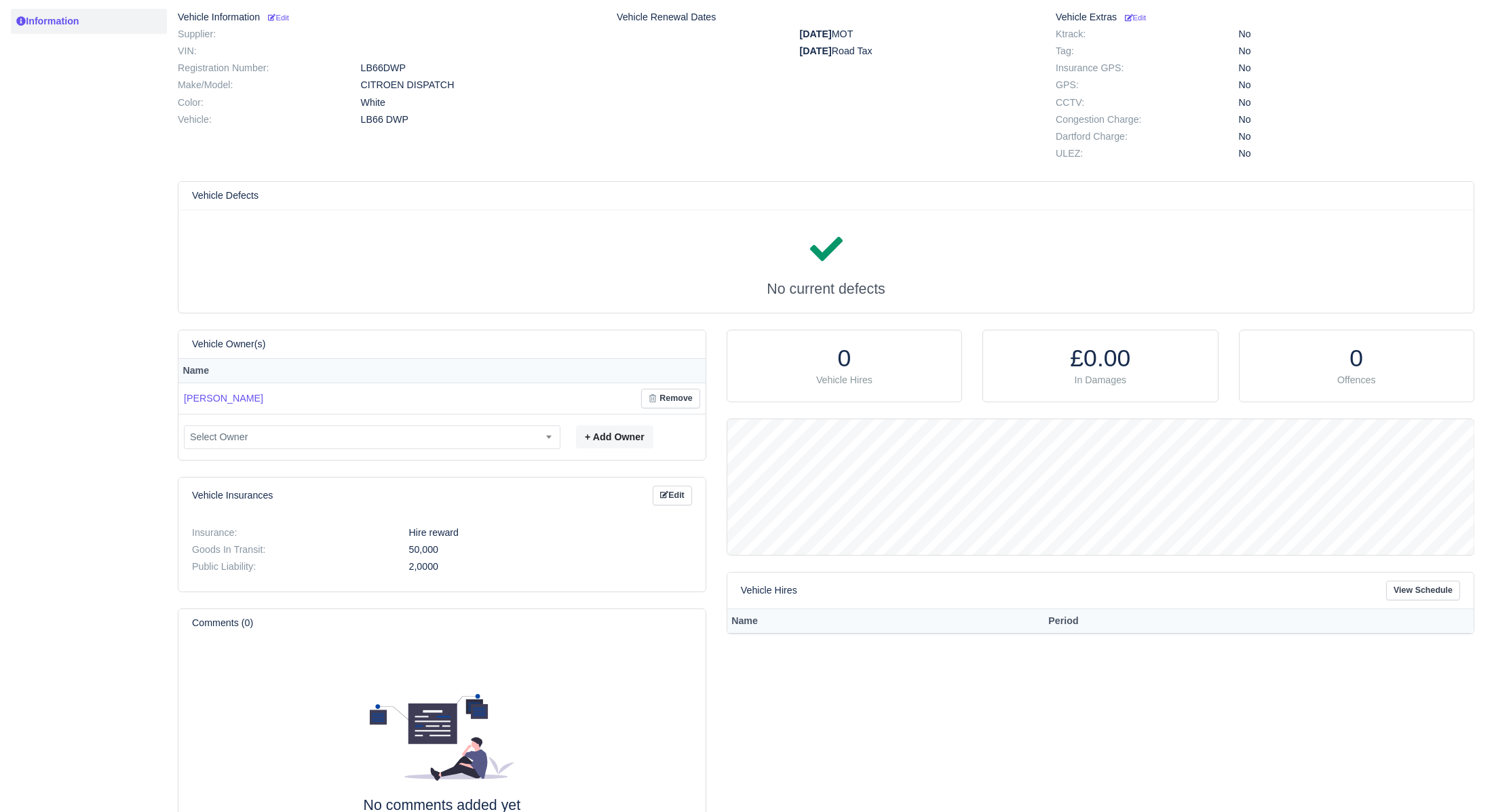
scroll to position [184, 0]
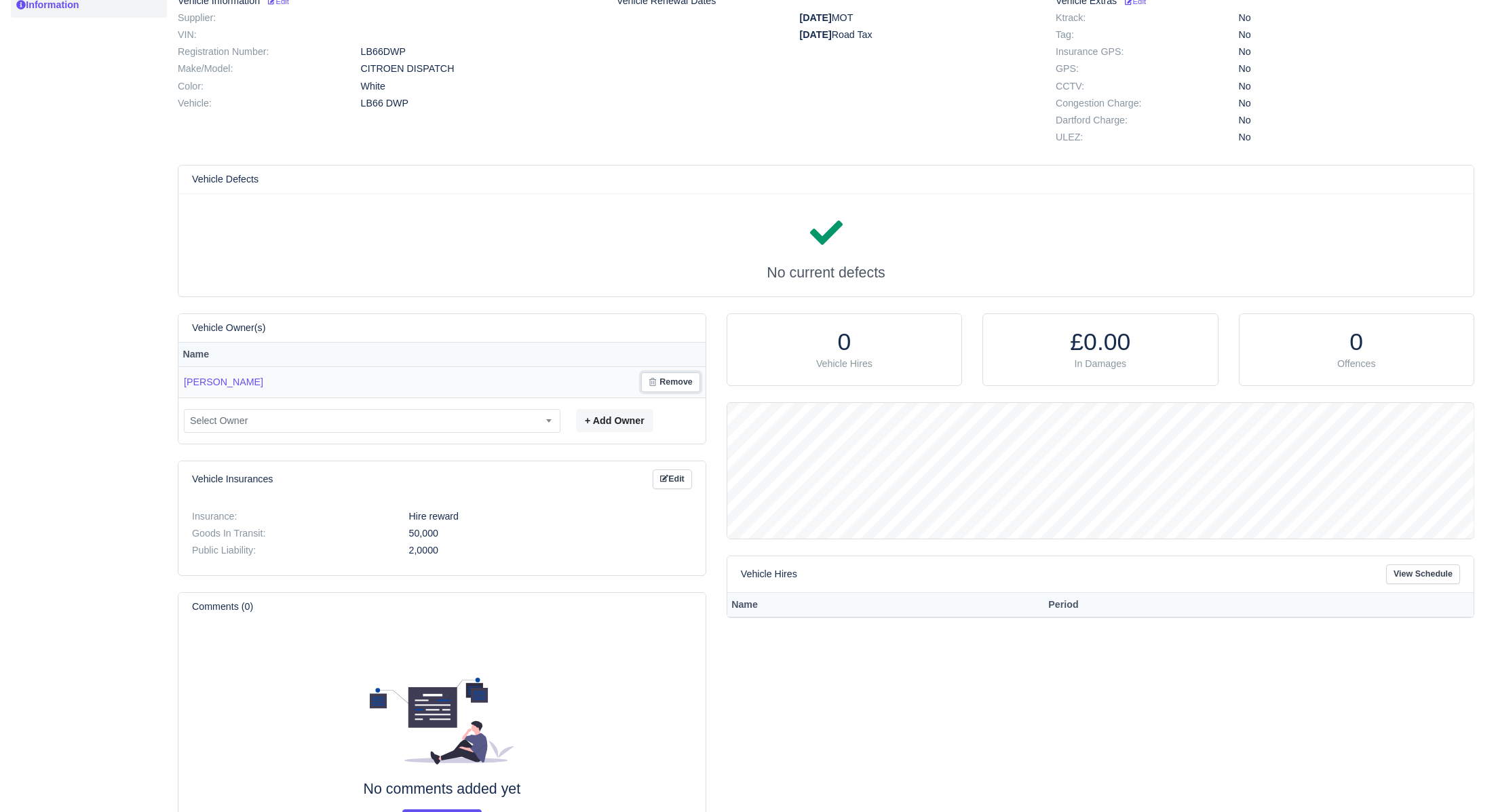
click at [690, 388] on button "Remove" at bounding box center [671, 383] width 59 height 20
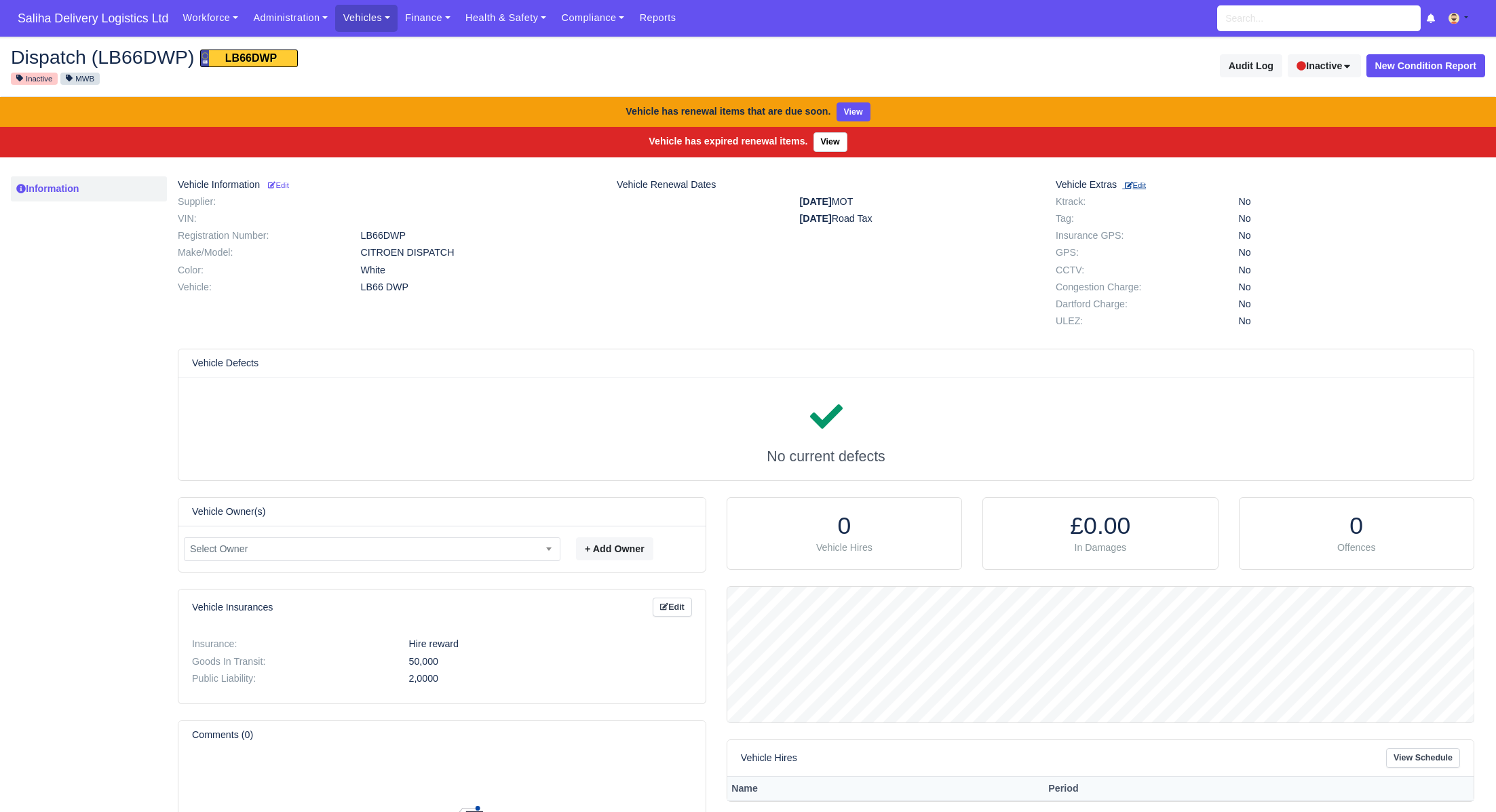
click at [1144, 187] on small "Edit" at bounding box center [1136, 185] width 21 height 8
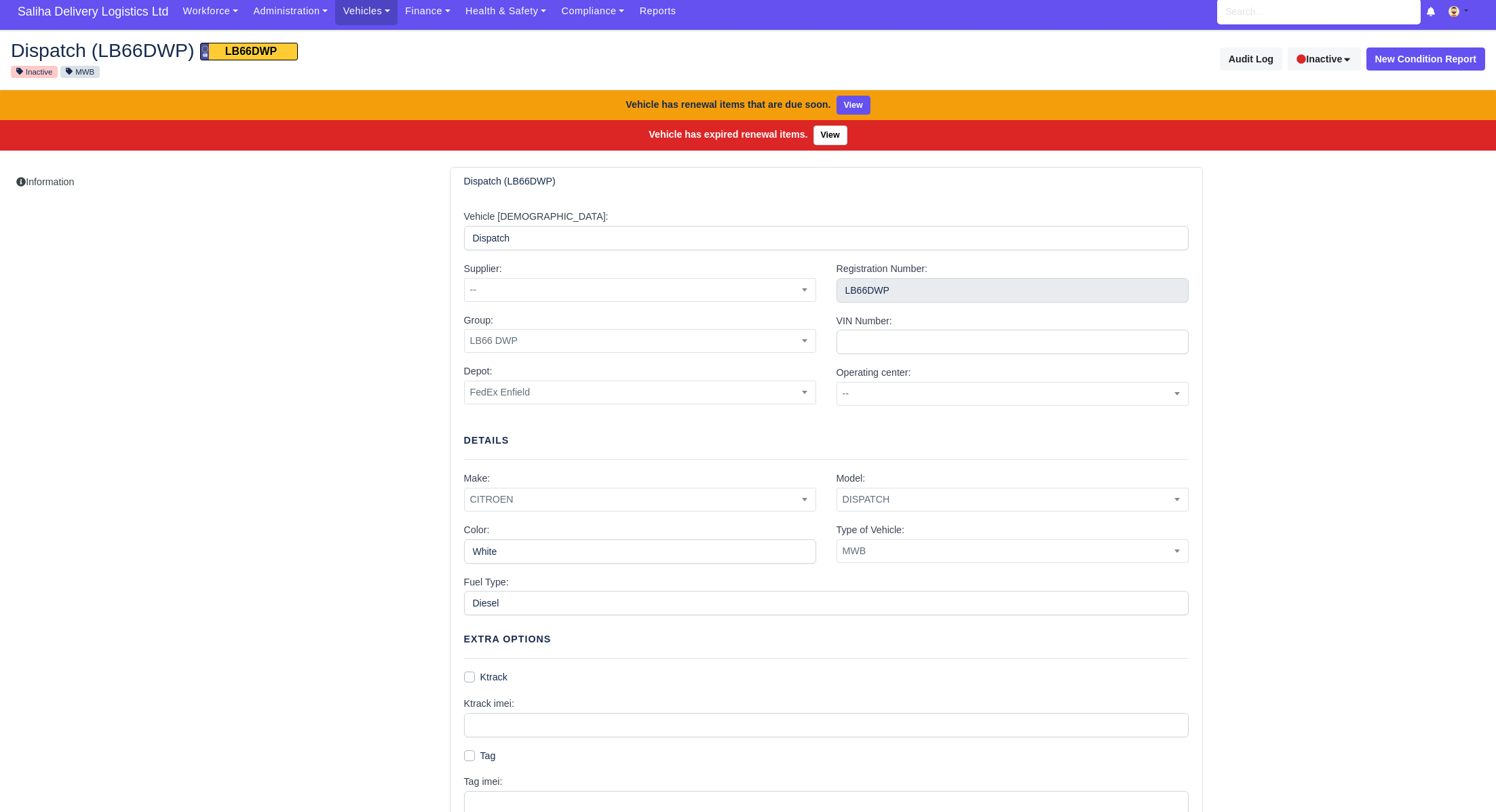
scroll to position [457, 0]
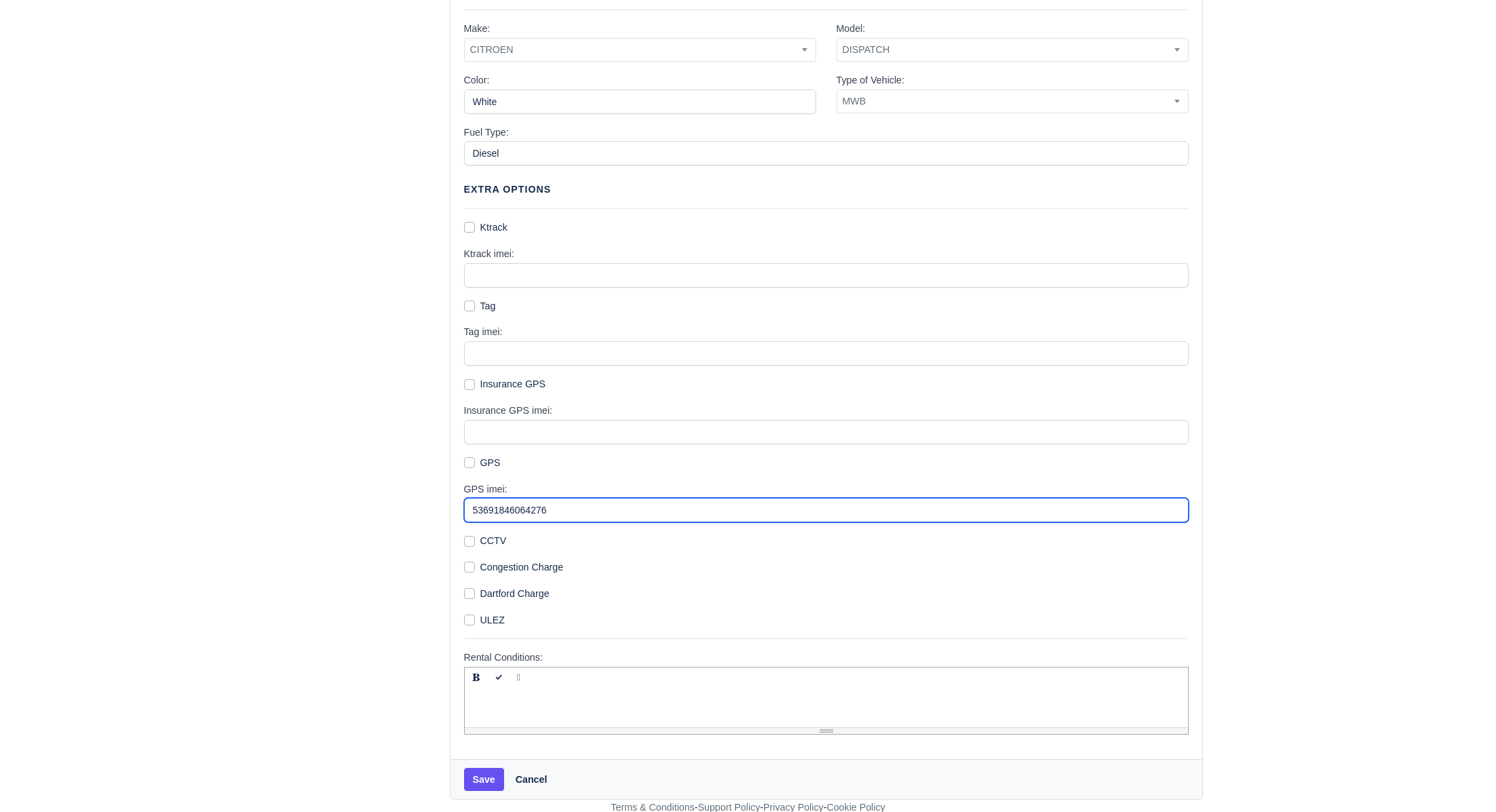
drag, startPoint x: 574, startPoint y: 511, endPoint x: 464, endPoint y: 510, distance: 110.0
click at [464, 510] on input "53691846064276" at bounding box center [826, 510] width 725 height 25
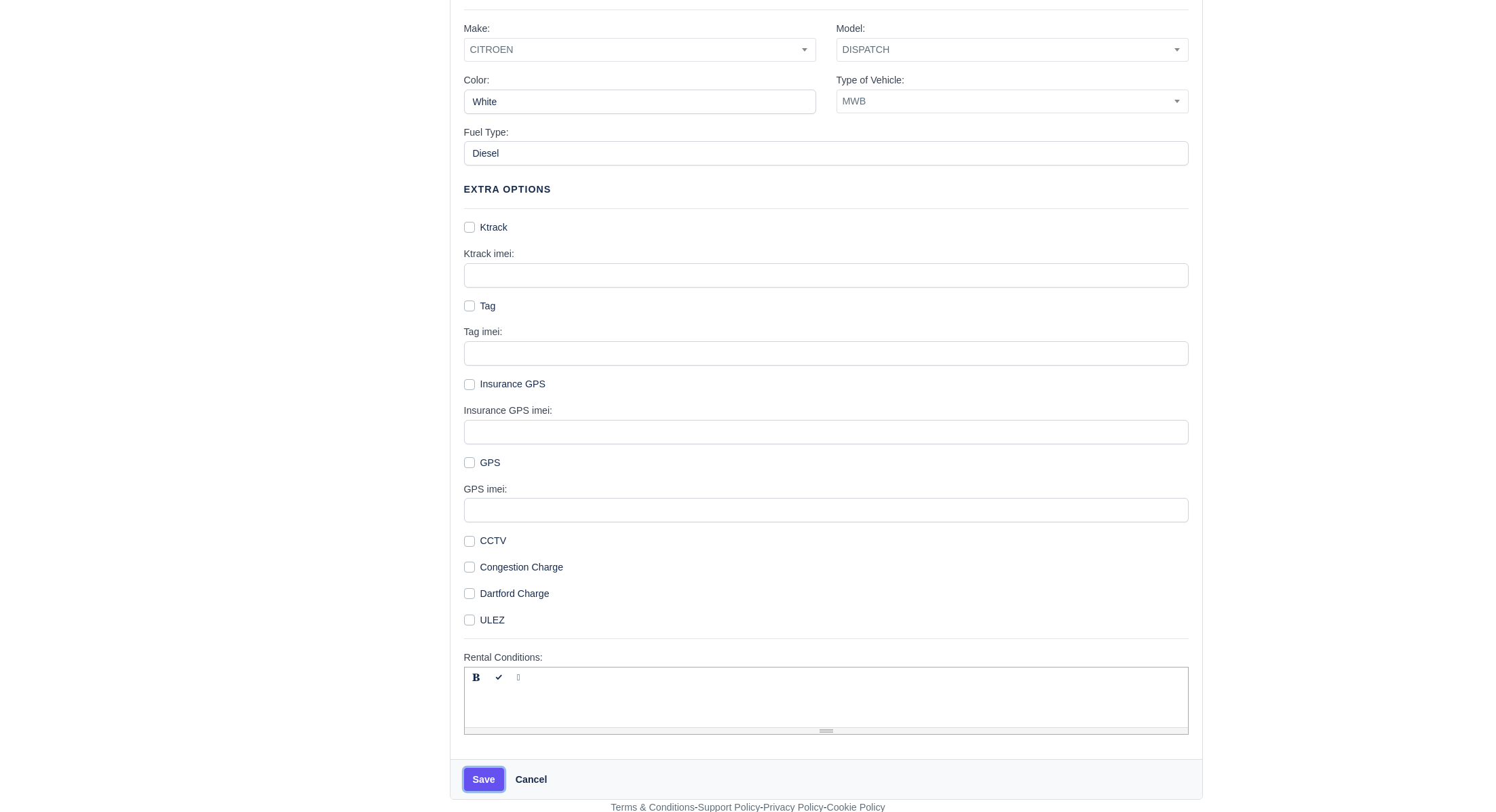
drag, startPoint x: 476, startPoint y: 772, endPoint x: 498, endPoint y: 720, distance: 56.5
click at [476, 772] on button "Save" at bounding box center [484, 779] width 40 height 23
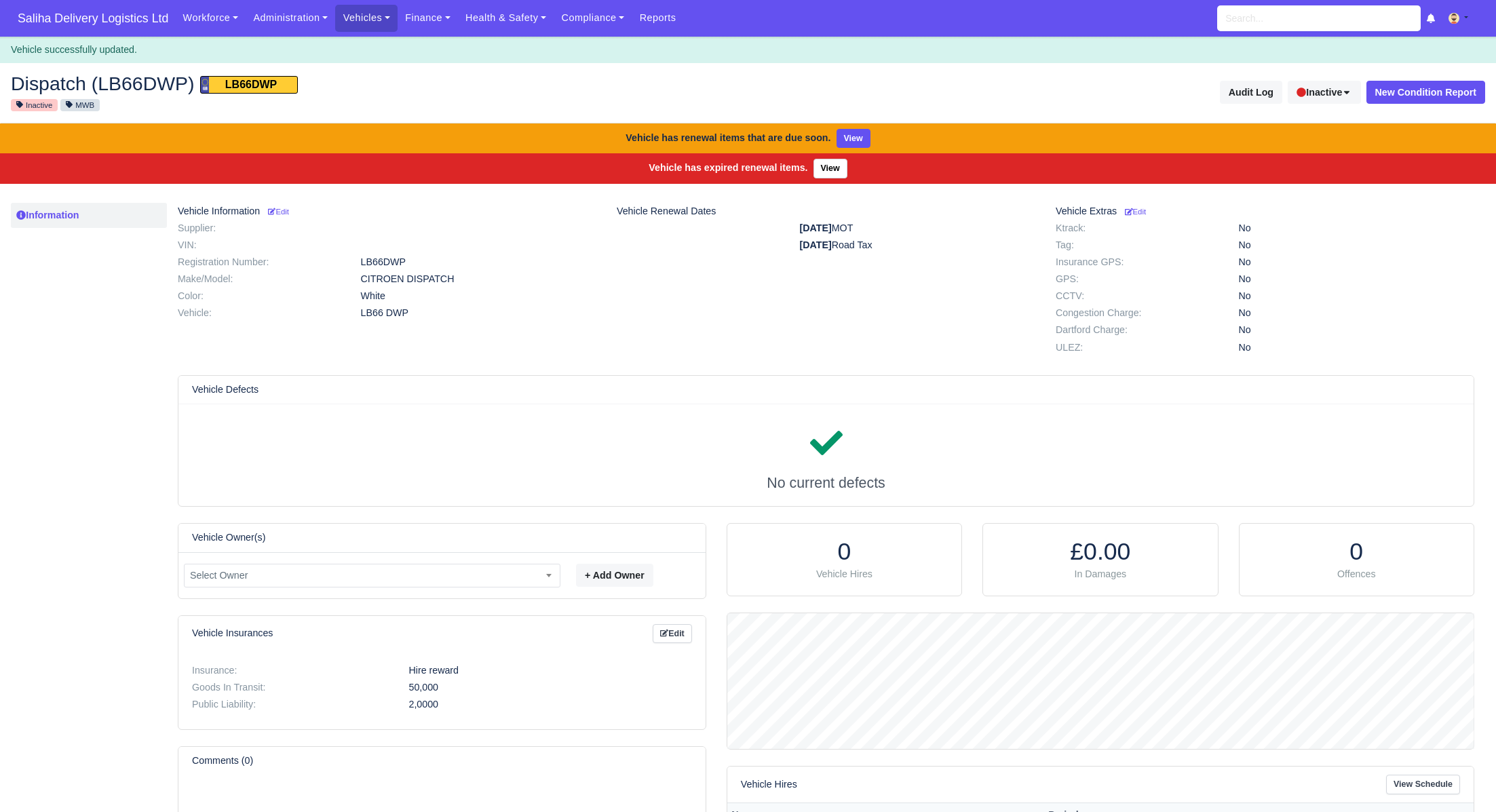
scroll to position [135, 746]
click at [377, 22] on link "Vehicles" at bounding box center [366, 18] width 62 height 26
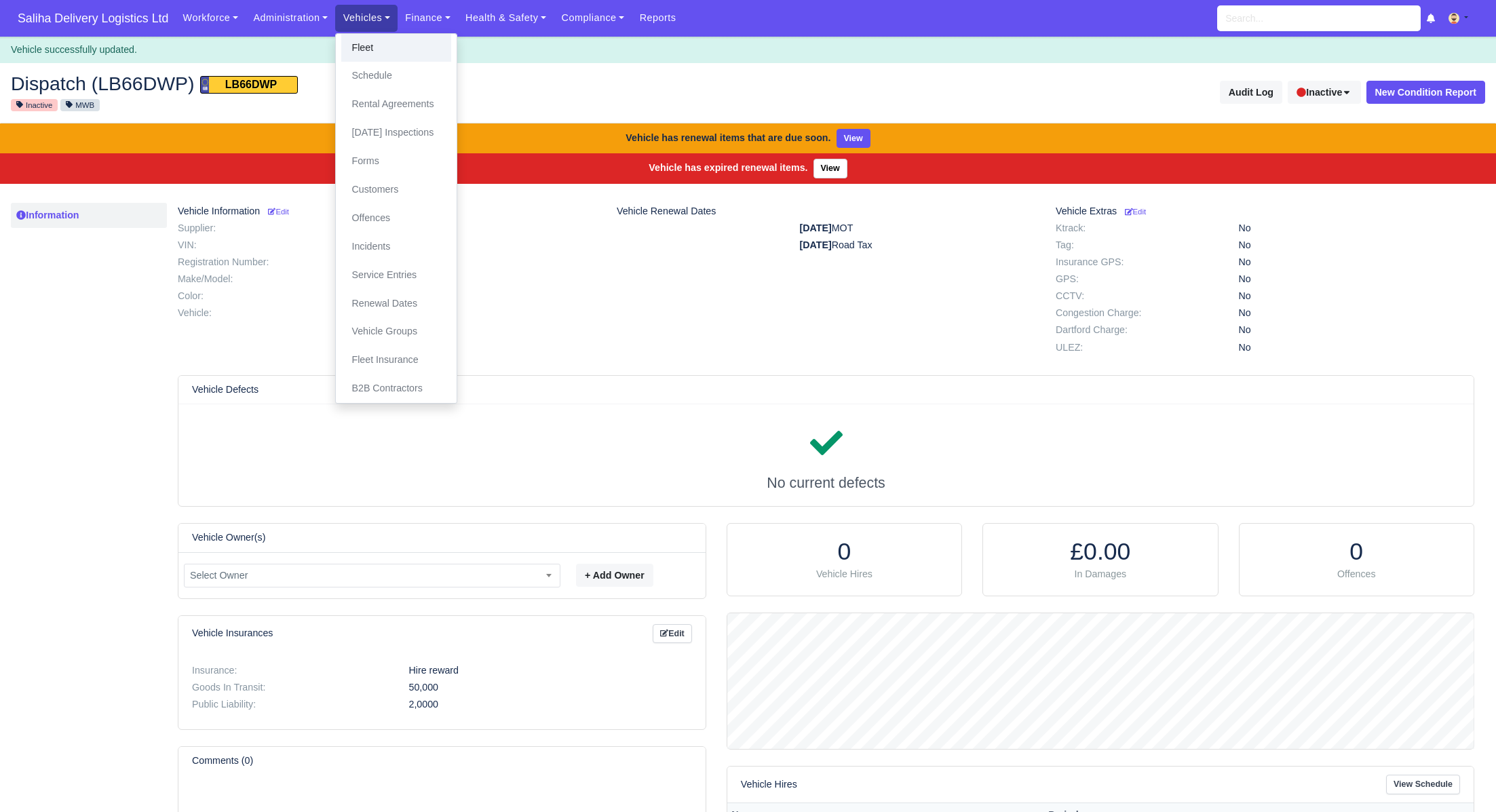
click at [388, 49] on link "Fleet" at bounding box center [396, 48] width 110 height 28
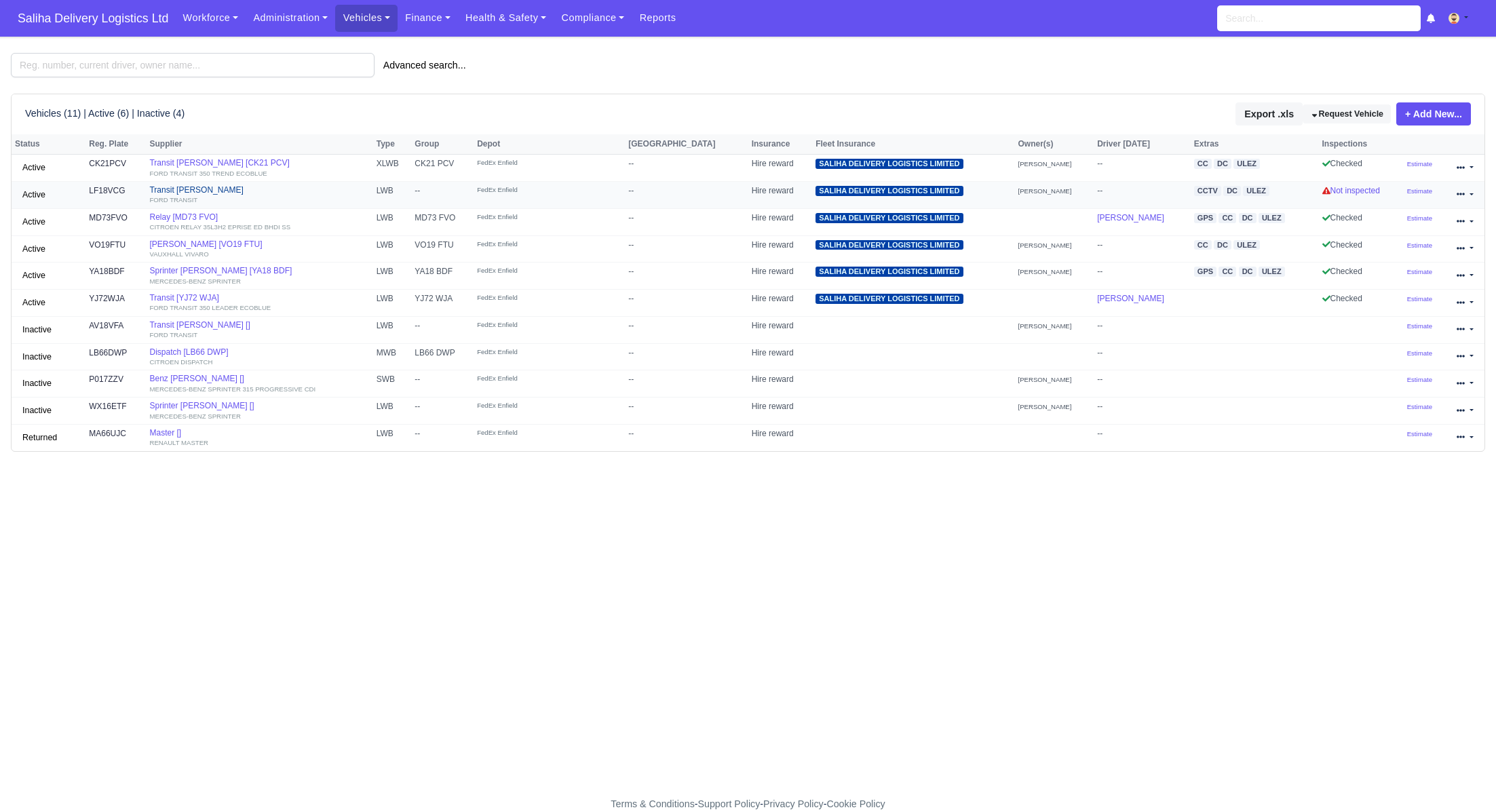
click at [220, 192] on link "Transit Lloyd Barwuah FORD TRANSIT" at bounding box center [259, 195] width 220 height 20
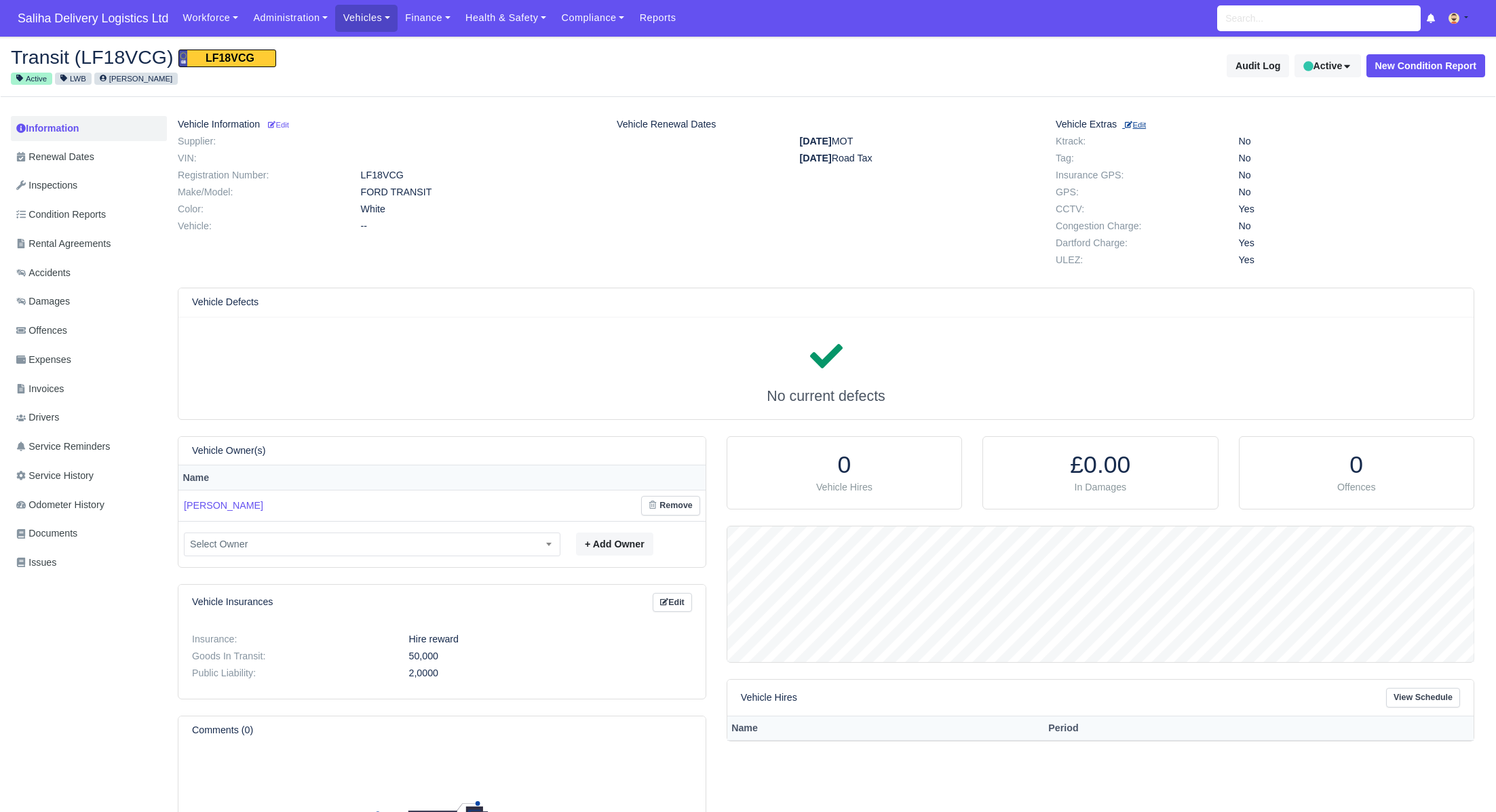
click at [1146, 126] on small "Edit" at bounding box center [1136, 125] width 21 height 8
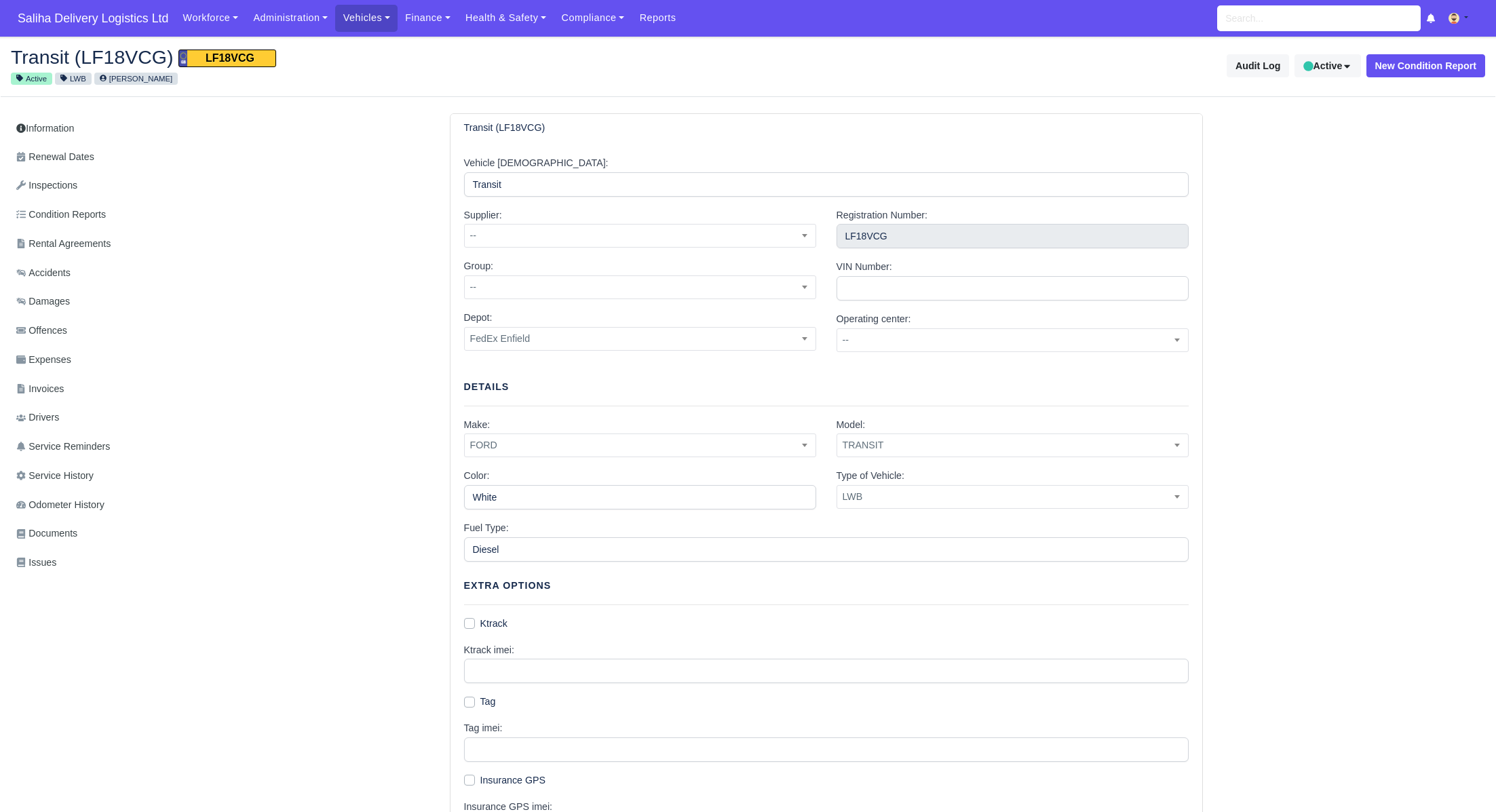
scroll to position [397, 0]
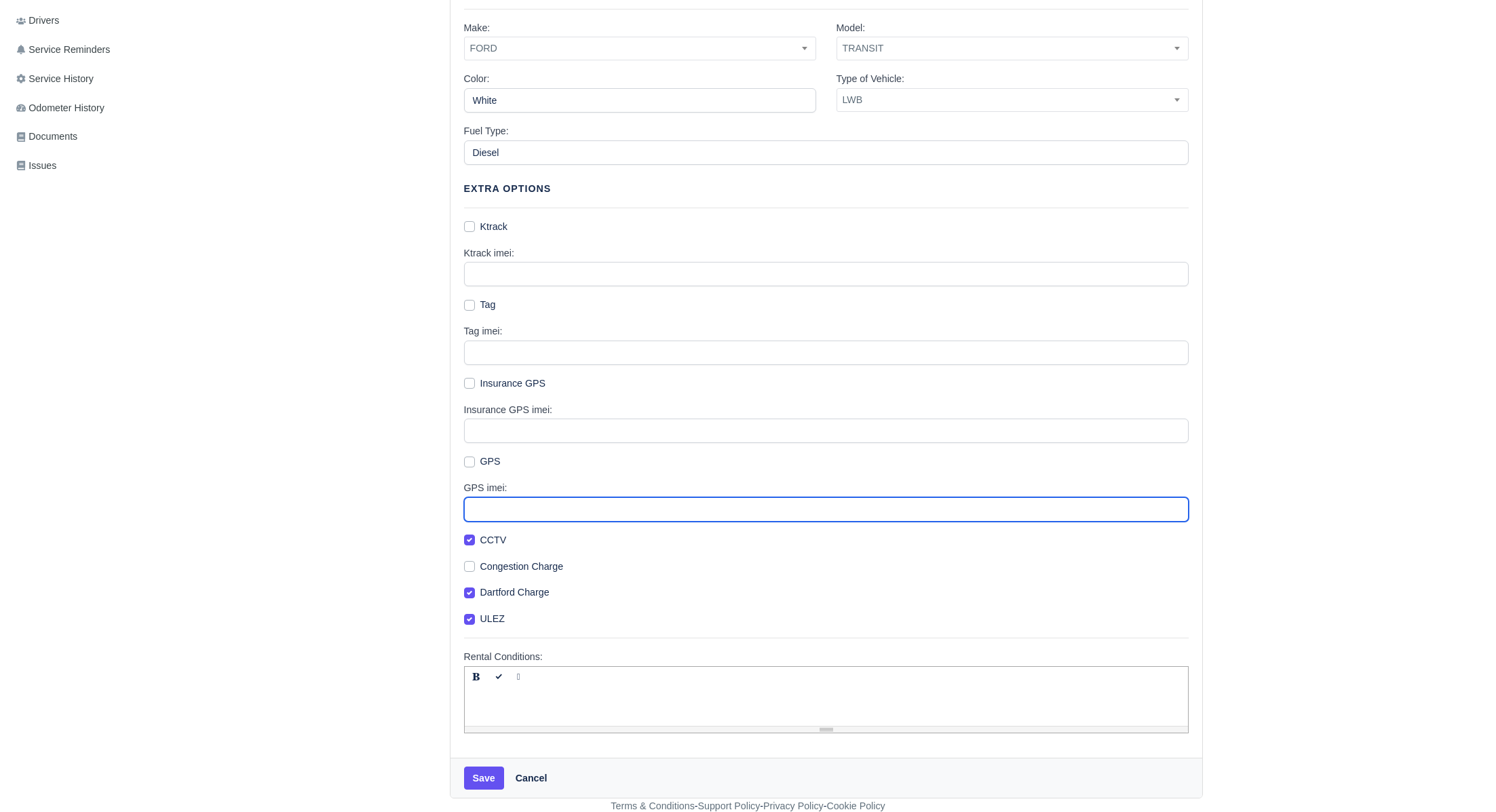
click at [528, 509] on input "GPS imei:" at bounding box center [826, 509] width 725 height 25
paste input "53691846064276"
type input "53691846064276"
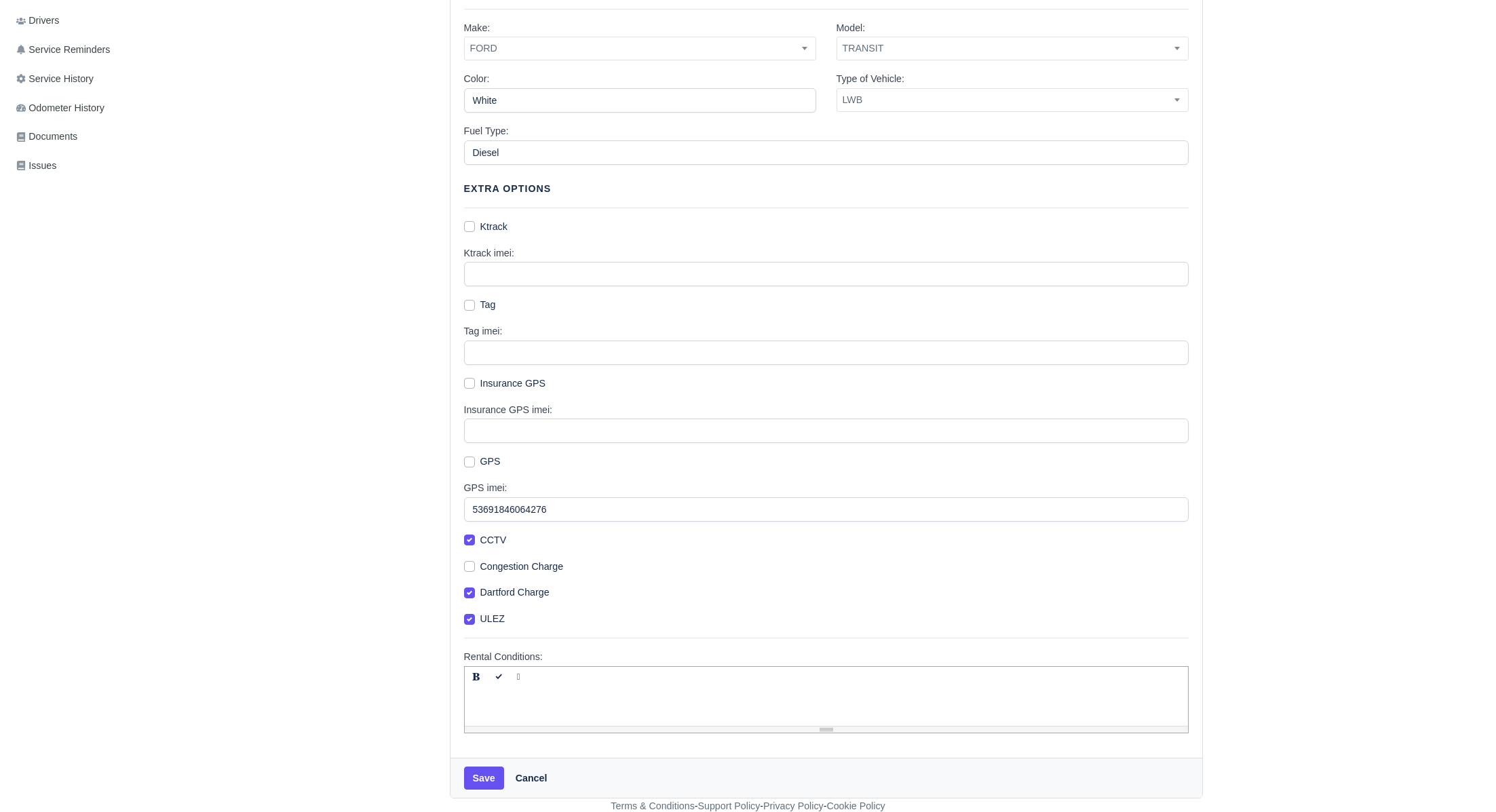
click at [480, 462] on label "GPS" at bounding box center [490, 462] width 21 height 16
click at [465, 462] on input "GPS" at bounding box center [469, 459] width 11 height 11
checkbox input "true"
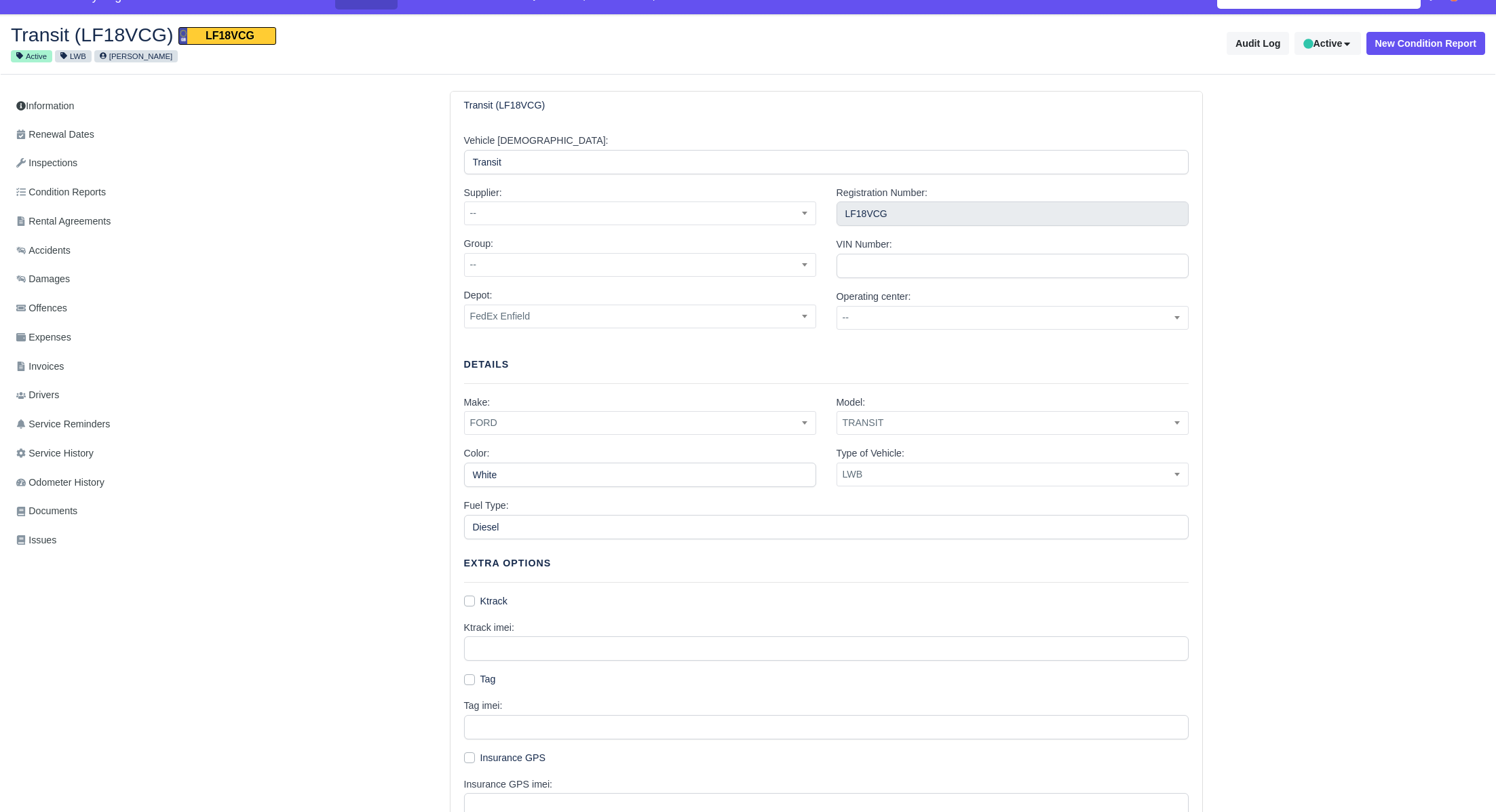
scroll to position [0, 0]
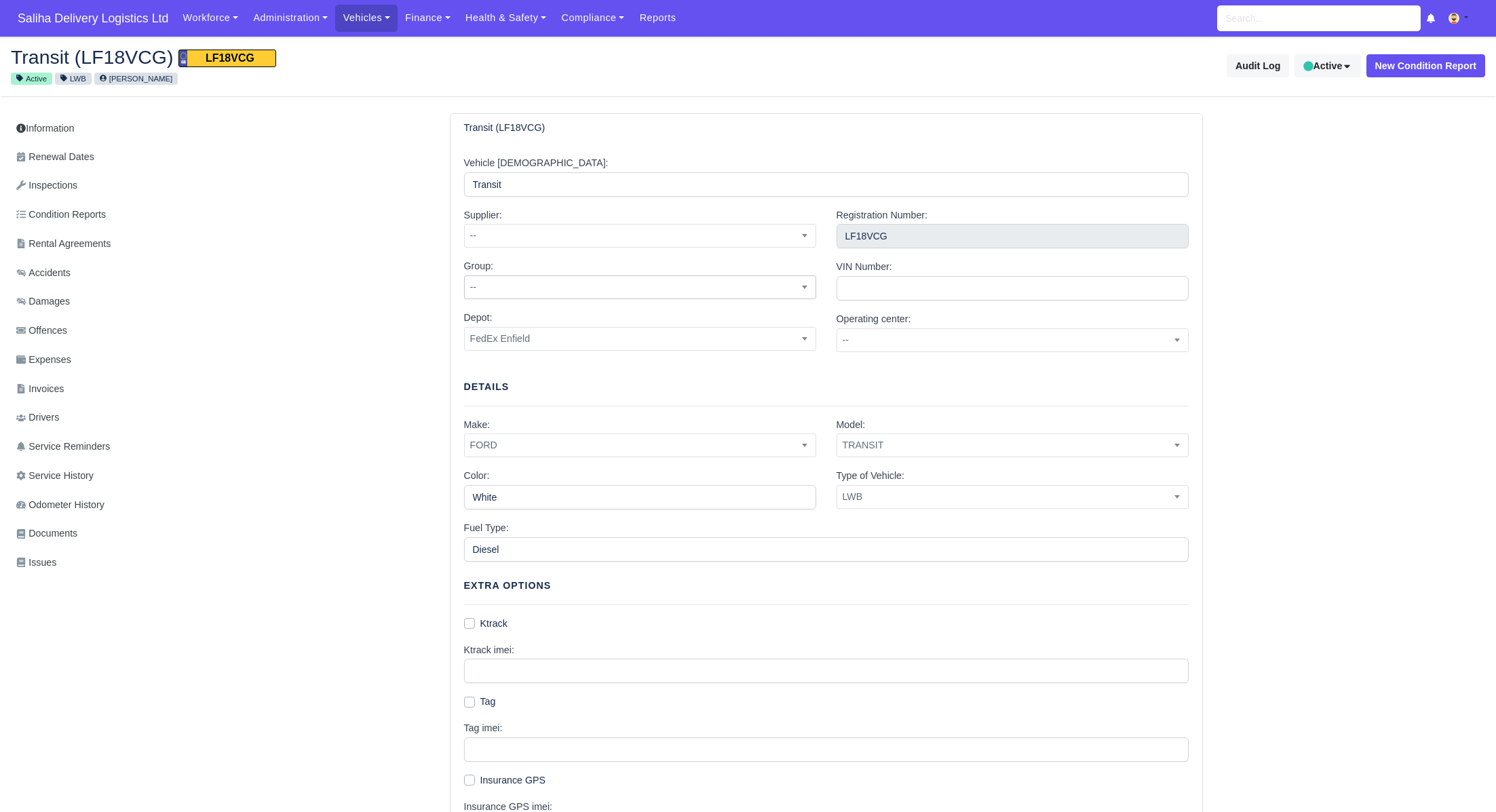
click at [542, 296] on span "--" at bounding box center [640, 288] width 352 height 24
click at [513, 294] on span "MD73 FVO" at bounding box center [640, 287] width 351 height 17
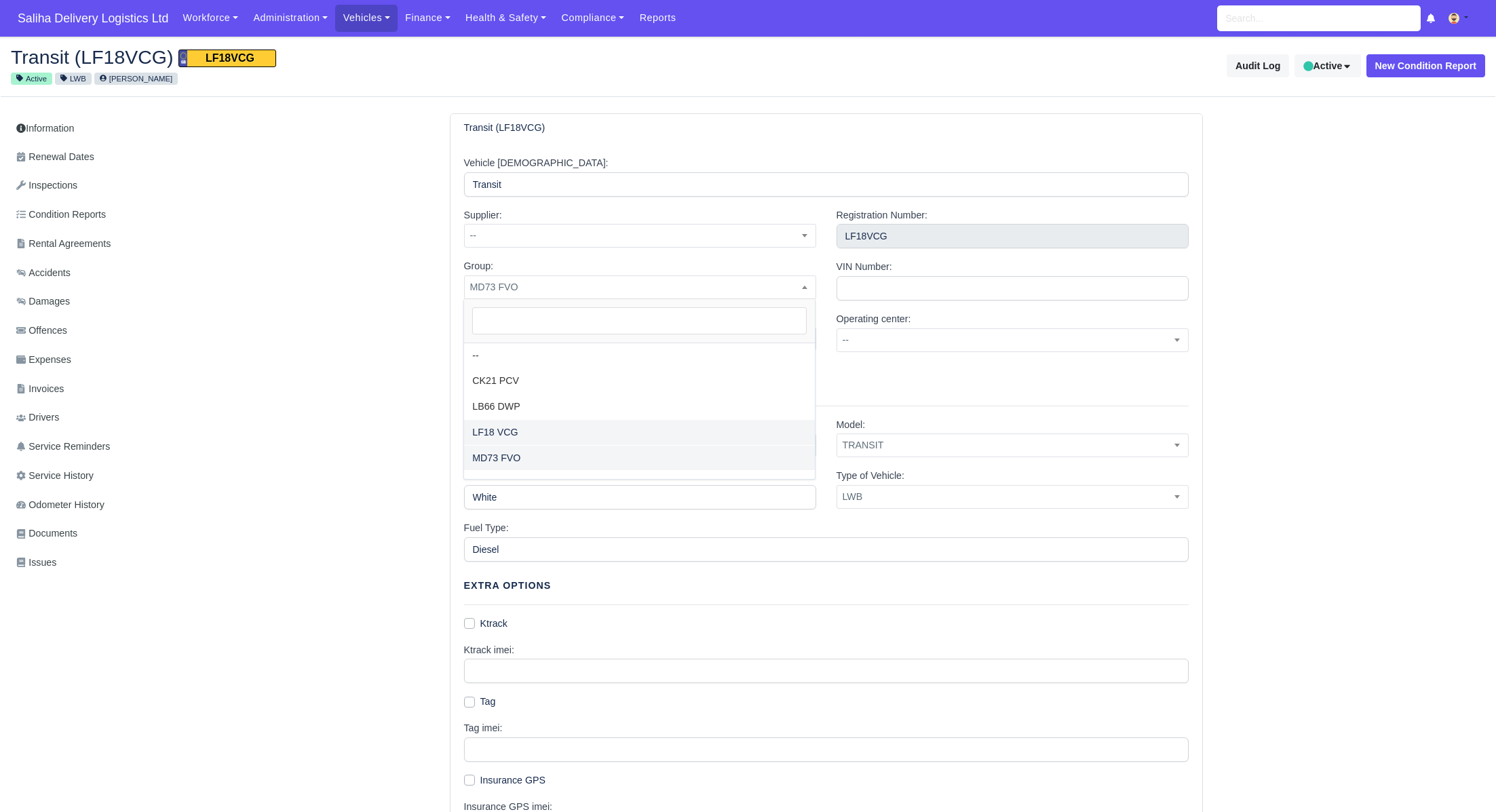
select select "64"
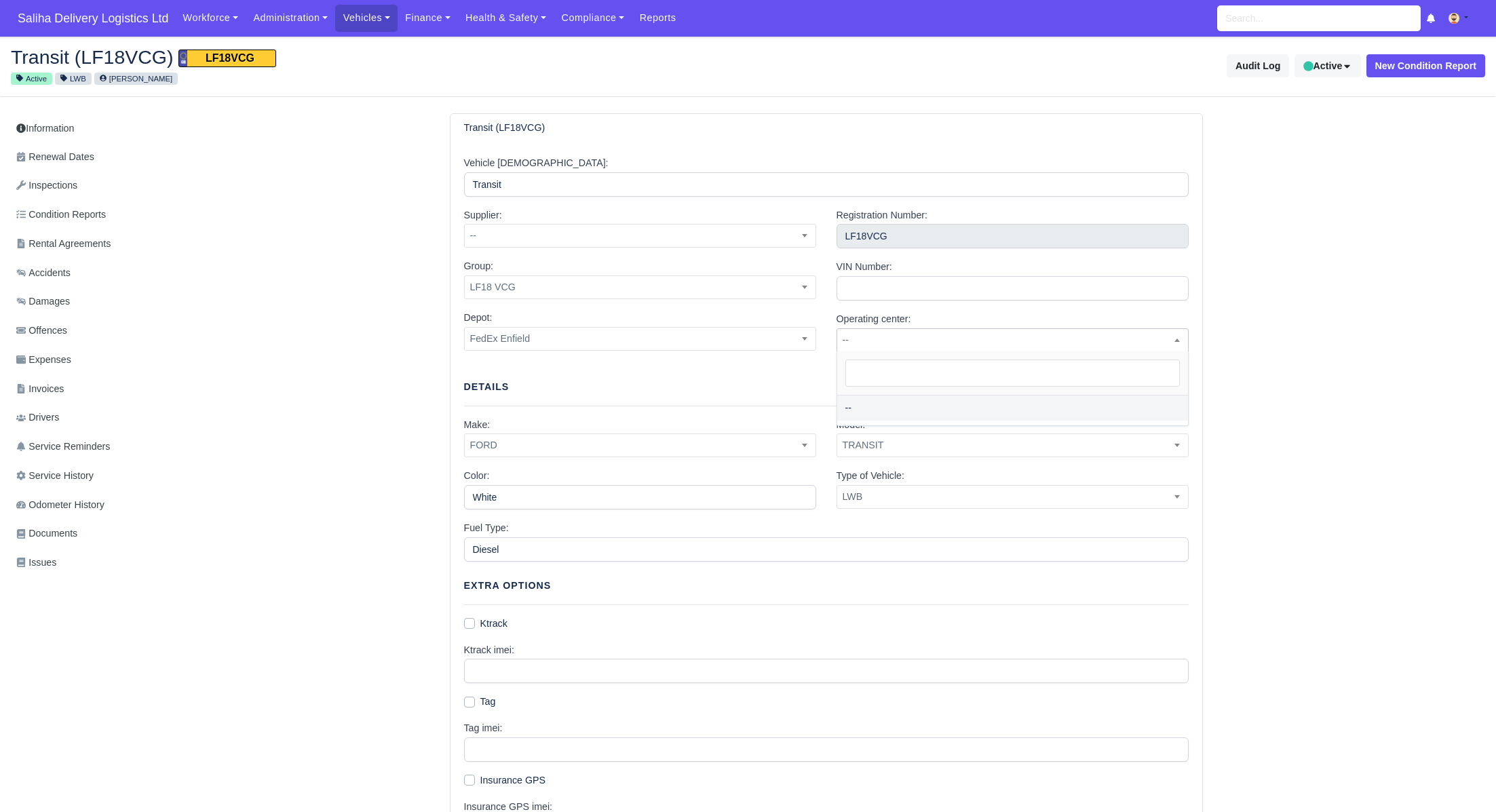
click at [900, 342] on span "--" at bounding box center [1013, 340] width 351 height 17
click at [883, 493] on span "LWB" at bounding box center [1013, 497] width 351 height 17
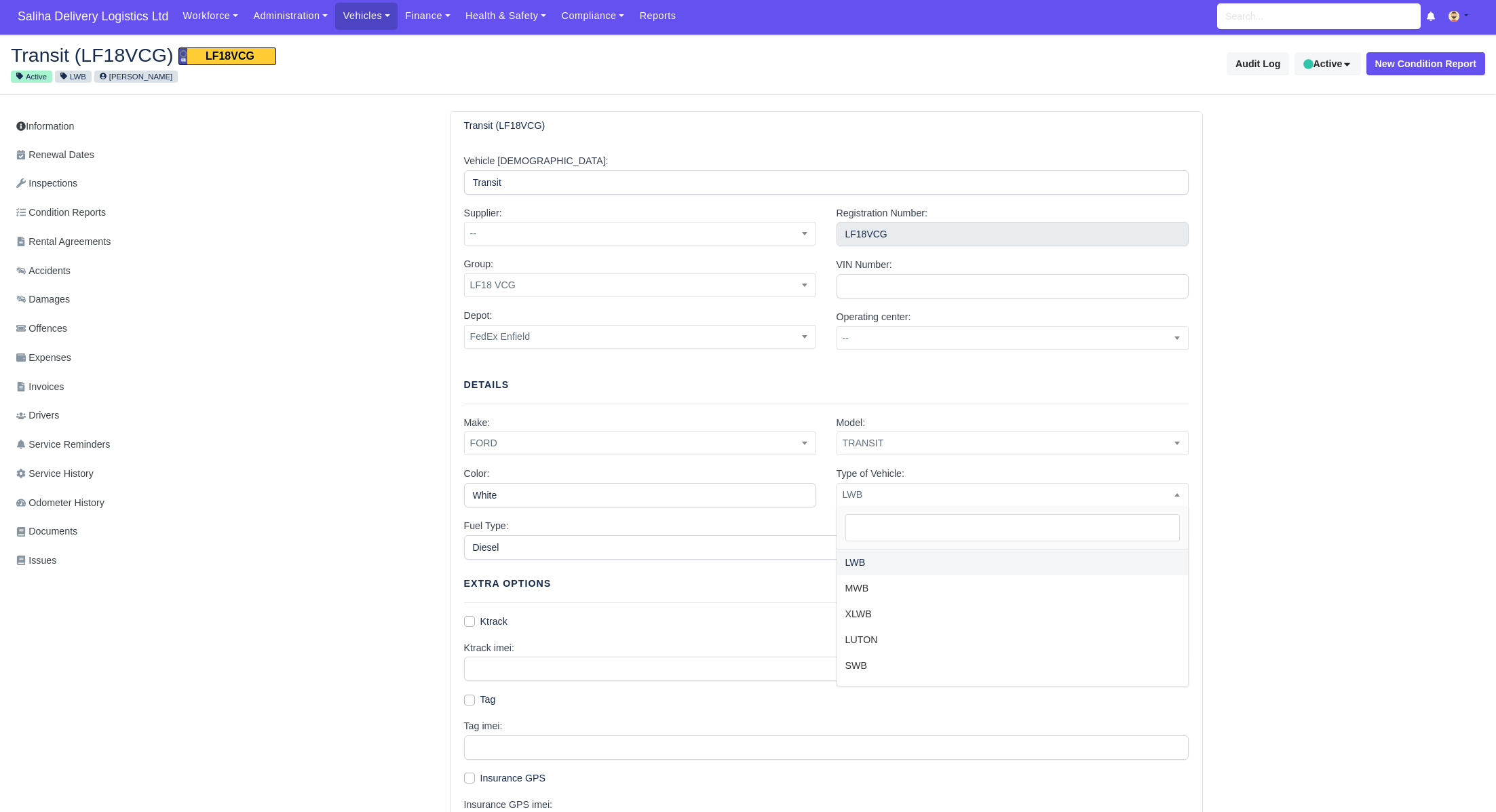
click at [1430, 438] on div "Transit (LF18VCG) Vehicle Alias: Transit Supplier: -- SDL SDL Services -- Group…" at bounding box center [826, 652] width 1318 height 1082
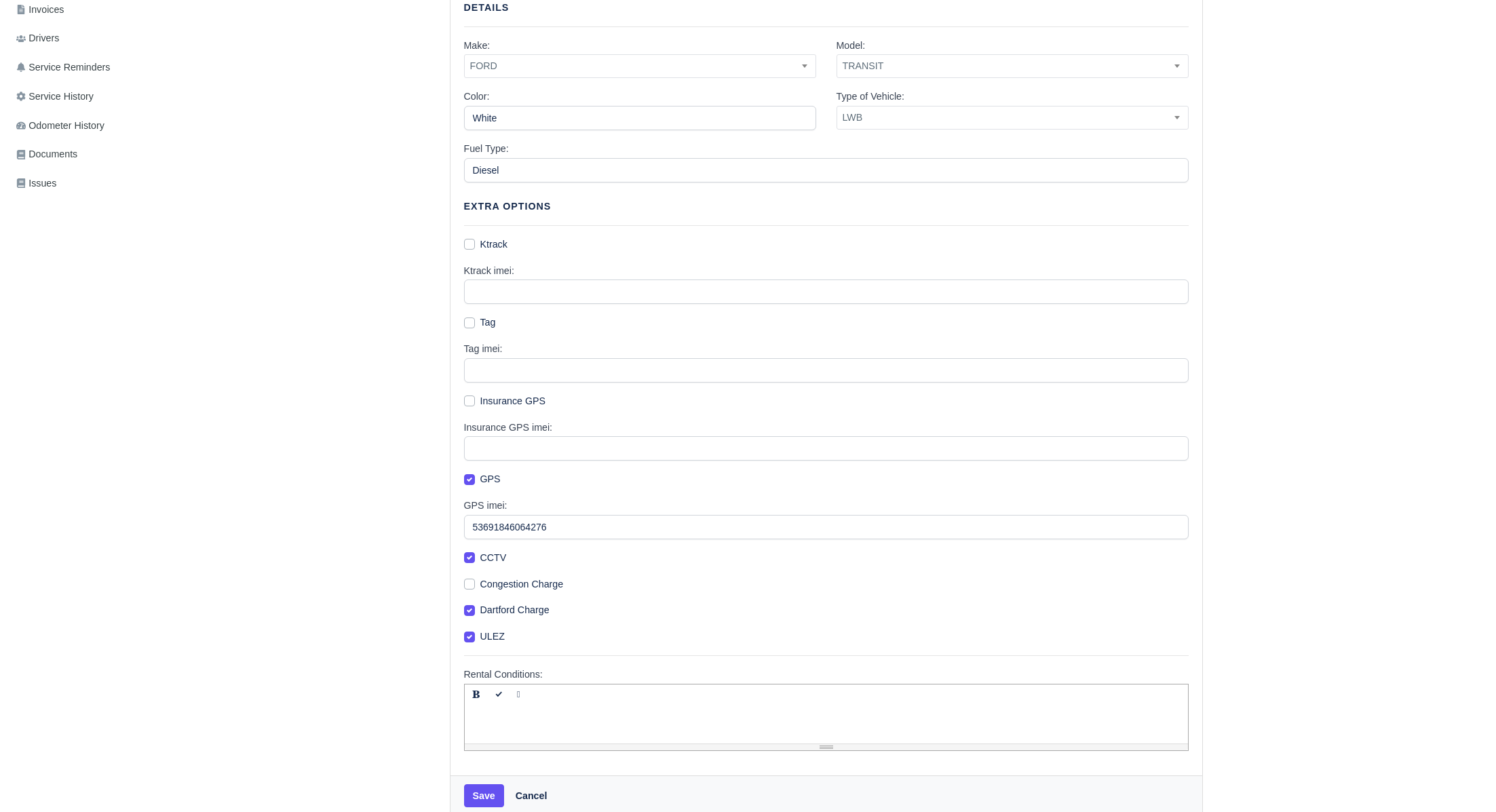
scroll to position [397, 0]
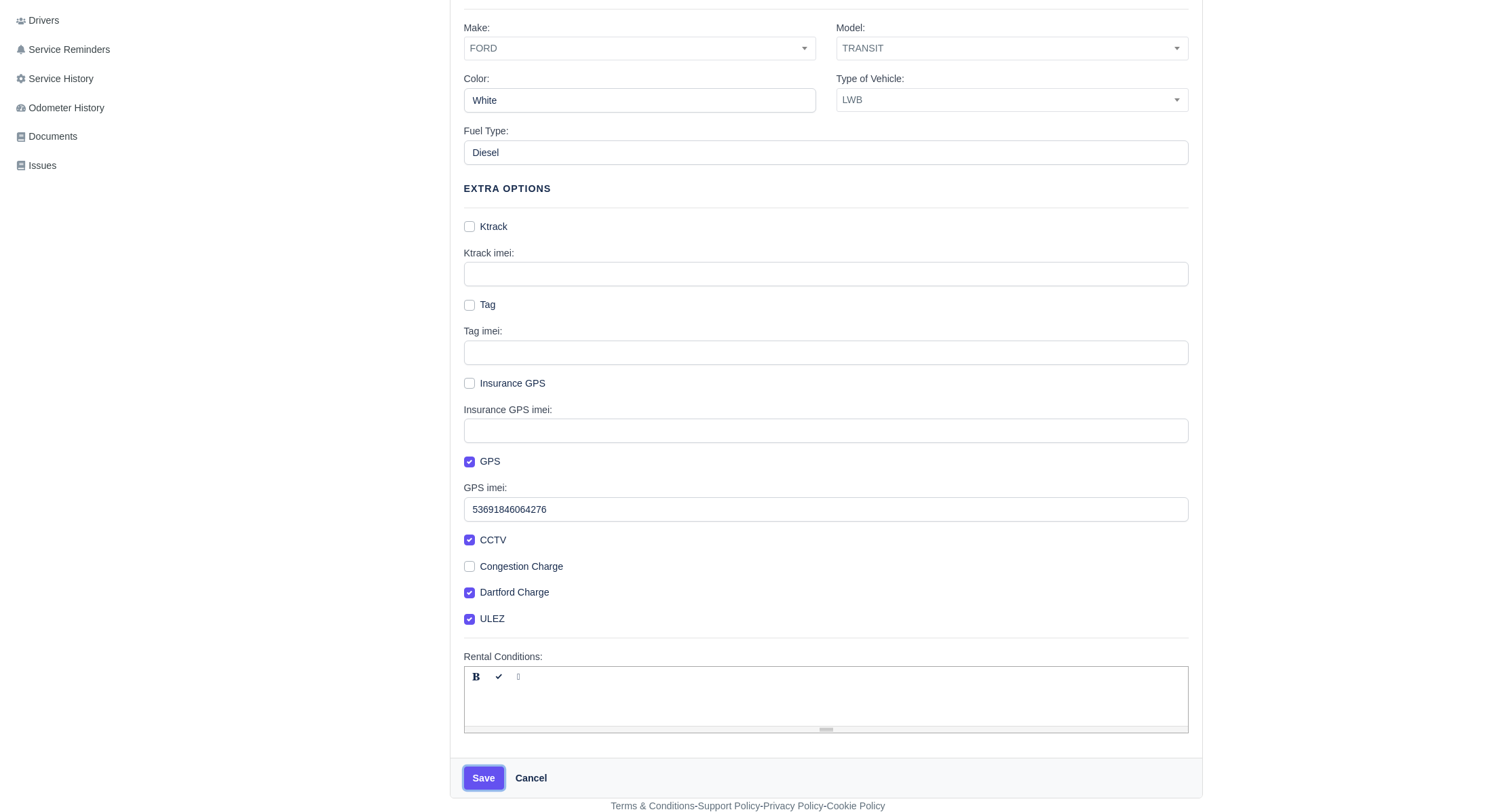
click at [474, 782] on button "Save" at bounding box center [484, 778] width 40 height 23
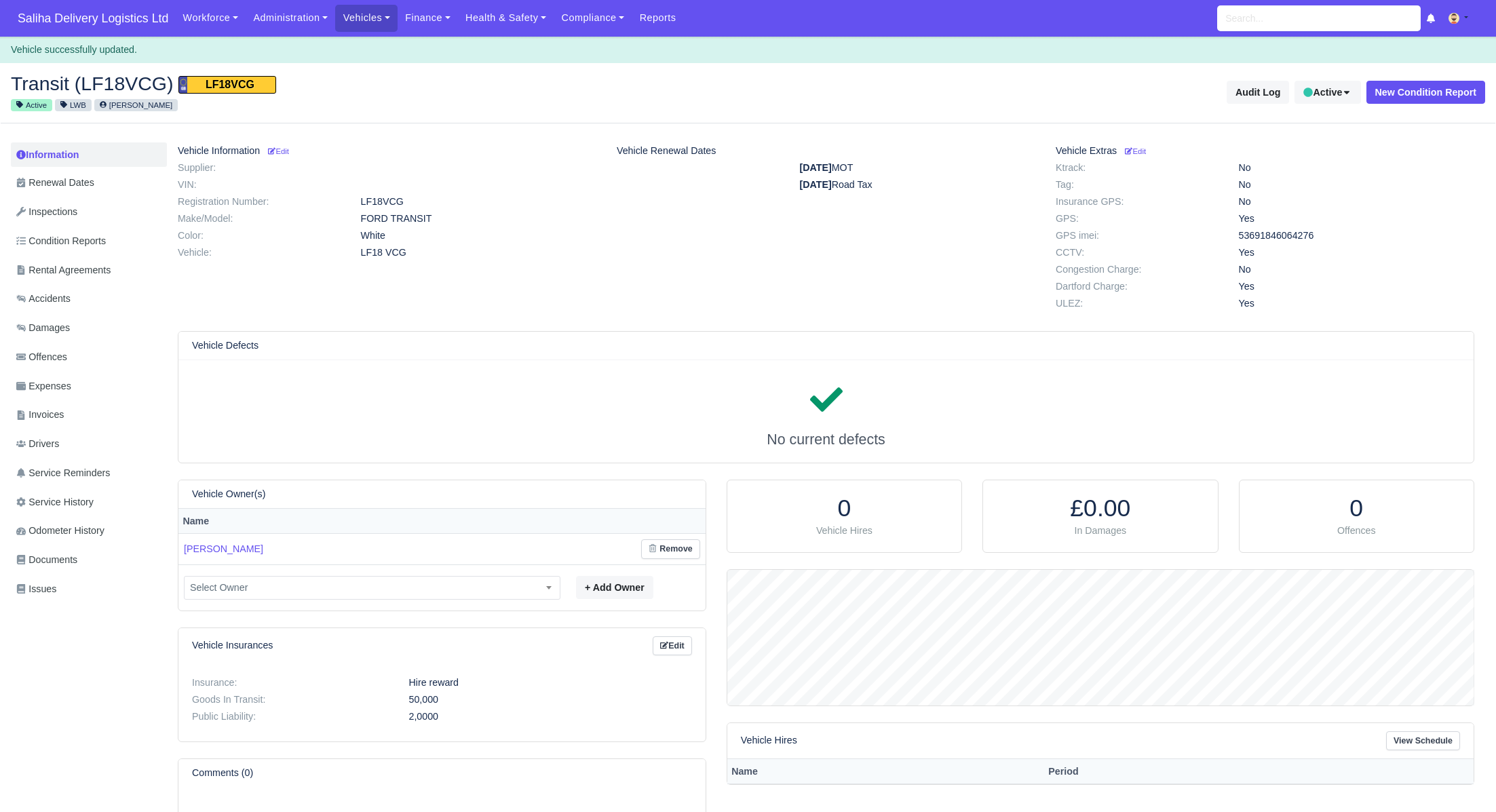
scroll to position [135, 746]
